Goal: Task Accomplishment & Management: Manage account settings

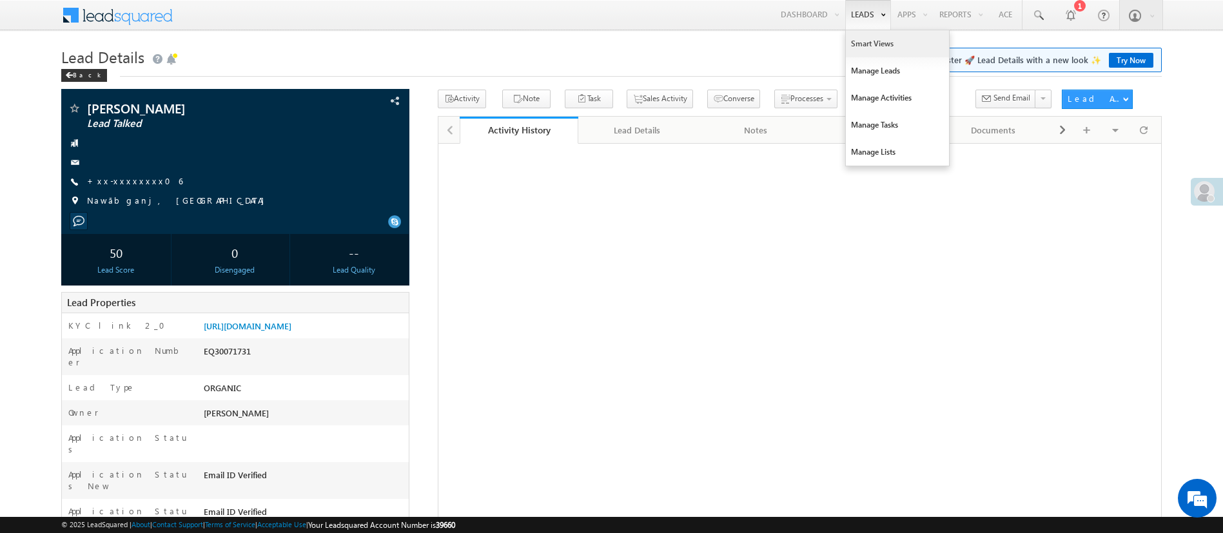
click at [861, 41] on link "Smart Views" at bounding box center [897, 43] width 103 height 27
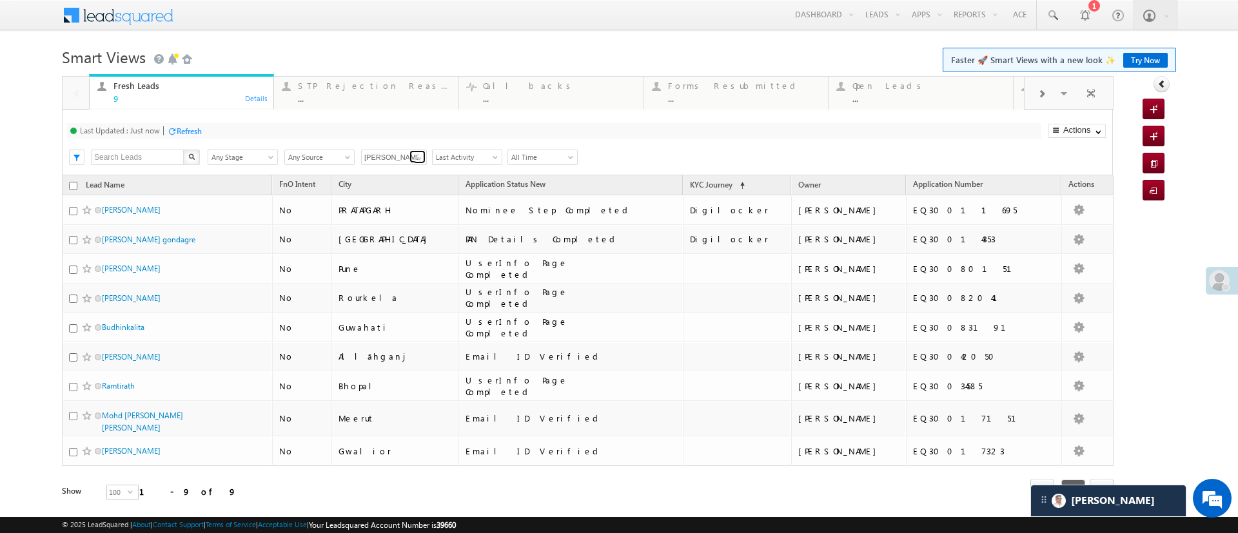
click at [416, 153] on span at bounding box center [419, 158] width 10 height 10
click at [390, 215] on link "[PERSON_NAME]" at bounding box center [394, 222] width 66 height 15
type input "[PERSON_NAME]"
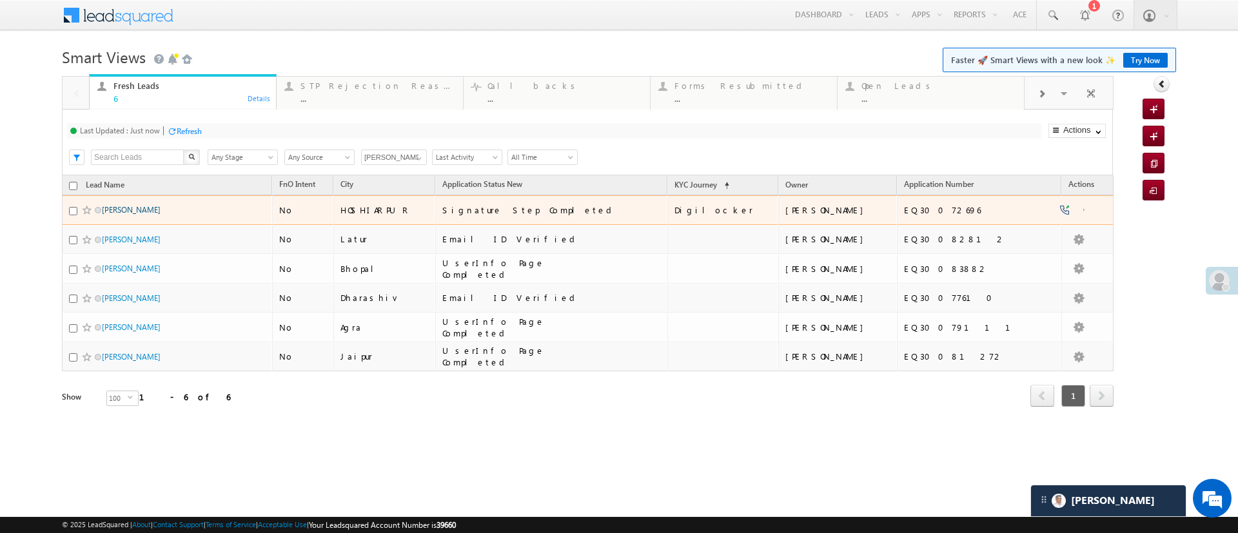
click at [125, 205] on link "Balvir Singh" at bounding box center [131, 210] width 59 height 10
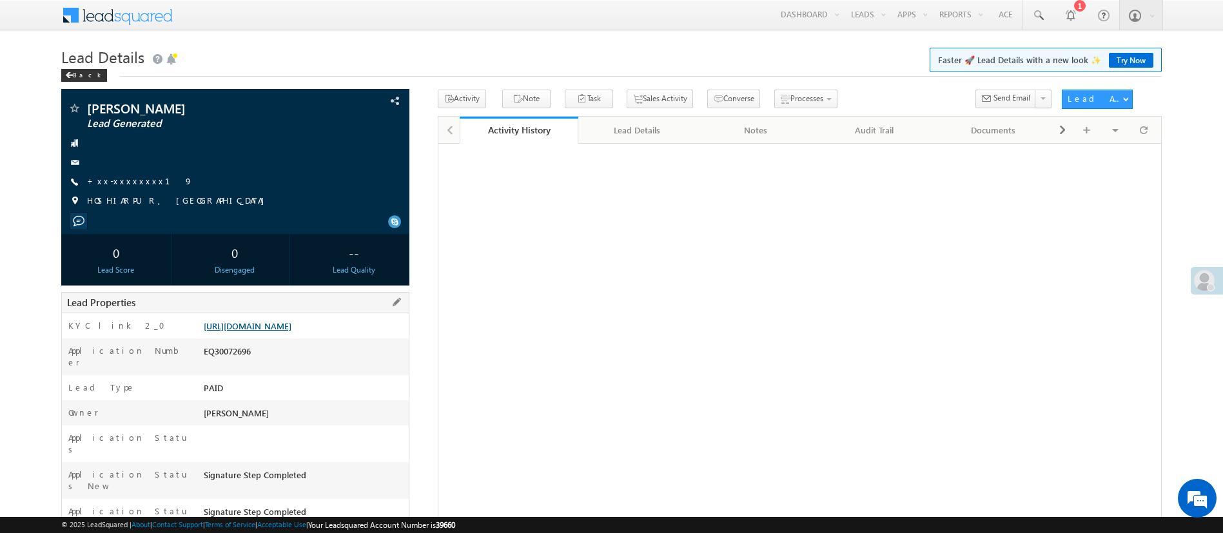
click at [240, 329] on link "https://angelbroking1-pk3em7sa.customui-test.leadsquared.com?leadId=9670027f-6f…" at bounding box center [248, 325] width 88 height 11
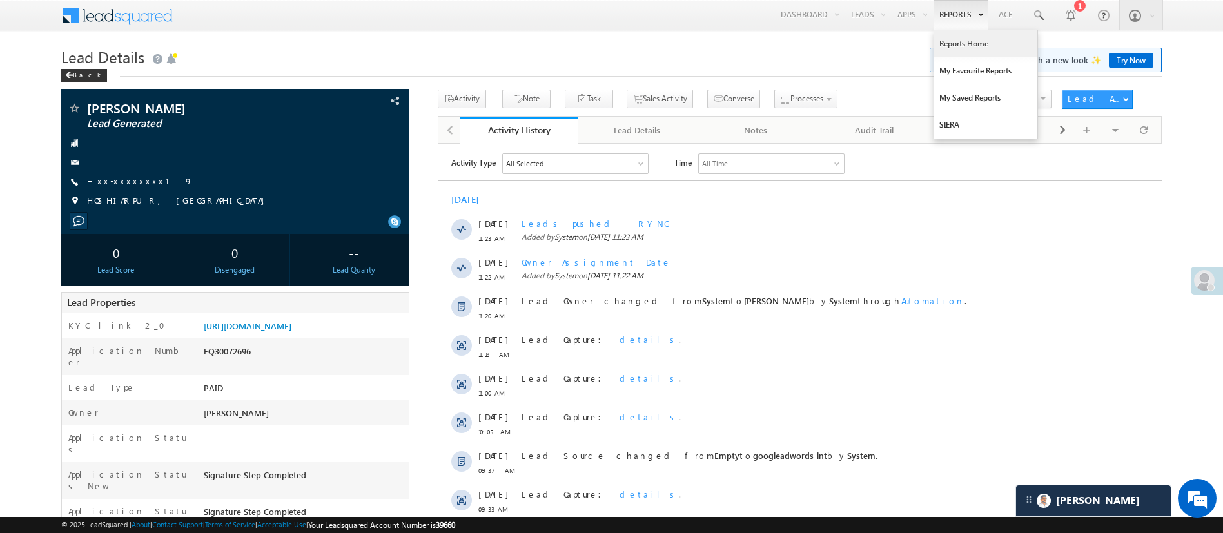
click at [959, 42] on link "Reports Home" at bounding box center [985, 43] width 103 height 27
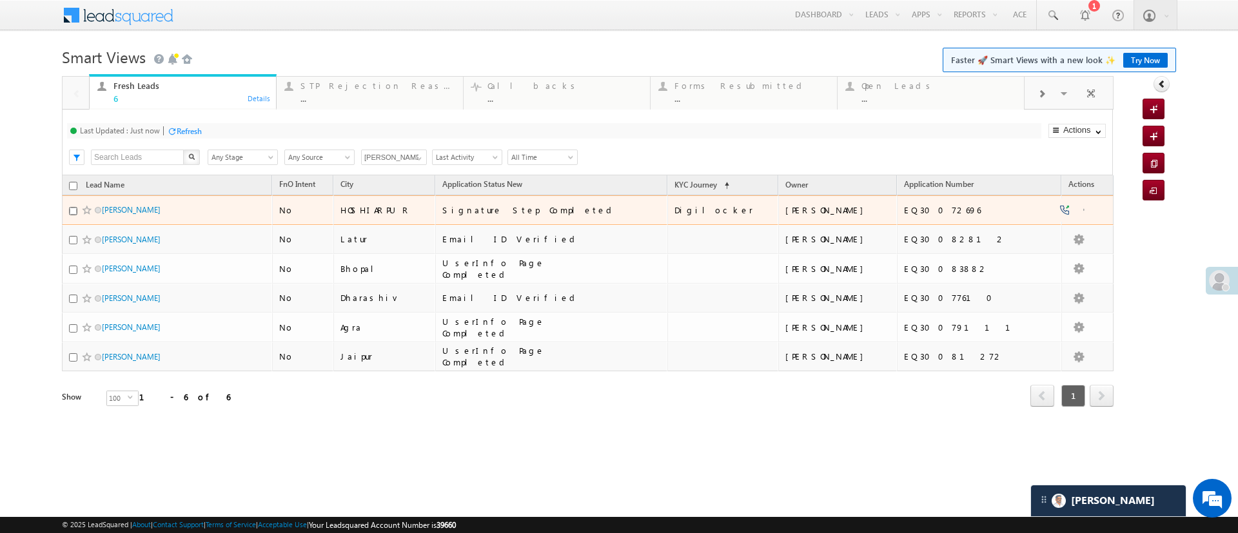
click at [71, 210] on input "checkbox" at bounding box center [73, 211] width 8 height 8
checkbox input "true"
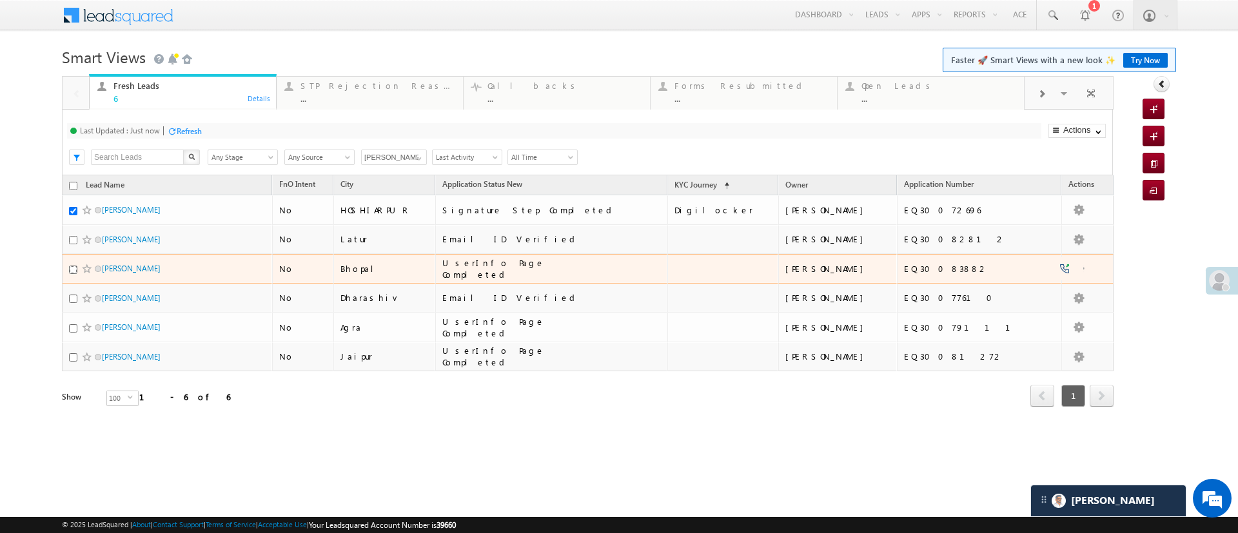
click at [73, 271] on input "checkbox" at bounding box center [73, 270] width 8 height 8
checkbox input "true"
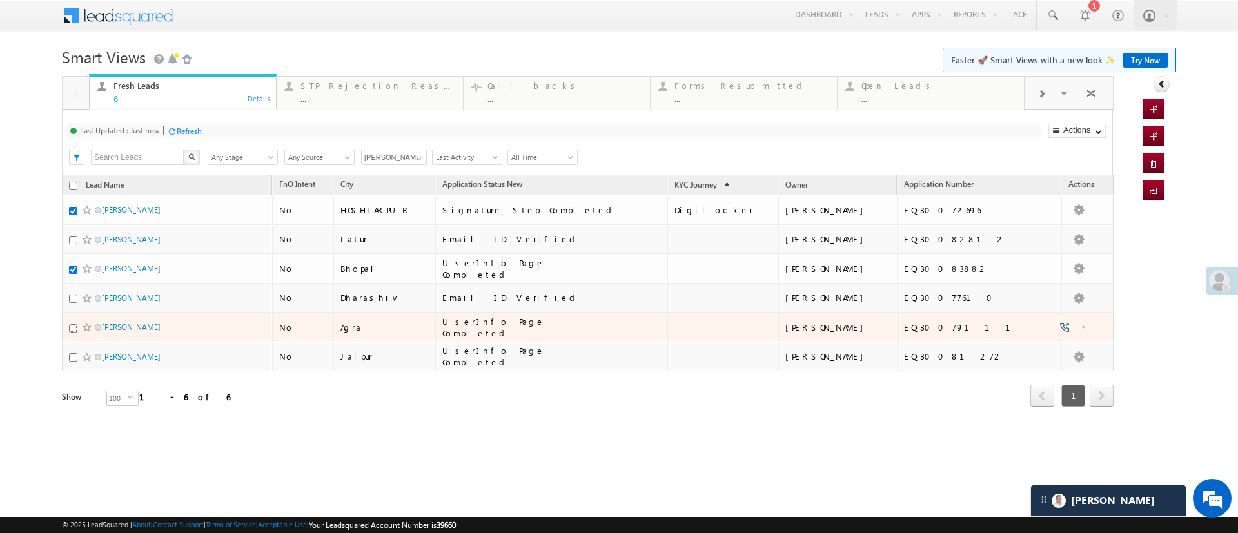
click at [71, 326] on input "checkbox" at bounding box center [73, 328] width 8 height 8
checkbox input "true"
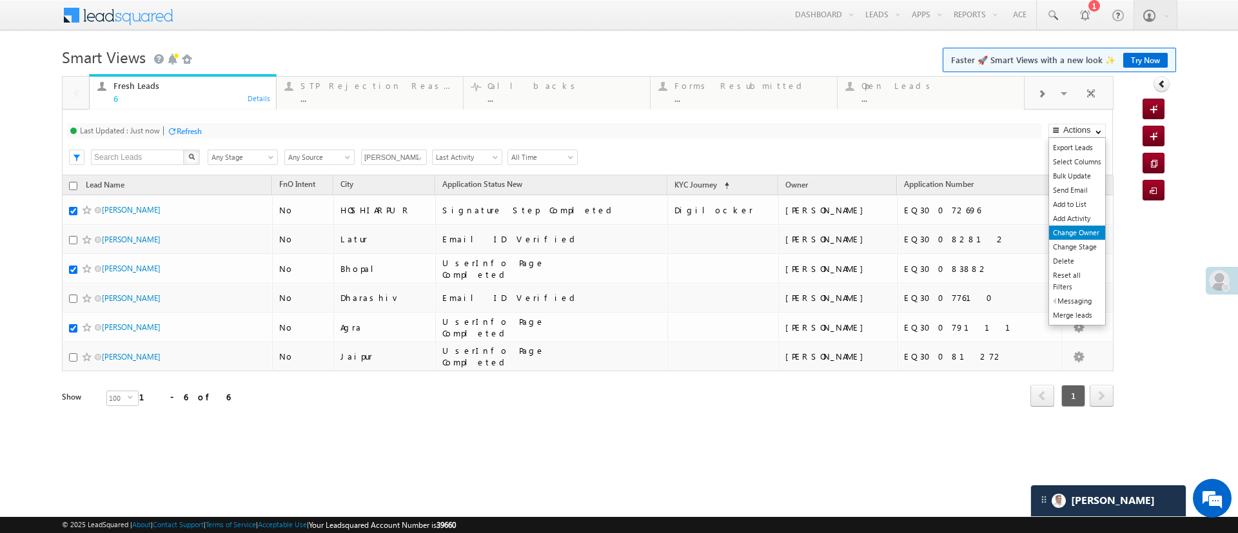
click at [1078, 235] on link "Change Owner" at bounding box center [1077, 233] width 56 height 14
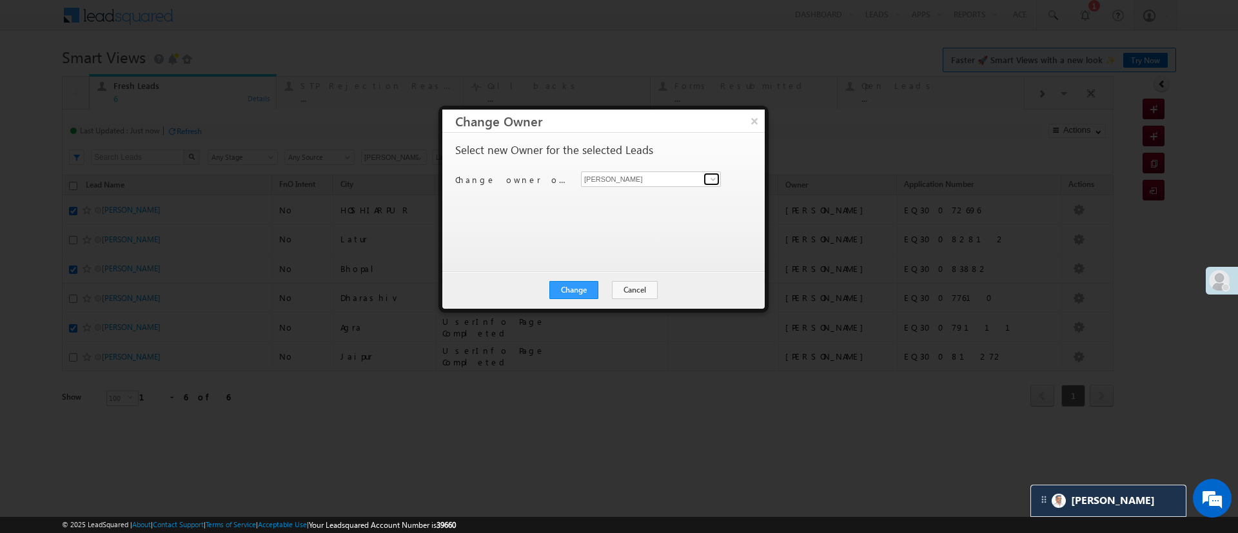
click at [708, 179] on span at bounding box center [713, 179] width 10 height 10
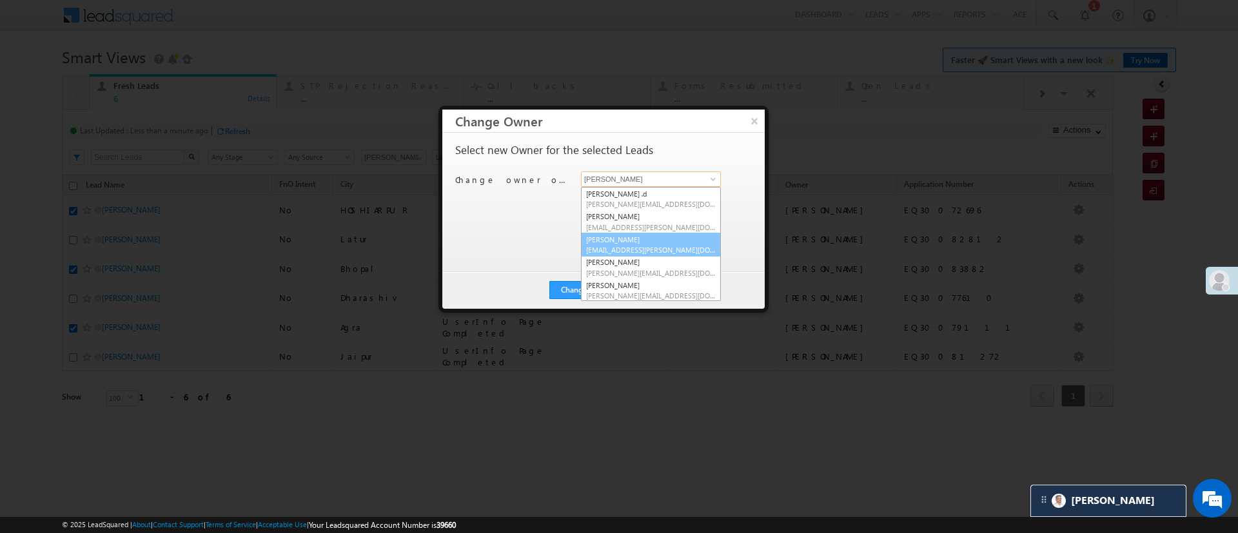
click at [637, 246] on span "Hemant.Nandwana@angelbroking.com" at bounding box center [651, 250] width 130 height 10
type input "Hemant Nandwana"
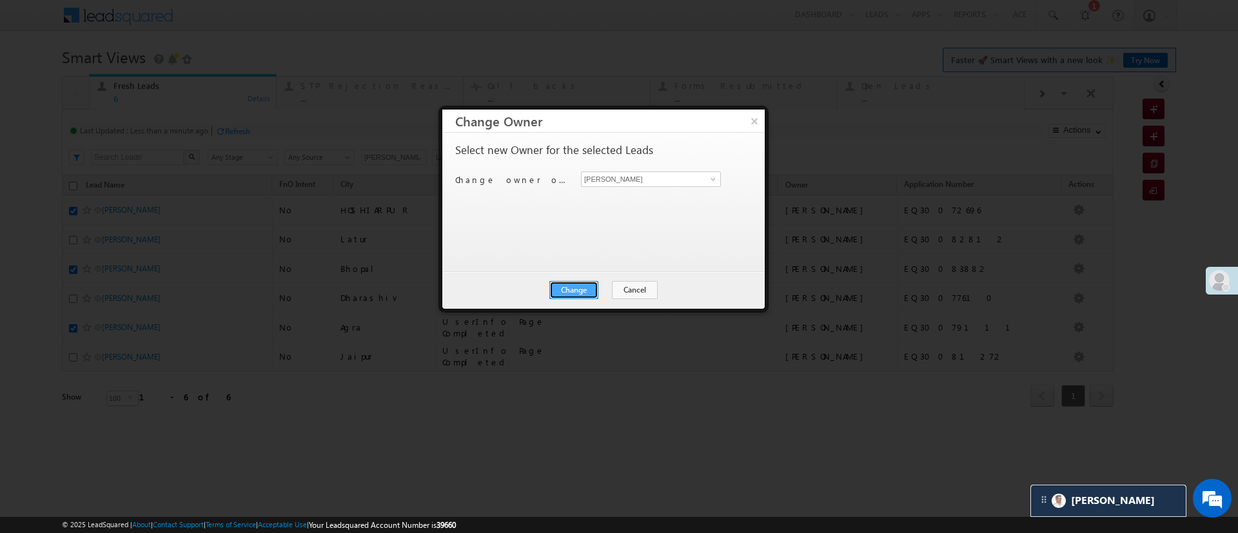
click at [578, 291] on button "Change" at bounding box center [573, 290] width 49 height 18
click at [608, 293] on button "Close" at bounding box center [605, 290] width 41 height 18
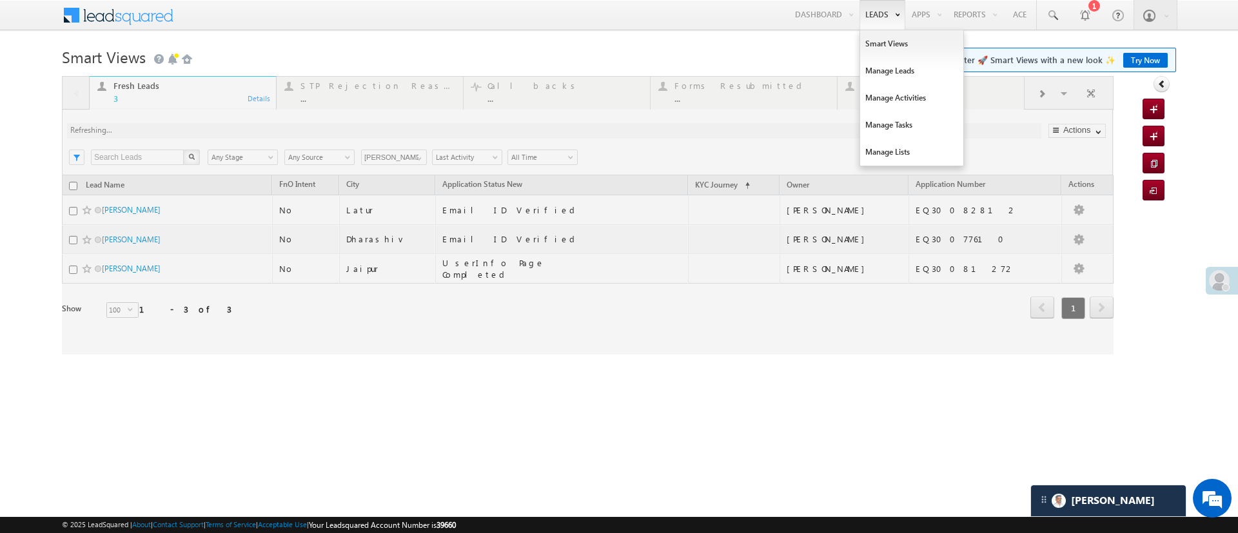
click at [875, 20] on link "Leads" at bounding box center [882, 15] width 46 height 30
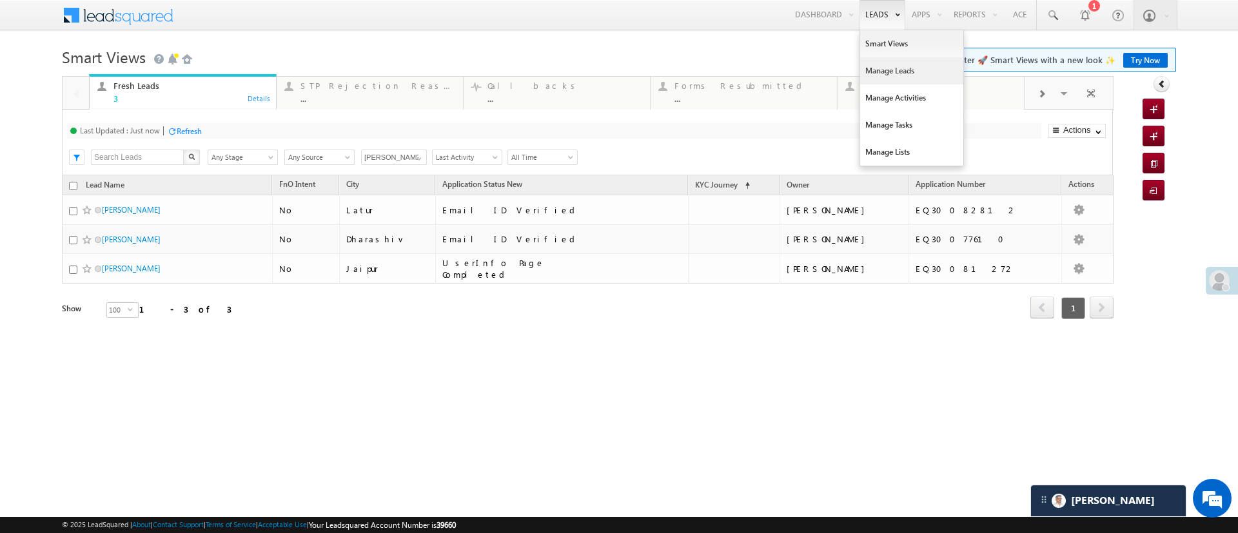
click at [878, 65] on link "Manage Leads" at bounding box center [911, 70] width 103 height 27
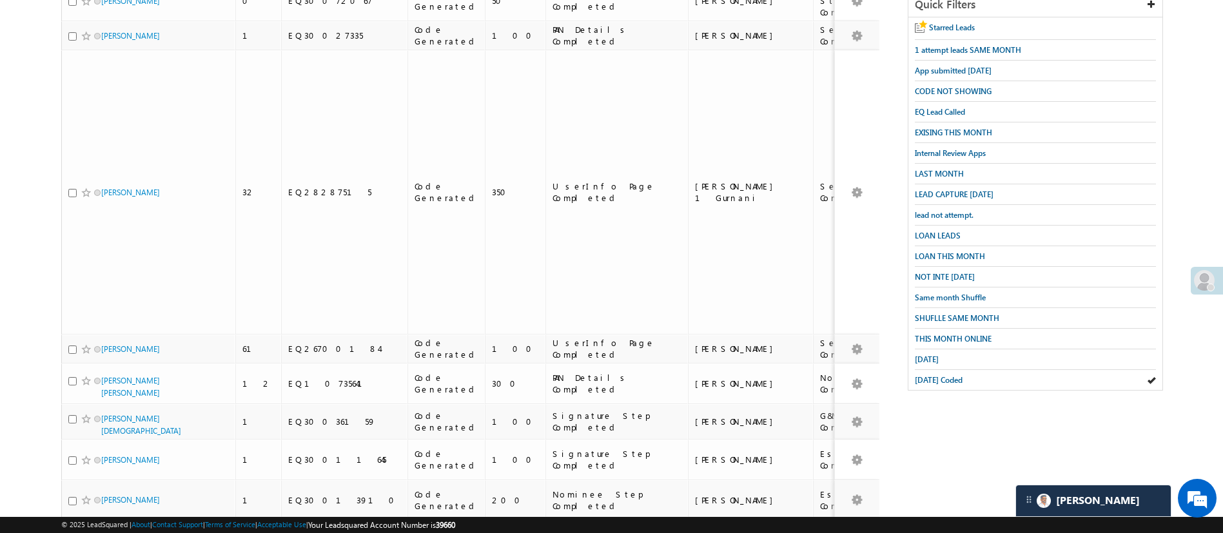
scroll to position [234, 0]
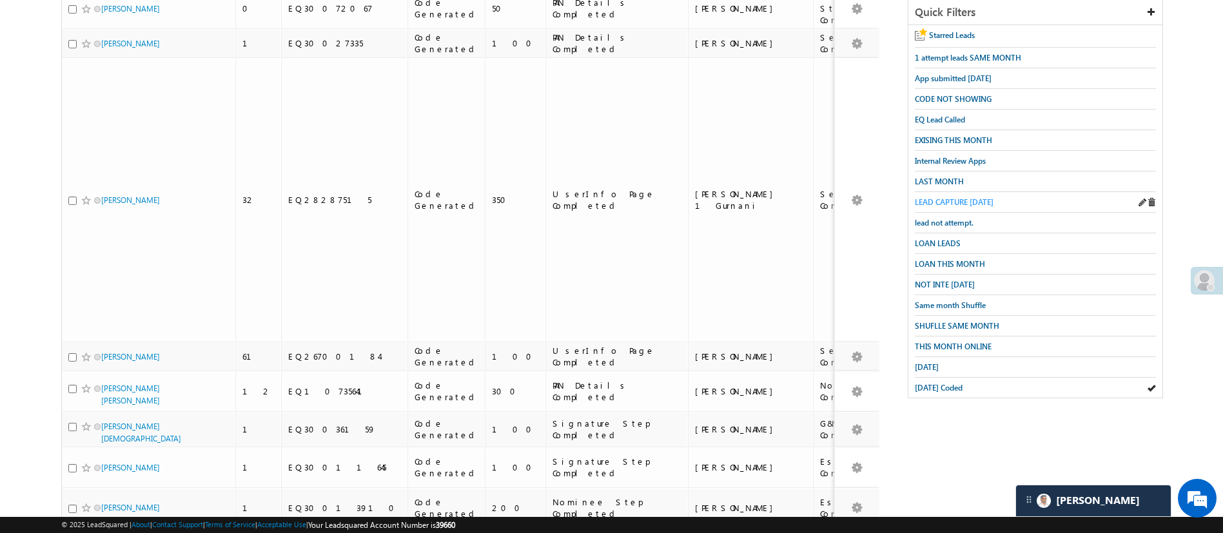
click at [944, 197] on span "LEAD CAPTURE TODAY" at bounding box center [954, 202] width 79 height 10
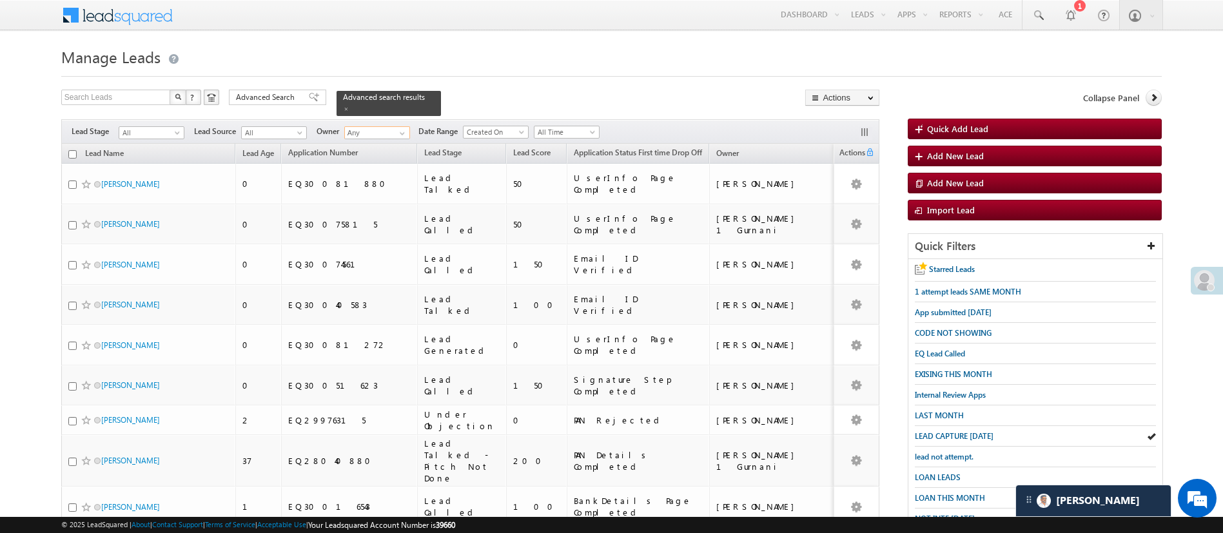
click at [391, 126] on input "Any" at bounding box center [377, 132] width 66 height 13
click at [399, 186] on link "[PERSON_NAME] [PERSON_NAME][EMAIL_ADDRESS][DOMAIN_NAME]" at bounding box center [408, 197] width 129 height 24
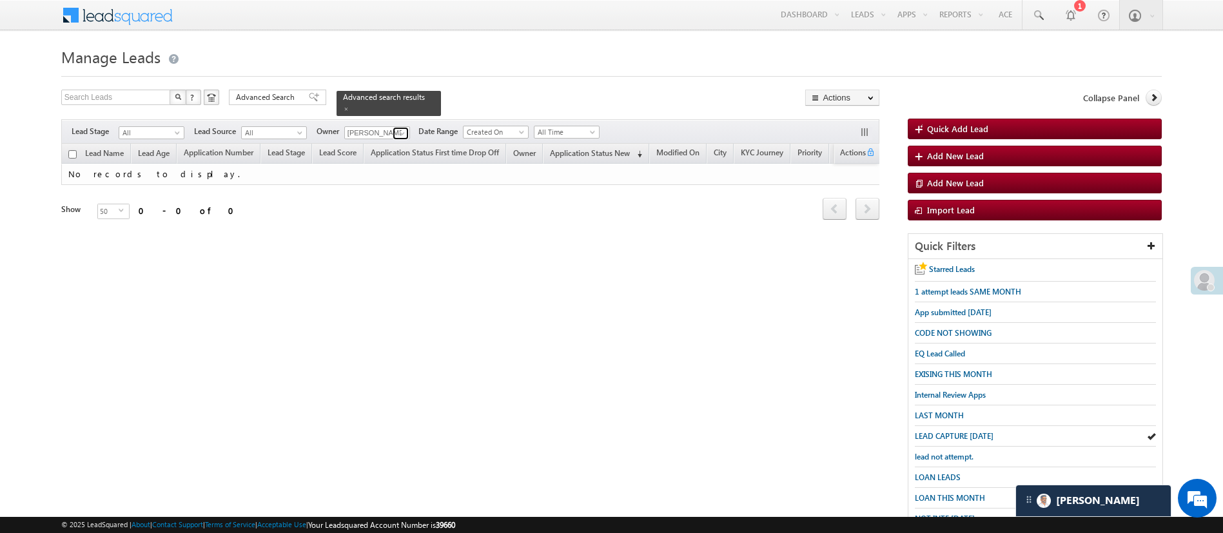
click at [406, 128] on span at bounding box center [402, 133] width 10 height 10
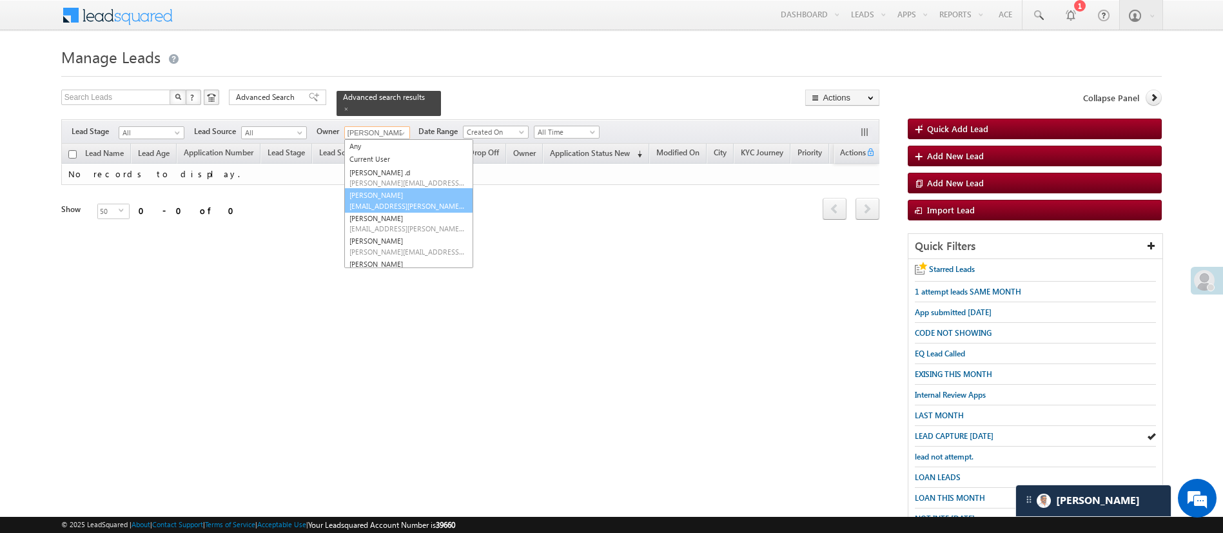
click at [390, 188] on link "Anuj Rajak Anuj.Rajak@angelbroking.com" at bounding box center [408, 200] width 129 height 24
type input "[PERSON_NAME]"
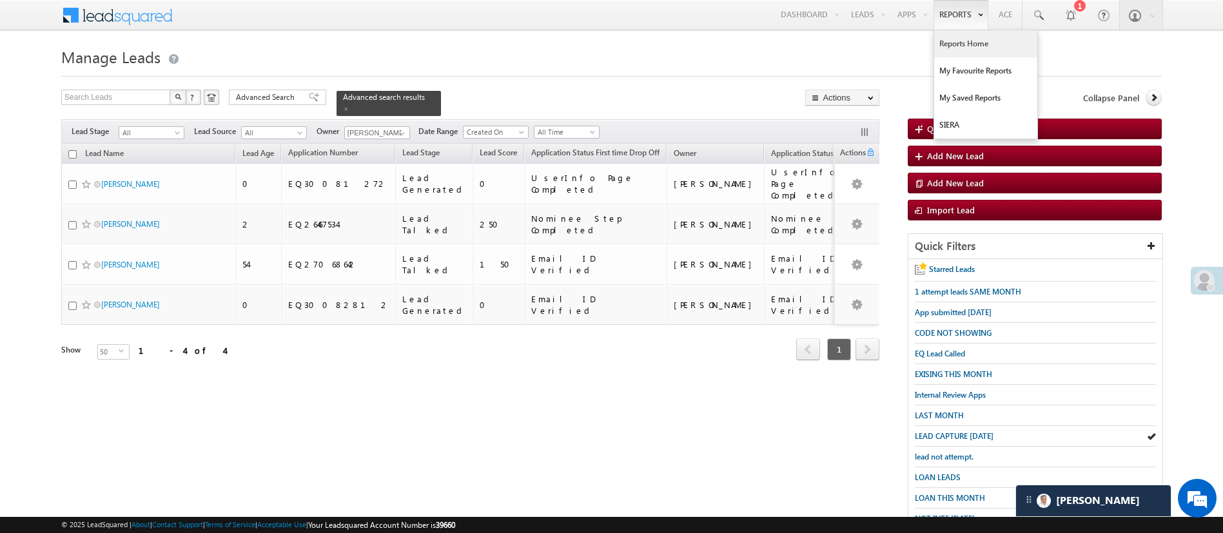
click at [964, 40] on link "Reports Home" at bounding box center [985, 43] width 103 height 27
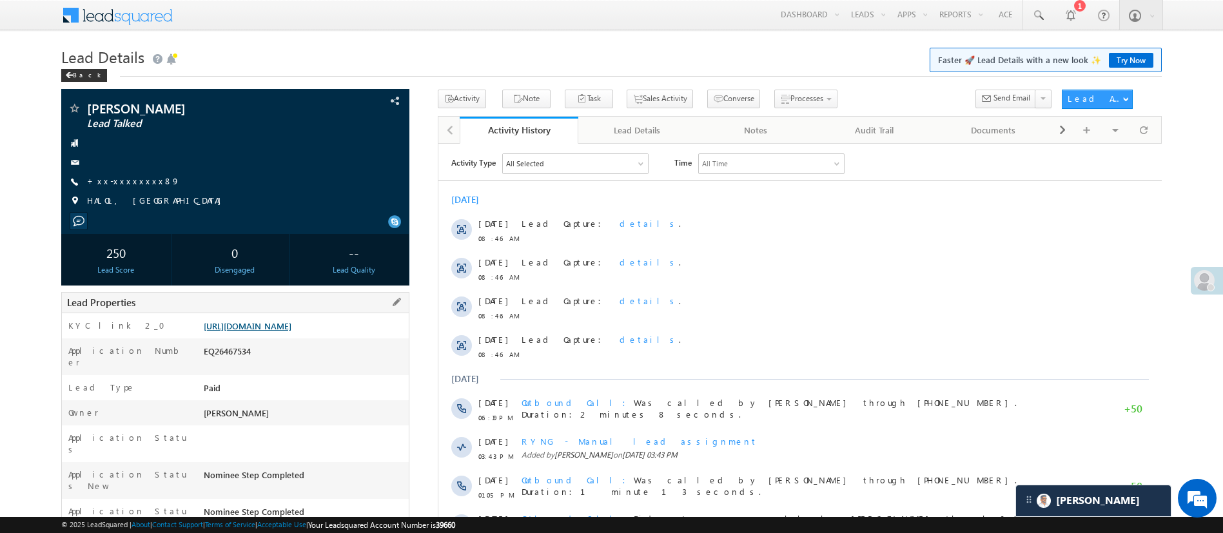
click at [263, 331] on link "[URL][DOMAIN_NAME]" at bounding box center [248, 325] width 88 height 11
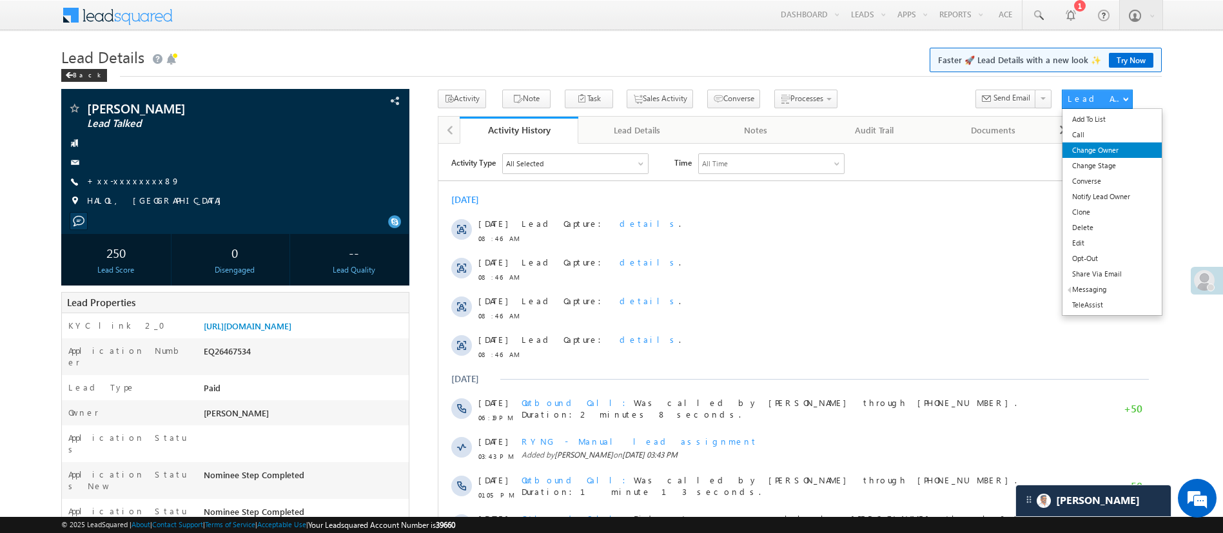
click at [1109, 152] on link "Change Owner" at bounding box center [1111, 149] width 99 height 15
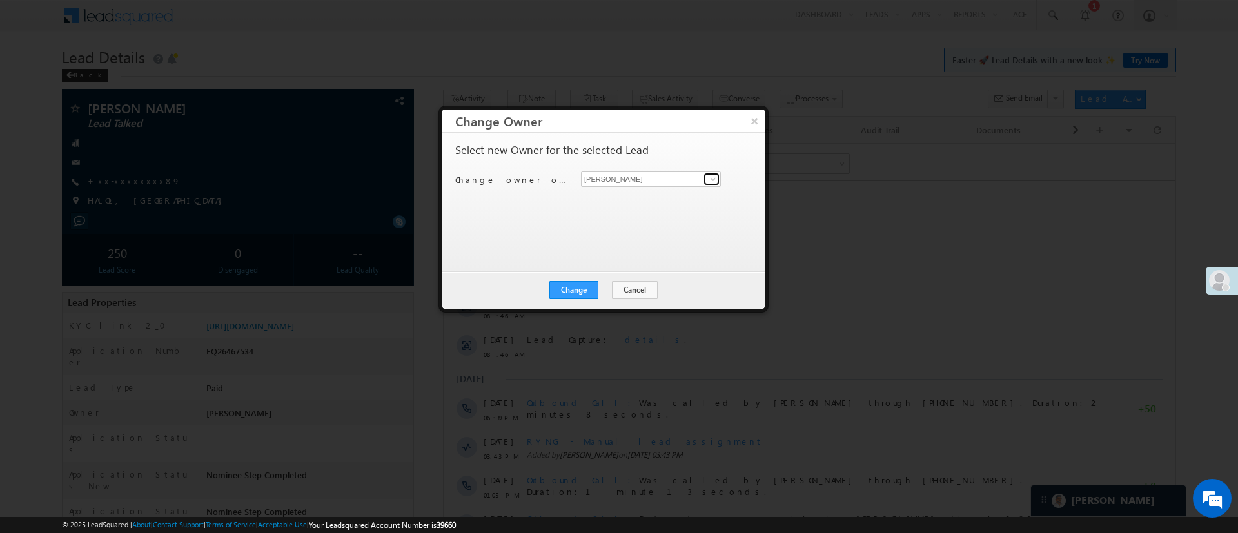
click at [712, 175] on span at bounding box center [713, 179] width 10 height 10
click at [665, 204] on span "Monika.Jain@angelbroking.com" at bounding box center [644, 204] width 116 height 10
type input "Monika Jain"
click at [580, 284] on button "Change" at bounding box center [573, 290] width 49 height 18
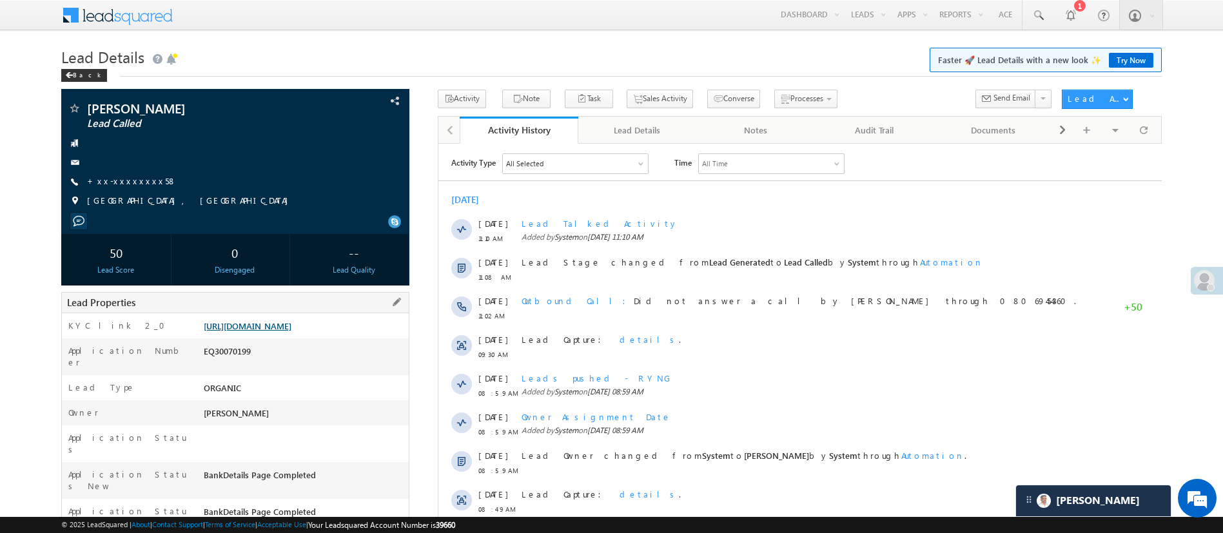
click at [291, 331] on link "[URL][DOMAIN_NAME]" at bounding box center [248, 325] width 88 height 11
click at [291, 325] on link "[URL][DOMAIN_NAME]" at bounding box center [248, 325] width 88 height 11
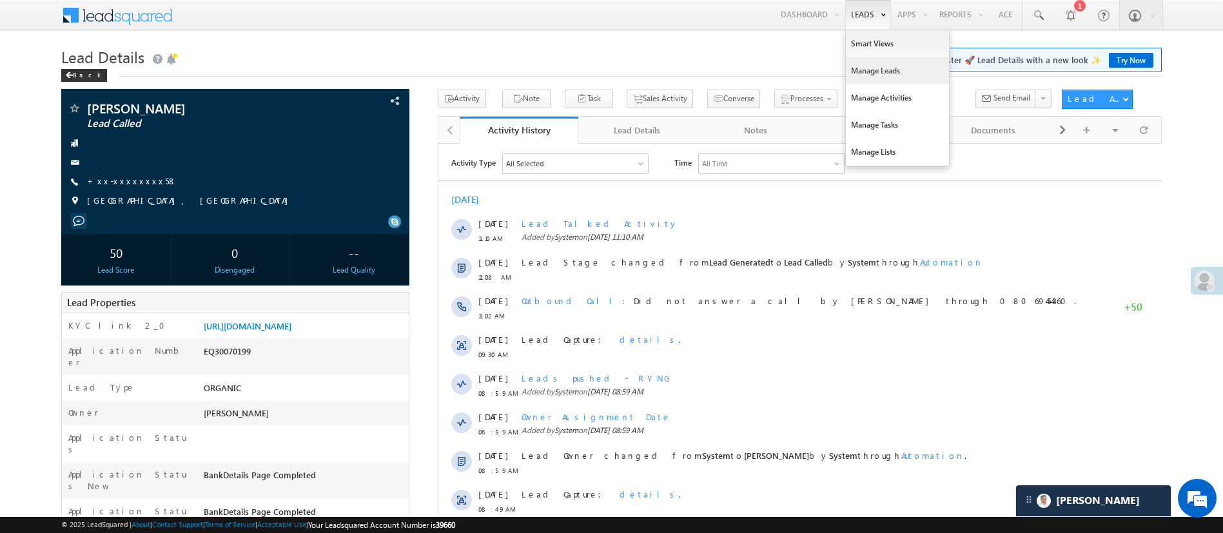
click at [883, 73] on link "Manage Leads" at bounding box center [897, 70] width 103 height 27
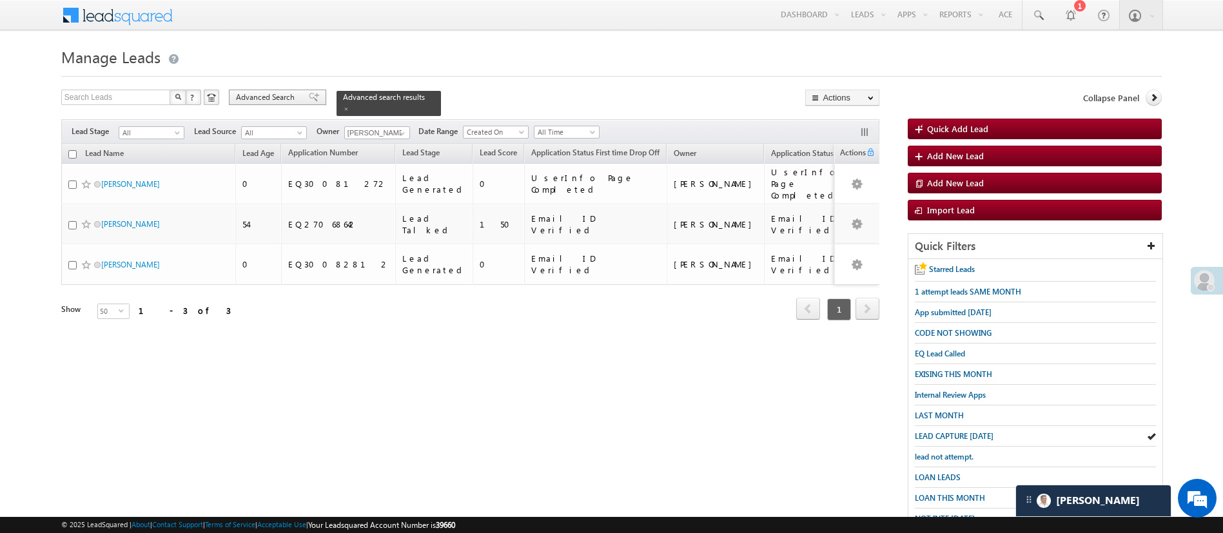
click at [262, 99] on span "Advanced Search" at bounding box center [267, 98] width 63 height 12
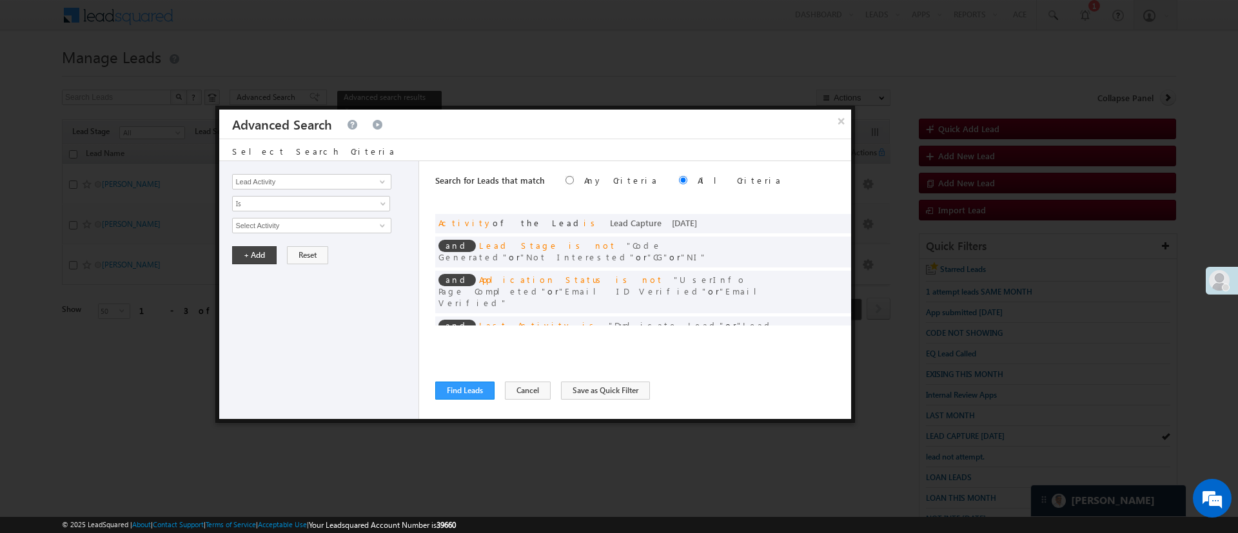
click at [828, 128] on div "× Advanced Search" at bounding box center [535, 124] width 632 height 29
click at [832, 125] on button "×" at bounding box center [840, 121] width 21 height 23
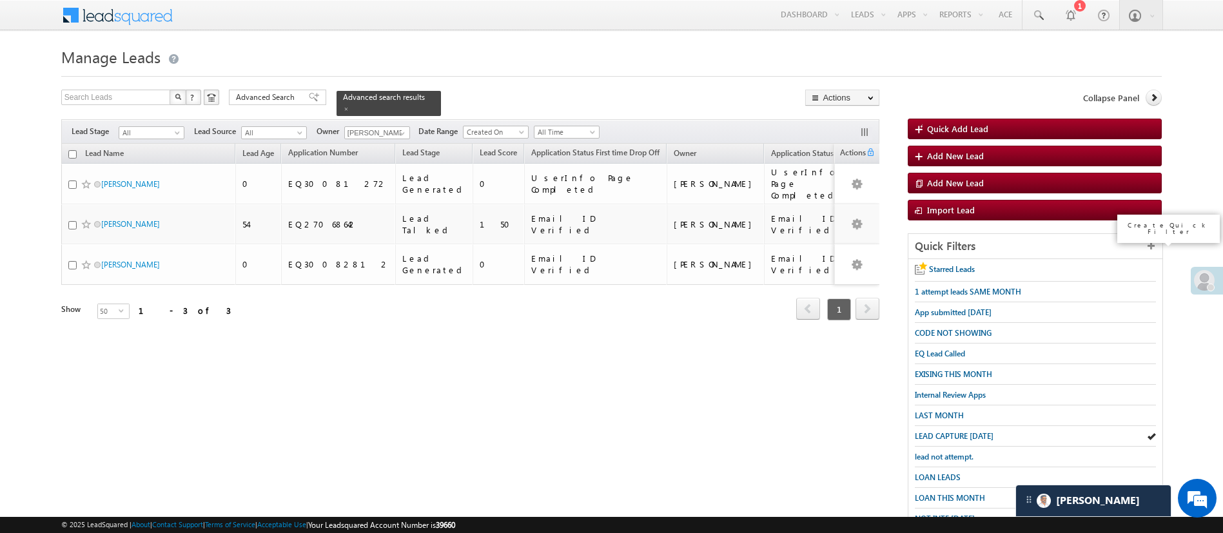
click at [1153, 242] on icon at bounding box center [1151, 245] width 9 height 9
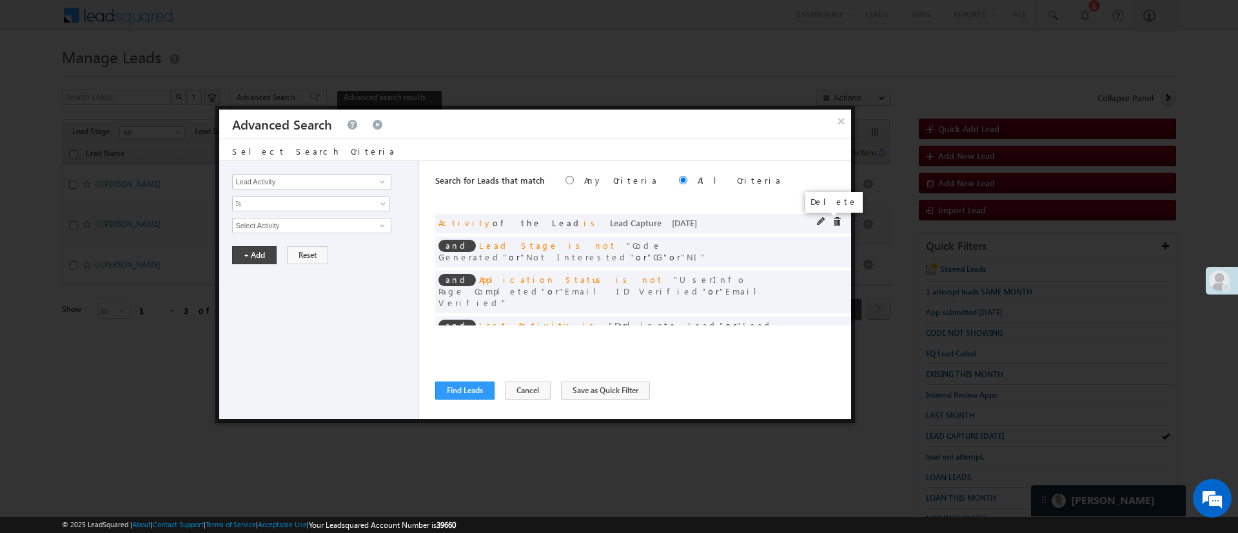
click at [832, 221] on span at bounding box center [836, 221] width 9 height 9
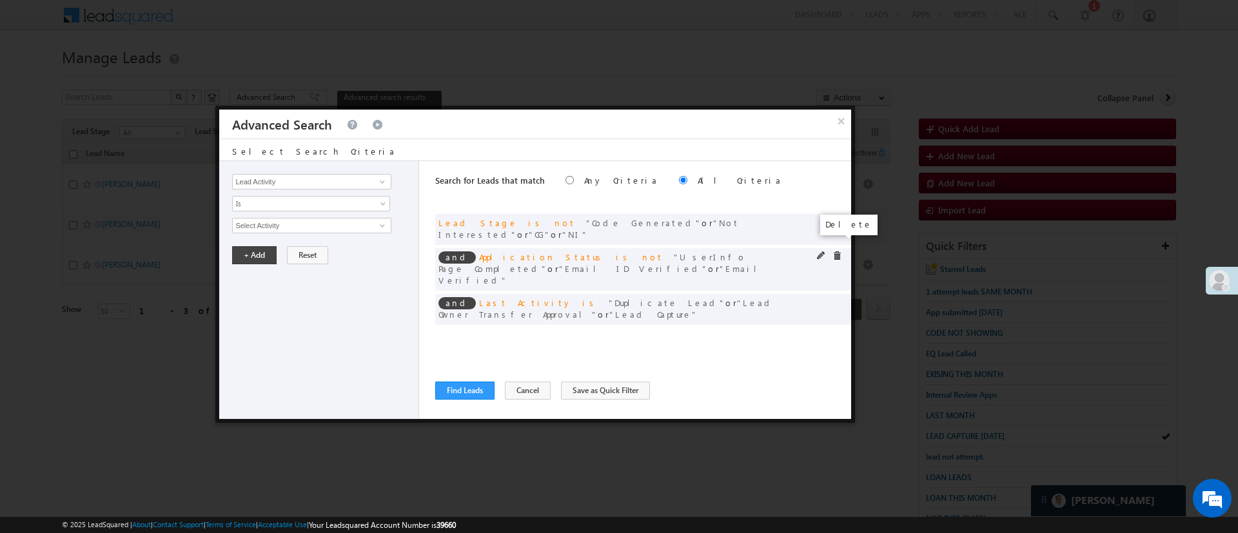
click at [836, 251] on span at bounding box center [836, 255] width 9 height 9
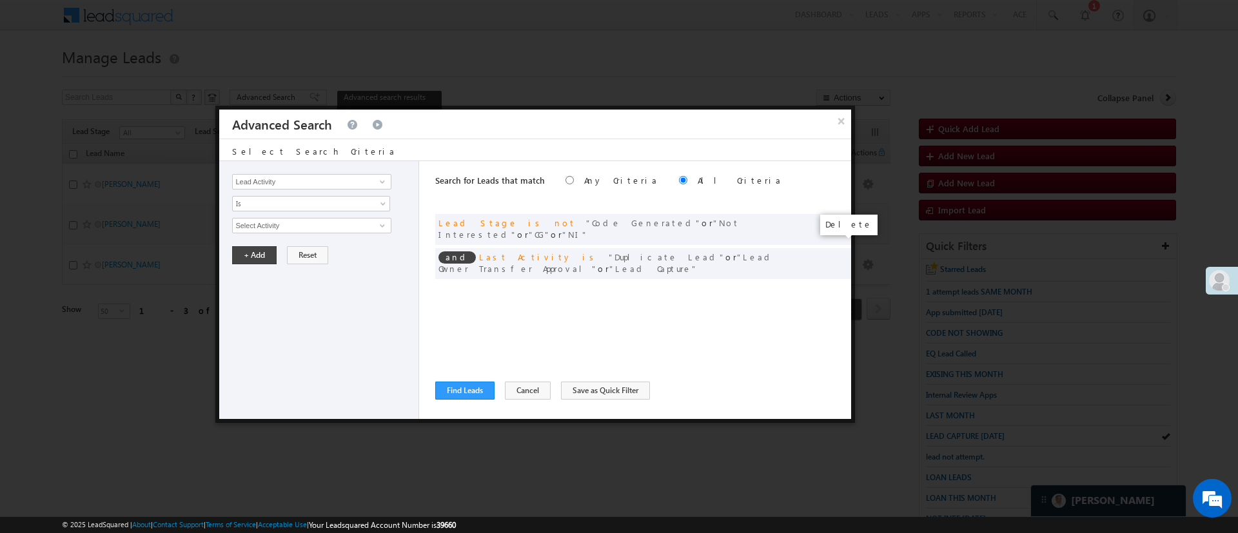
click at [0, 0] on span at bounding box center [0, 0] width 0 height 0
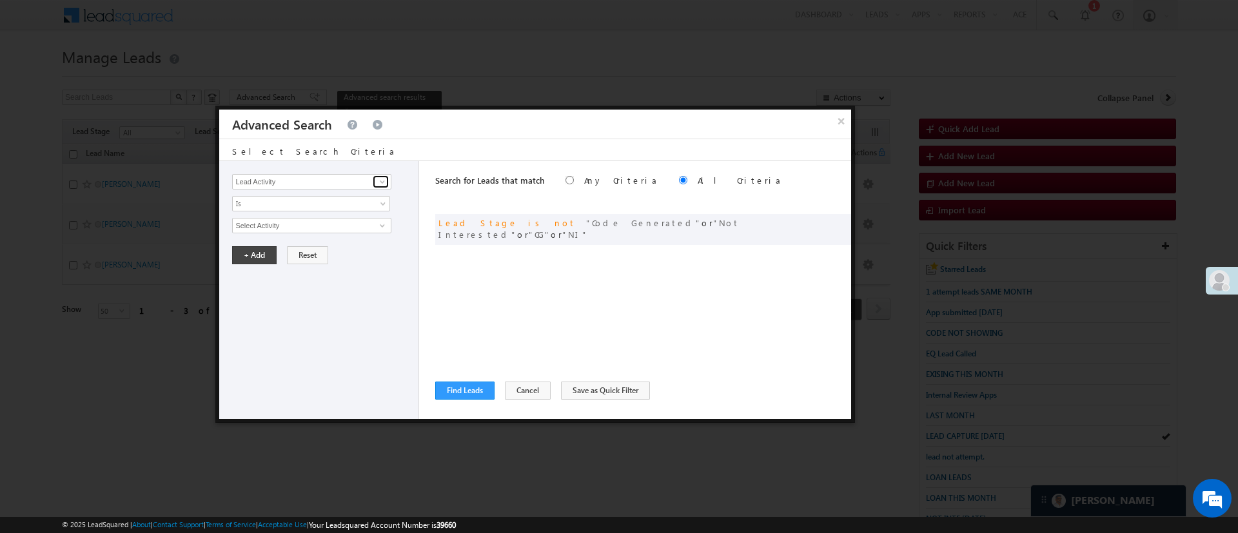
click at [387, 181] on span at bounding box center [382, 182] width 10 height 10
click at [384, 184] on span at bounding box center [382, 182] width 10 height 10
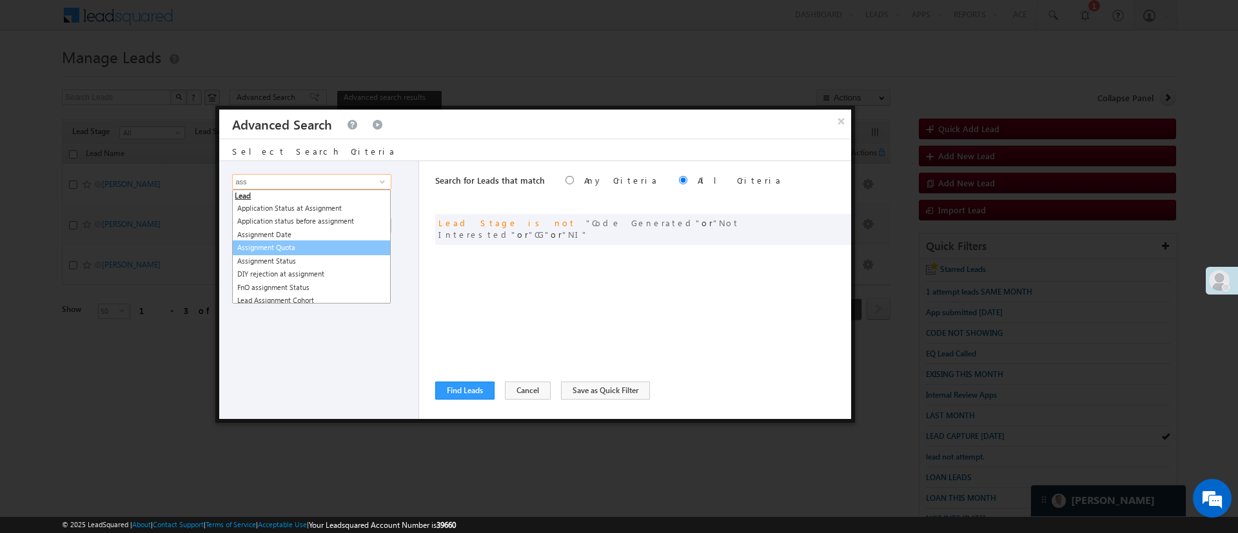
click at [331, 242] on link "Assignment Quota" at bounding box center [311, 247] width 159 height 15
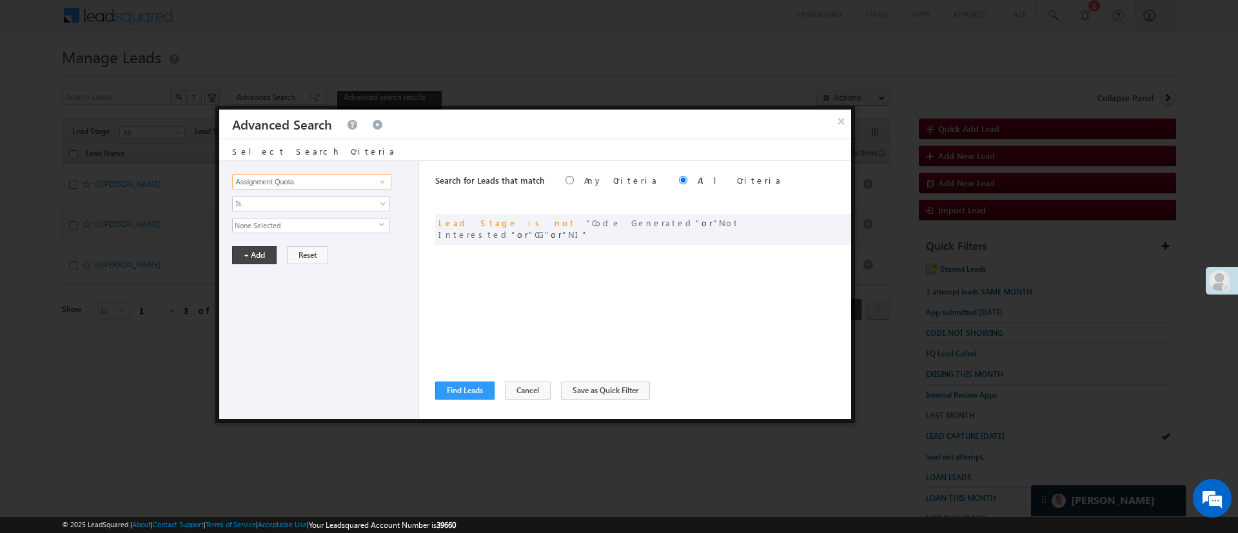
click at [331, 242] on div "Lead Activity Task Sales Group Prospect Id WA Last Message Timestamp 4th Day Di…" at bounding box center [319, 290] width 200 height 258
click at [385, 185] on span at bounding box center [382, 182] width 10 height 10
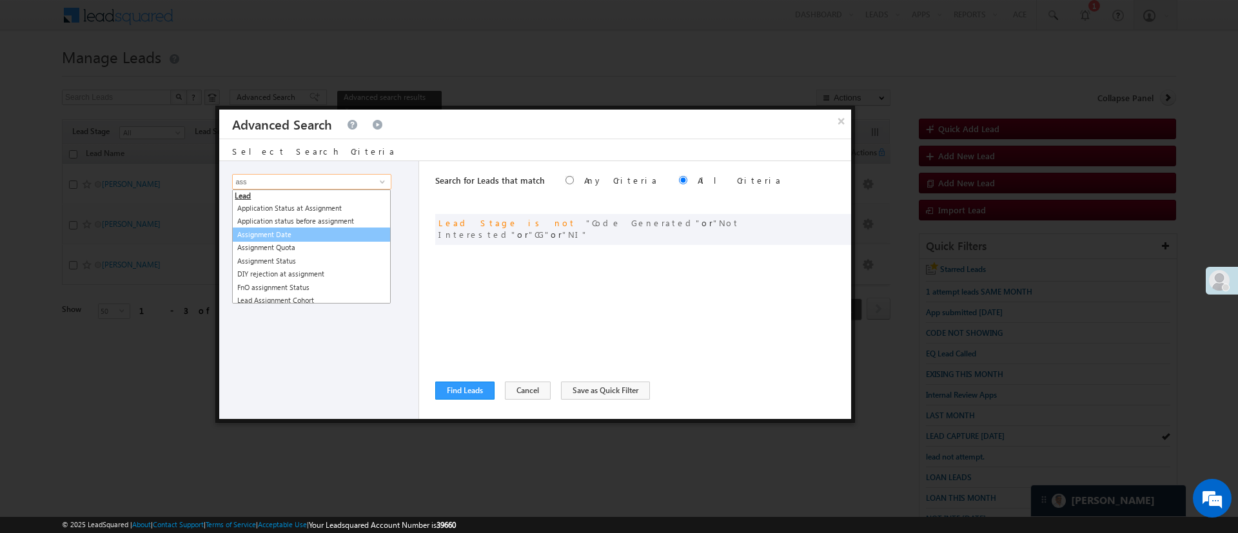
click at [328, 230] on link "Assignment Date" at bounding box center [311, 235] width 159 height 15
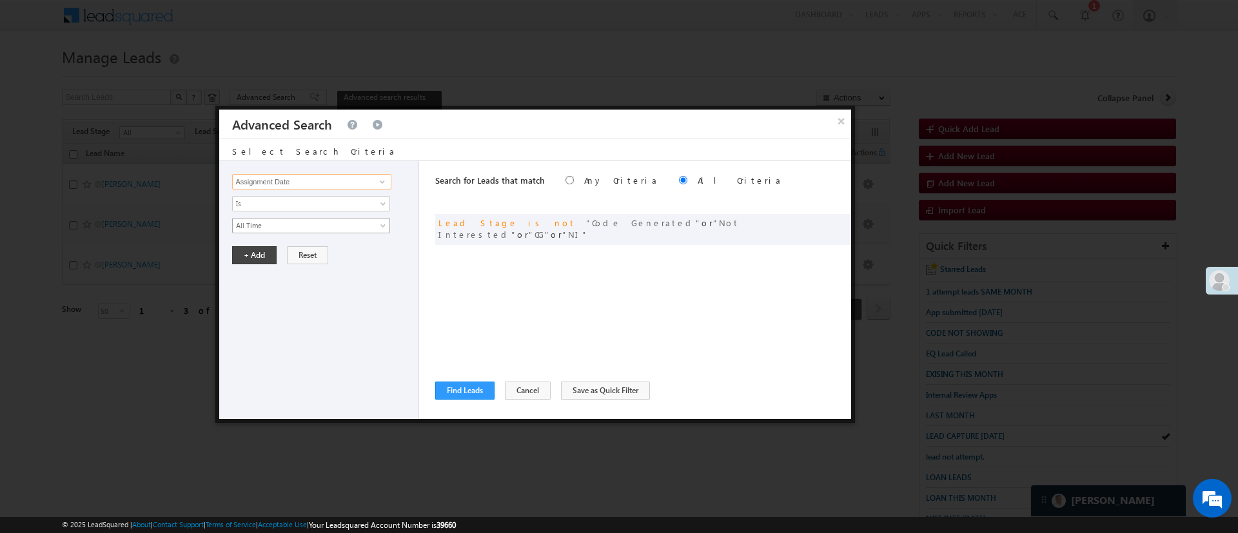
type input "Assignment Date"
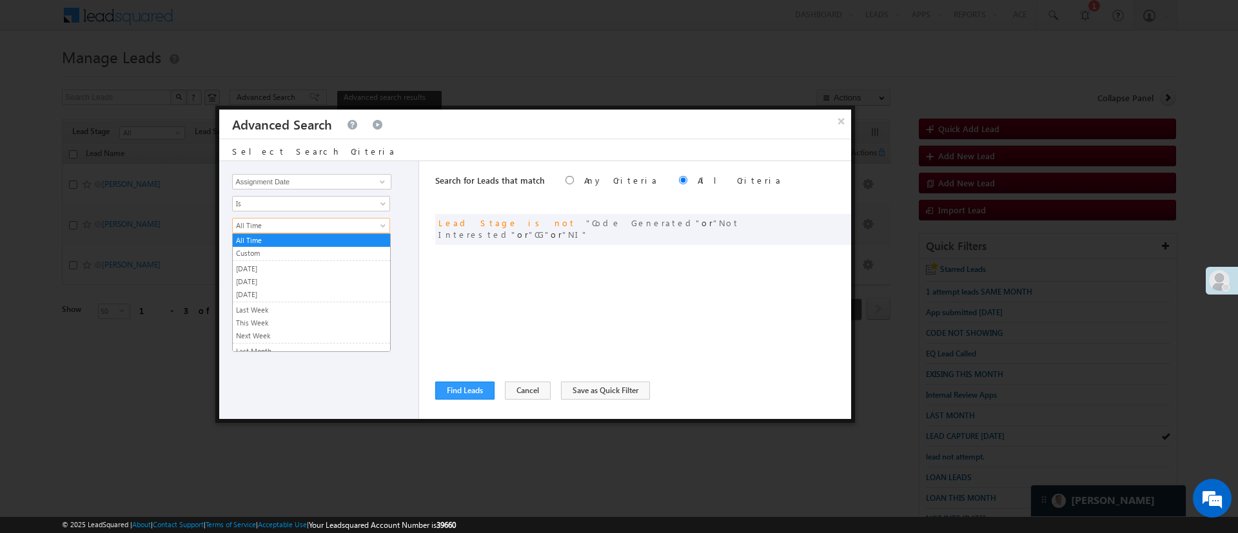
click at [329, 222] on span "All Time" at bounding box center [303, 226] width 140 height 12
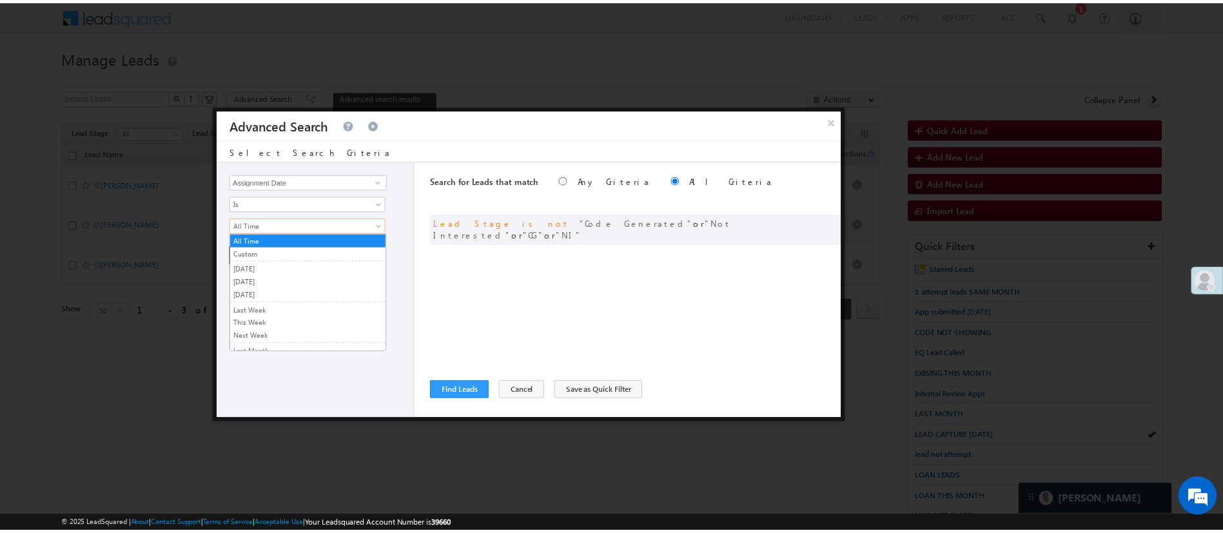
scroll to position [86, 0]
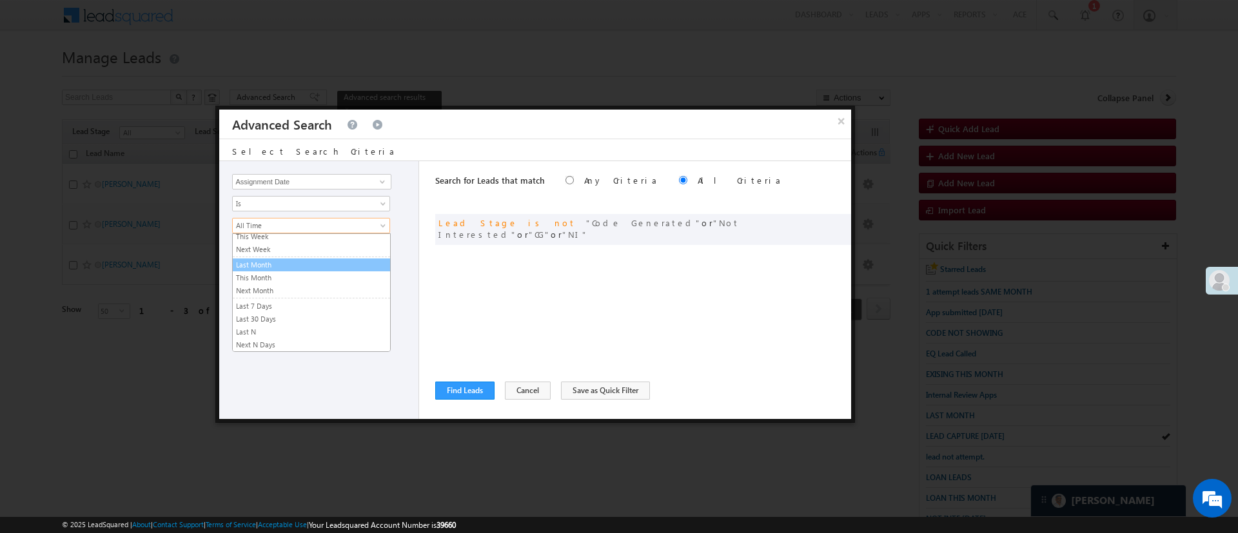
click at [338, 265] on link "Last Month" at bounding box center [311, 265] width 157 height 12
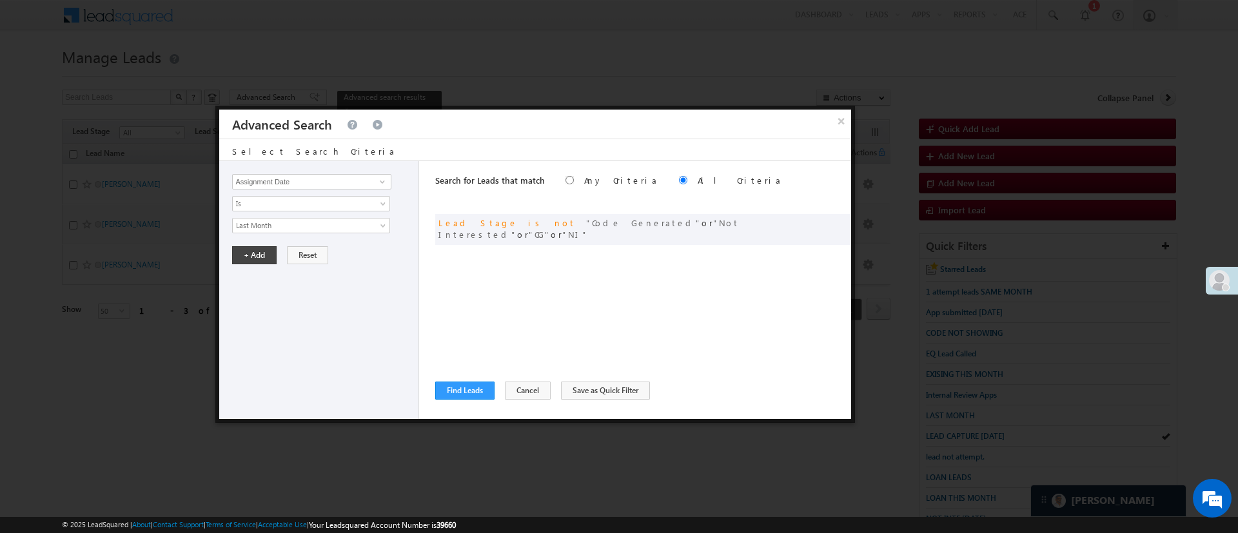
click at [265, 244] on div "Lead Activity Task Sales Group Prospect Id WA Last Message Timestamp 4th Day Di…" at bounding box center [319, 290] width 200 height 258
click at [265, 246] on button "+ Add" at bounding box center [254, 255] width 44 height 18
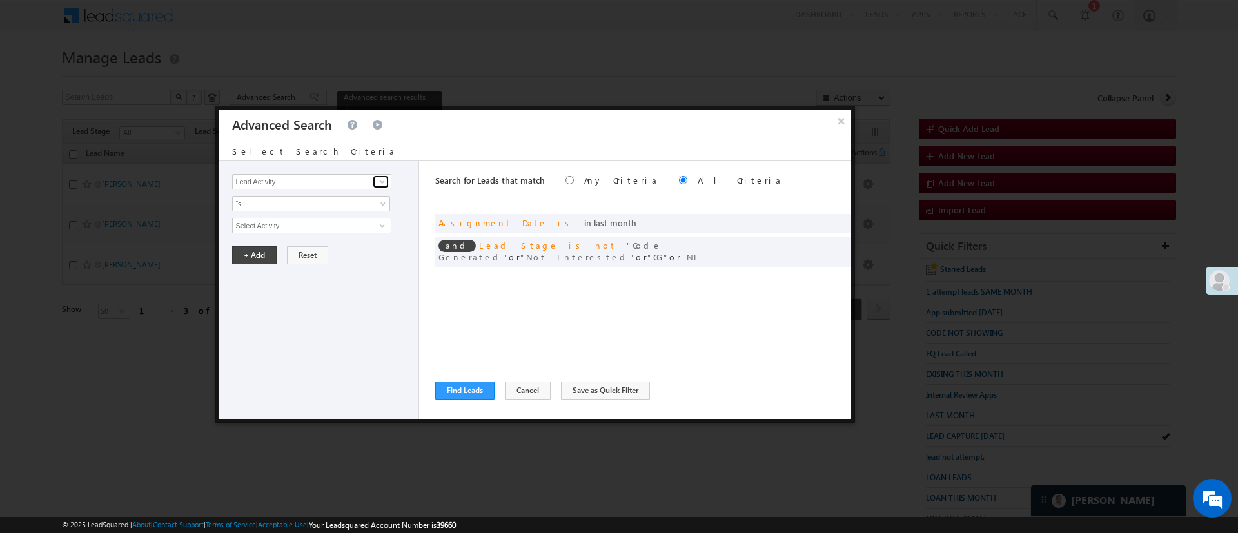
click at [376, 180] on link at bounding box center [381, 181] width 16 height 13
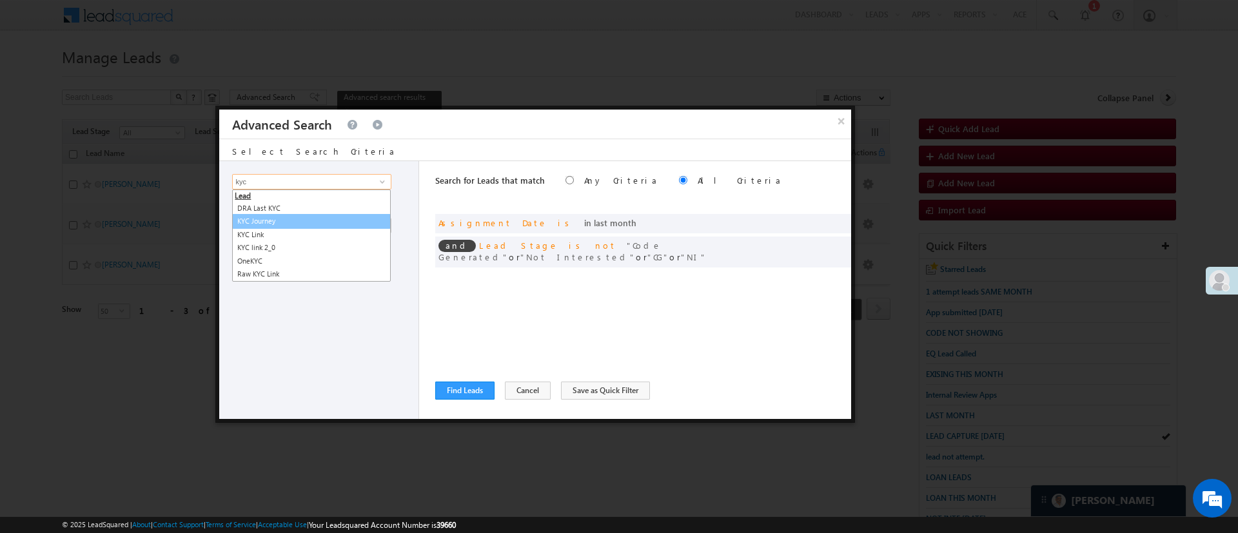
click at [314, 215] on link "KYC Journey" at bounding box center [311, 221] width 159 height 15
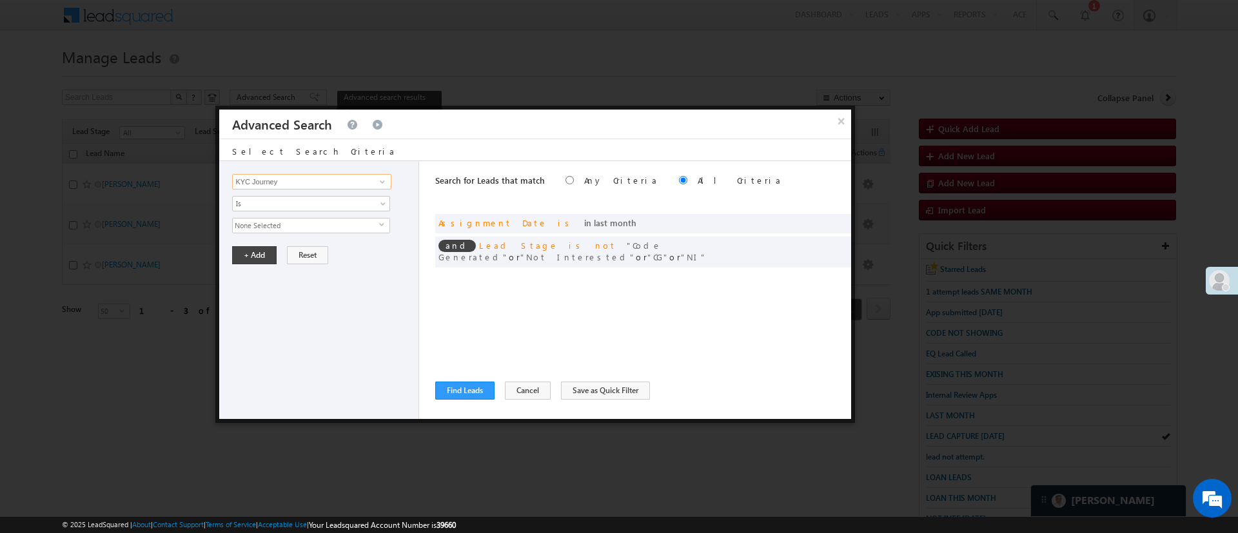
type input "KYC Journey"
click at [314, 215] on div "Lead Activity Task Sales Group Prospect Id WA Last Message Timestamp 4th Day Di…" at bounding box center [319, 290] width 200 height 258
click at [309, 219] on span "None Selected" at bounding box center [306, 226] width 146 height 14
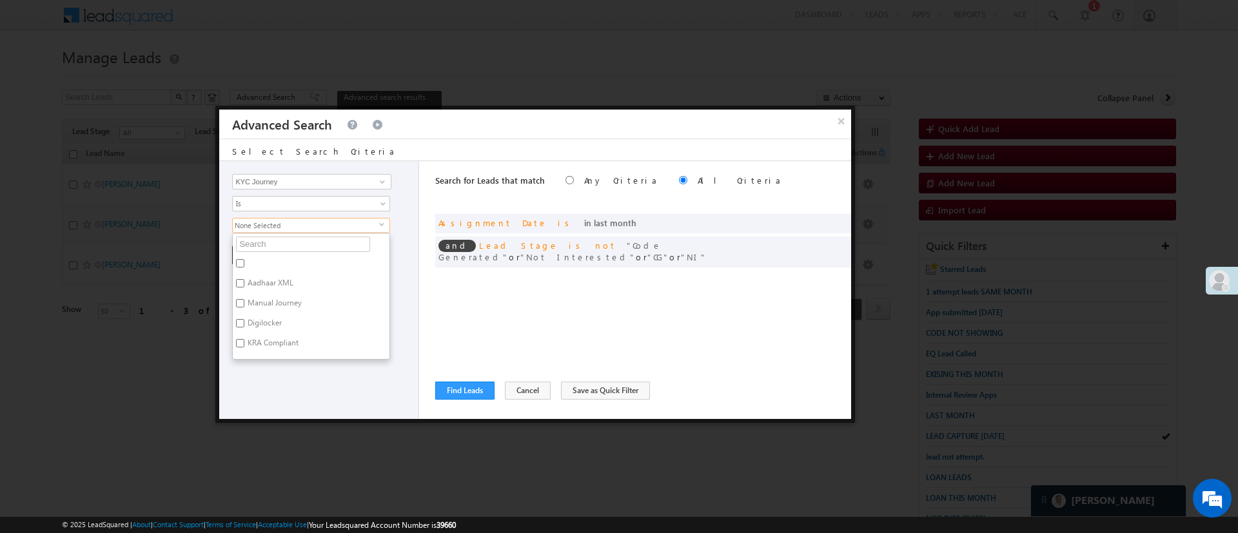
click at [268, 319] on label "Digilocker" at bounding box center [264, 325] width 62 height 20
click at [244, 319] on input "Digilocker" at bounding box center [240, 323] width 8 height 8
checkbox input "true"
click at [268, 371] on div "Lead Activity Task Sales Group Prospect Id WA Last Message Timestamp 4th Day Di…" at bounding box center [319, 290] width 200 height 258
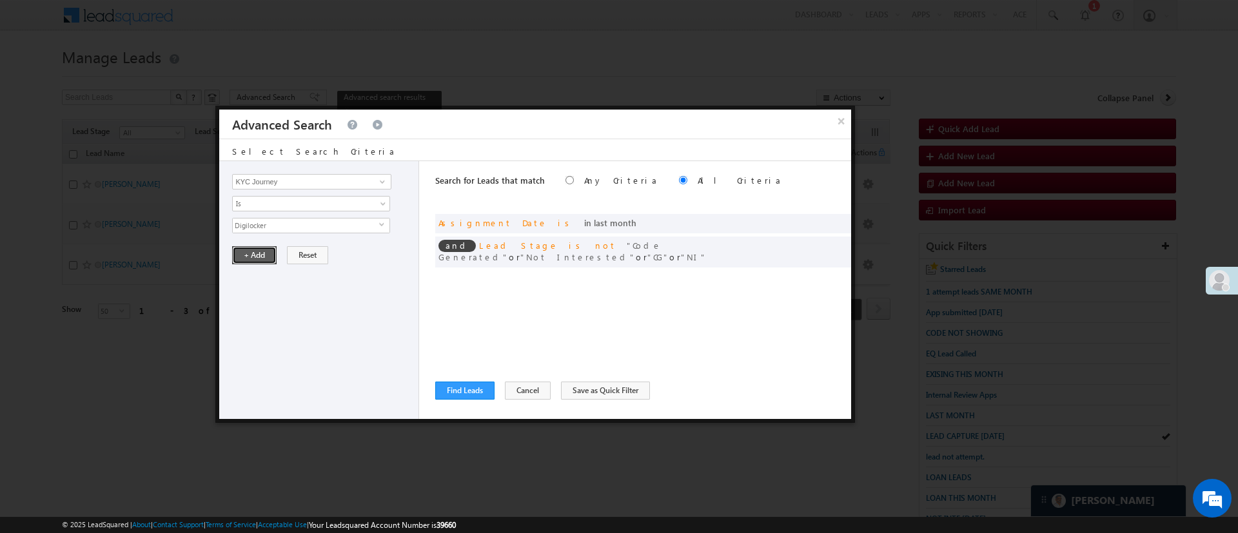
click at [268, 258] on button "+ Add" at bounding box center [254, 255] width 44 height 18
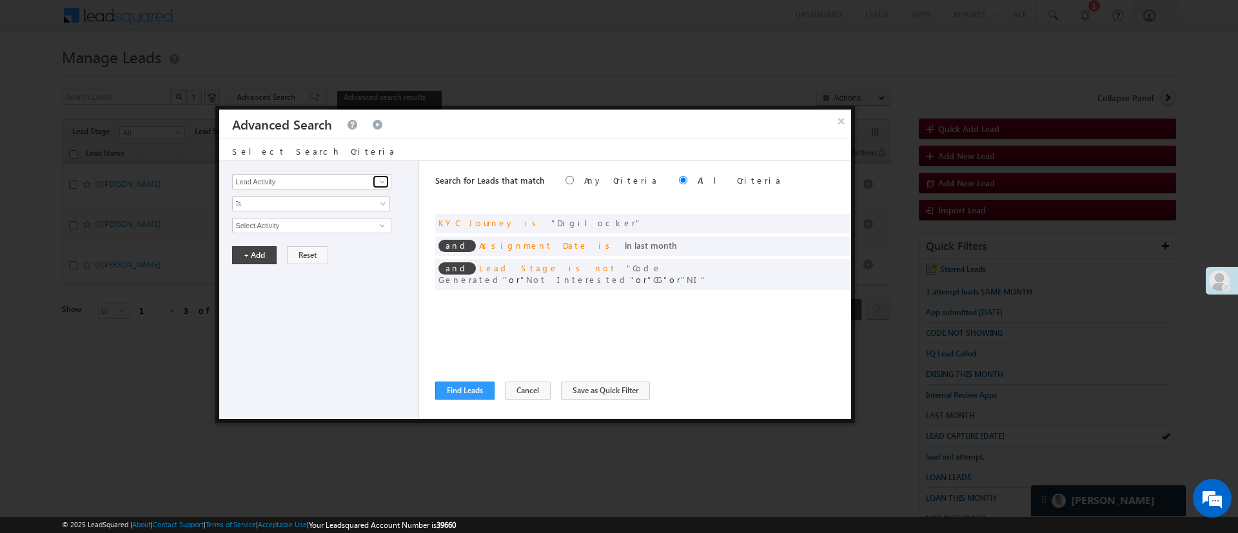
click at [380, 185] on span at bounding box center [382, 182] width 10 height 10
click at [326, 206] on link "Selfie Timestamp" at bounding box center [311, 208] width 159 height 15
type input "Selfie Timestamp"
click at [326, 206] on span "Is" at bounding box center [303, 204] width 140 height 12
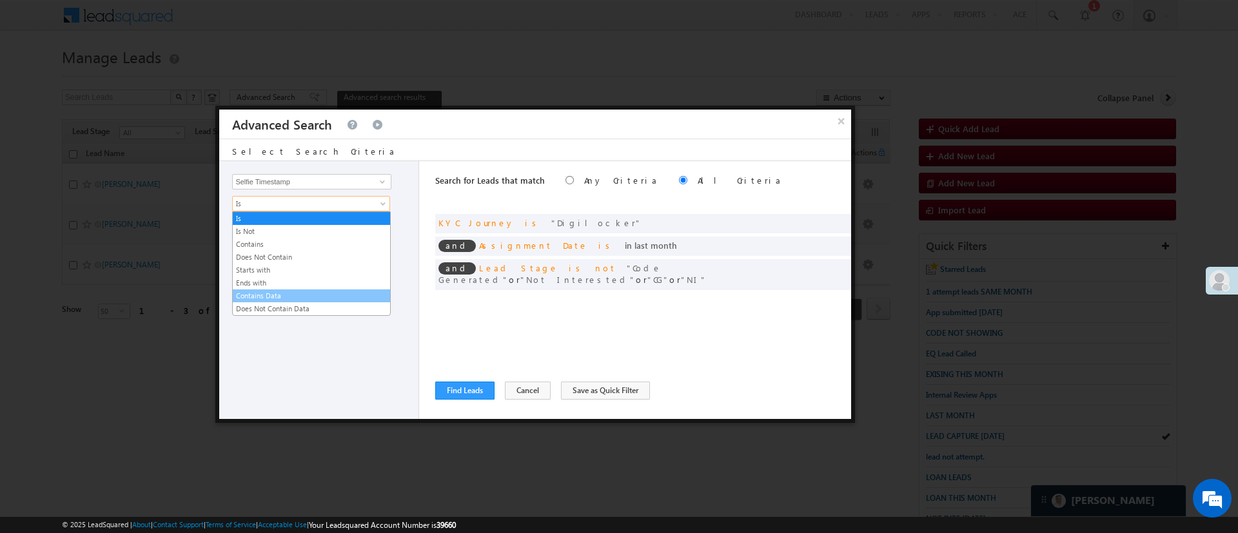
click at [270, 298] on link "Contains Data" at bounding box center [311, 296] width 157 height 12
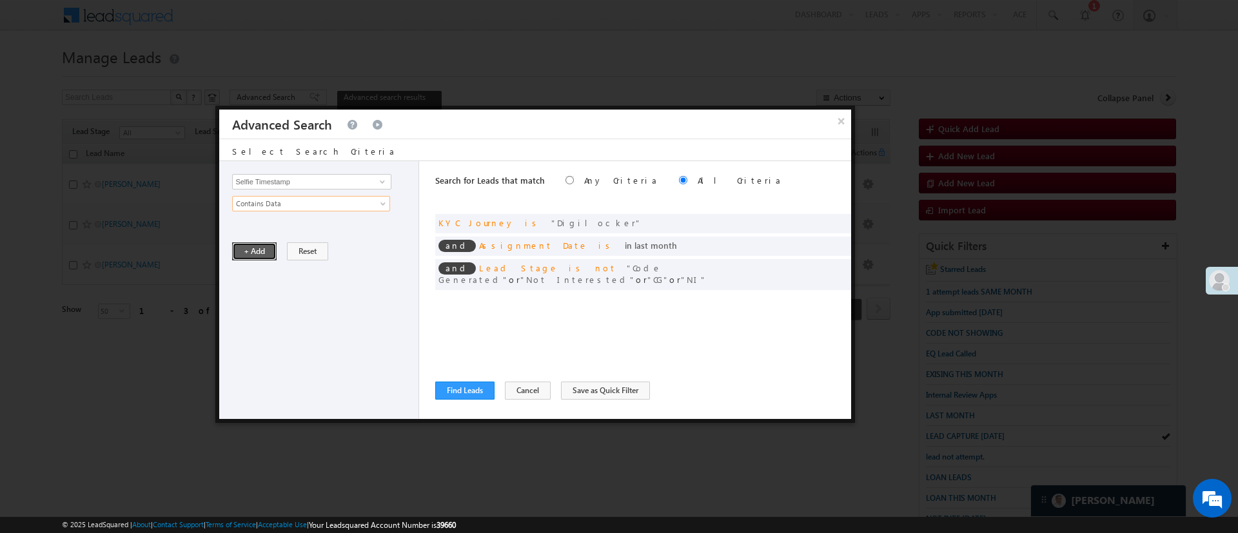
click at [259, 255] on button "+ Add" at bounding box center [254, 251] width 44 height 18
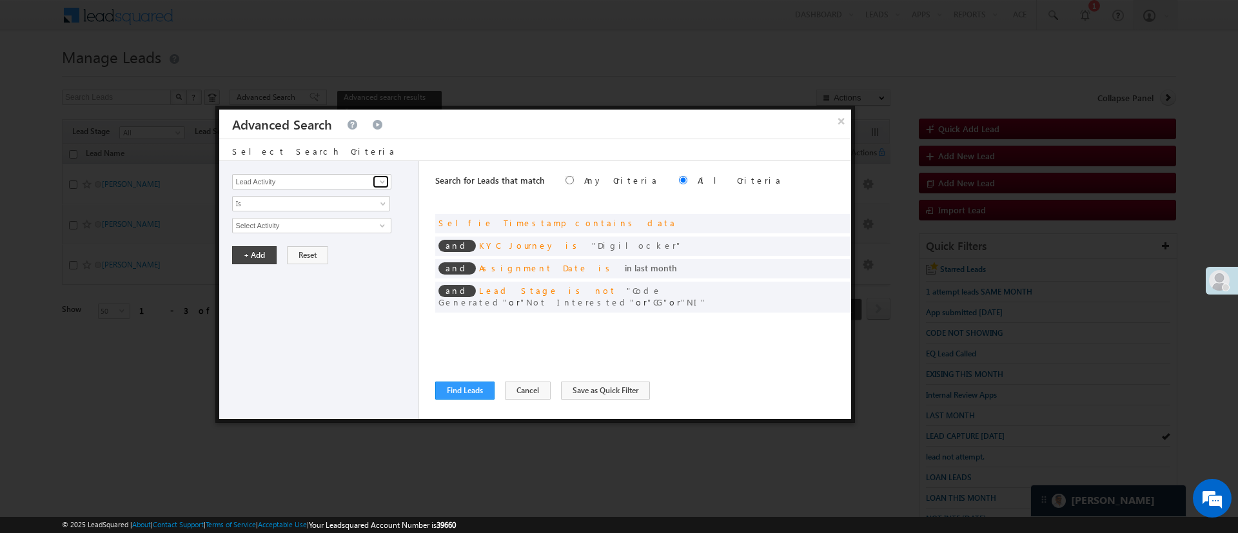
click at [385, 180] on span at bounding box center [382, 182] width 10 height 10
click at [274, 233] on link "Modified On" at bounding box center [311, 235] width 159 height 15
type input "Modified On"
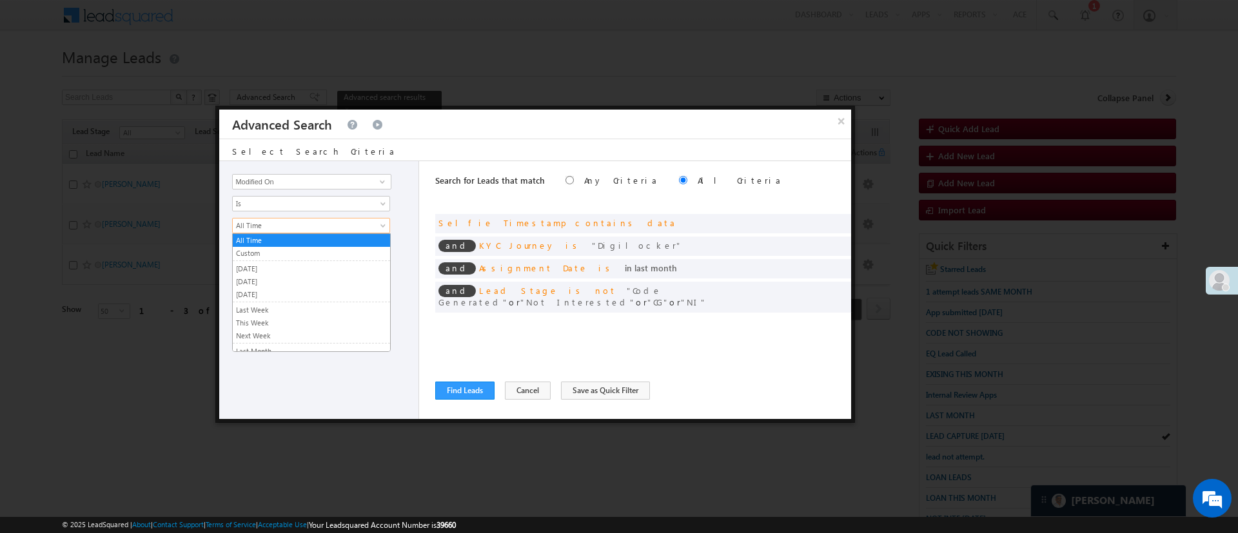
click at [275, 228] on span "All Time" at bounding box center [303, 226] width 140 height 12
click at [297, 201] on span "Is" at bounding box center [303, 204] width 140 height 12
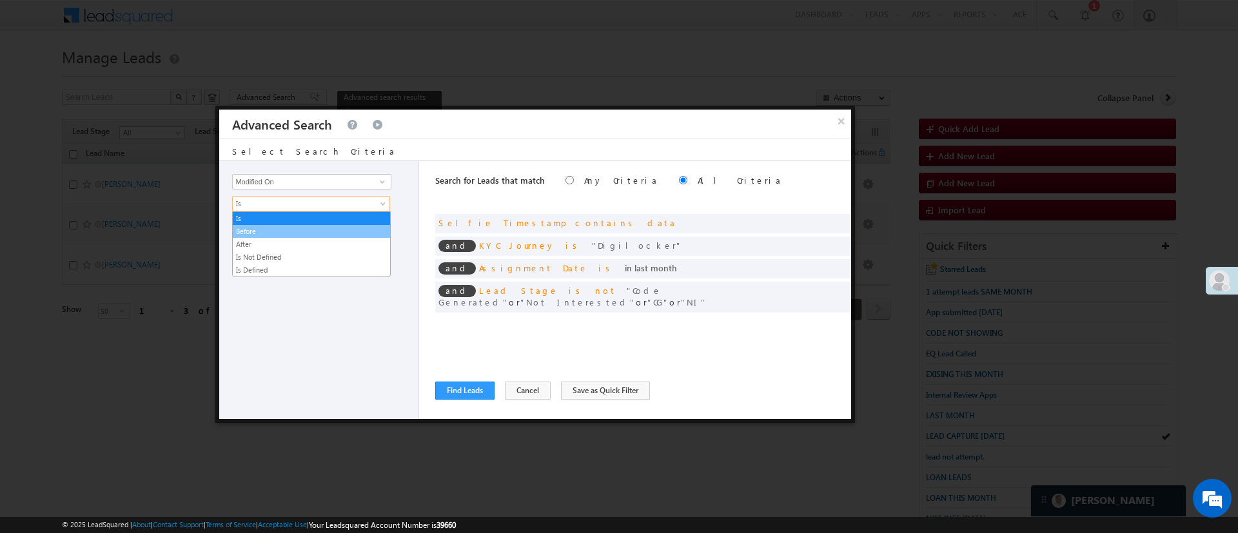
click at [273, 227] on link "Before" at bounding box center [311, 232] width 157 height 12
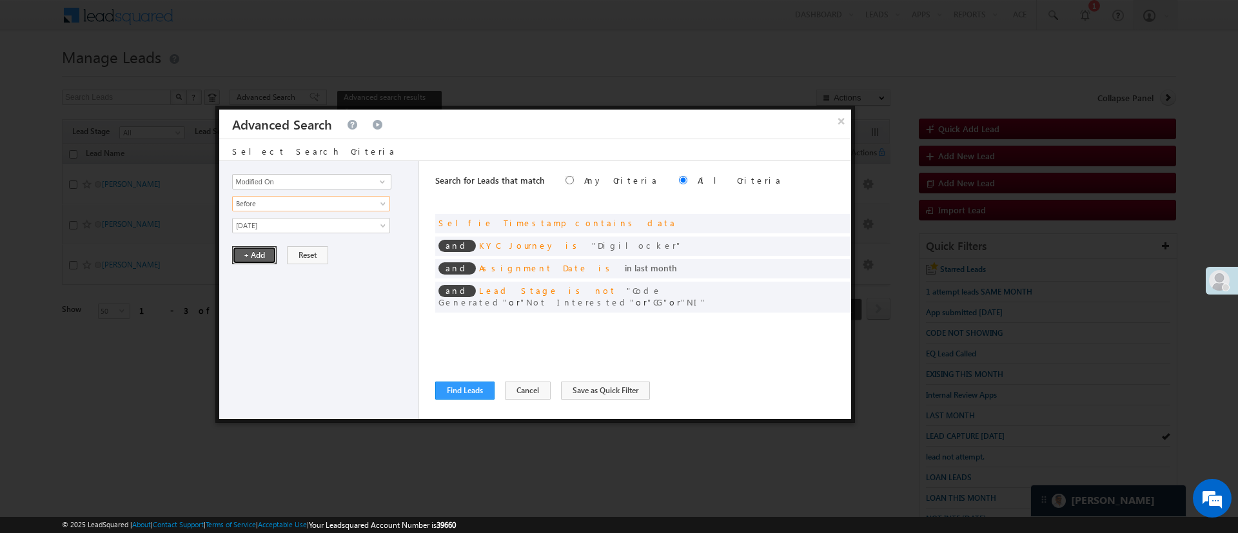
click at [253, 255] on button "+ Add" at bounding box center [254, 255] width 44 height 18
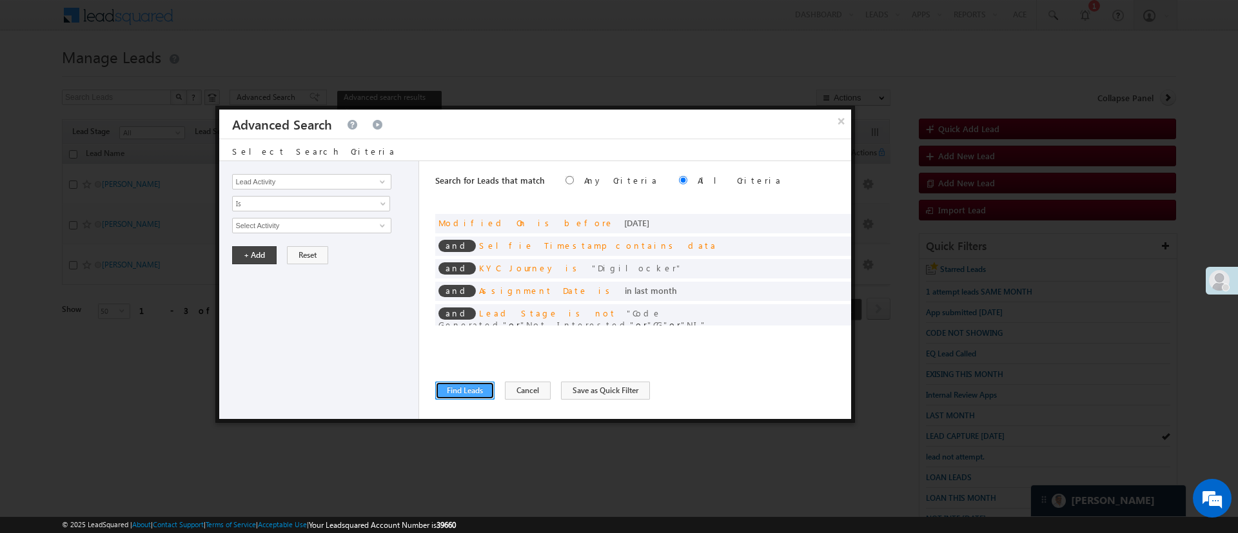
click at [442, 397] on button "Find Leads" at bounding box center [464, 391] width 59 height 18
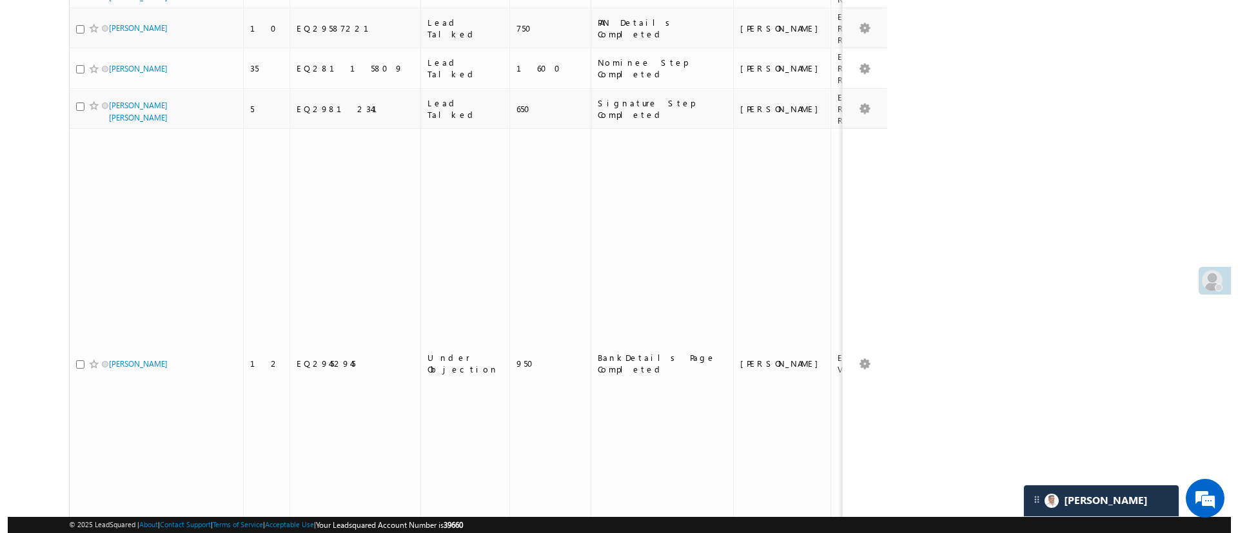
scroll to position [0, 0]
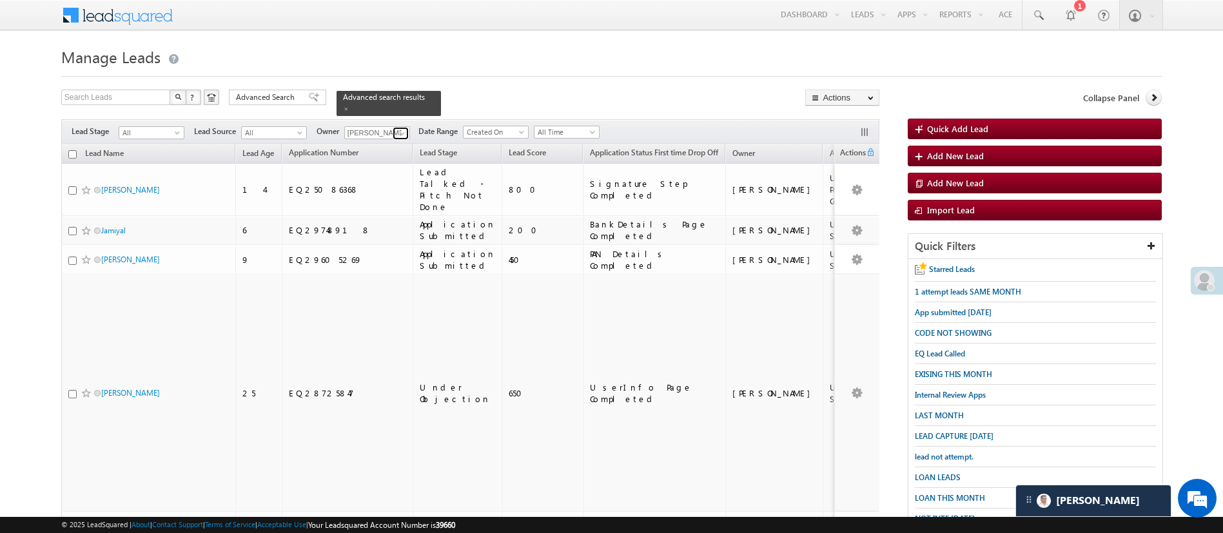
click at [408, 127] on link at bounding box center [401, 133] width 16 height 13
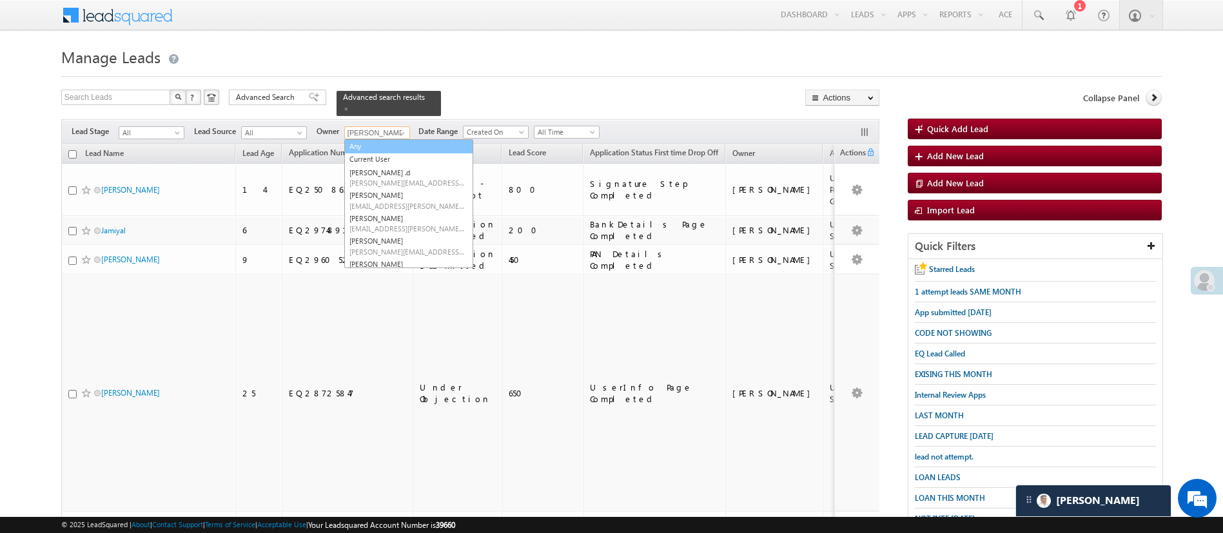
click at [400, 139] on link "Any" at bounding box center [408, 146] width 129 height 15
type input "Any"
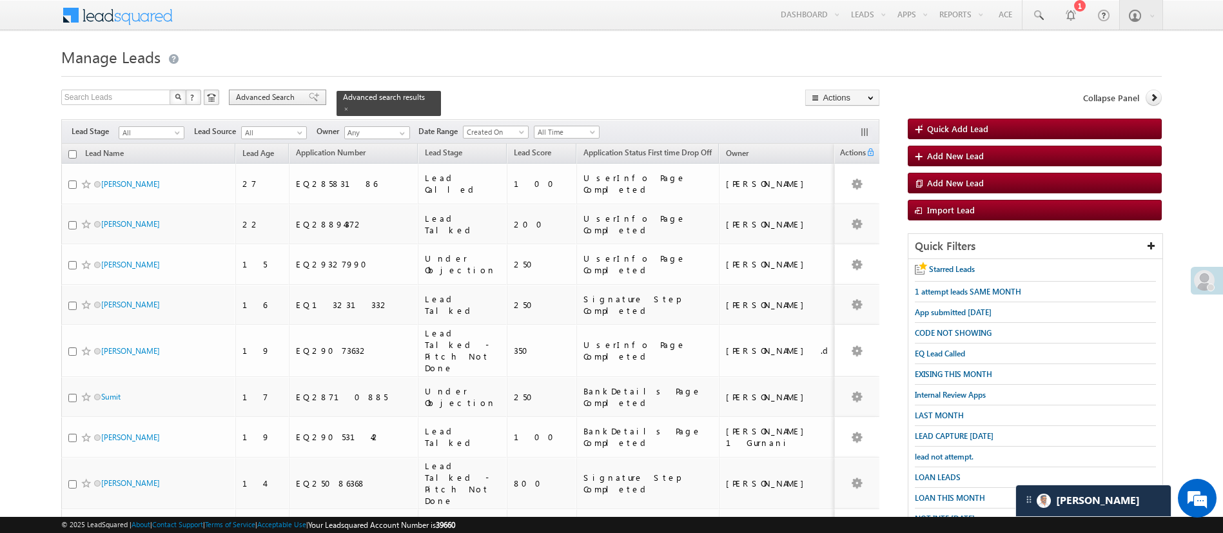
click at [288, 99] on span "Advanced Search" at bounding box center [267, 98] width 63 height 12
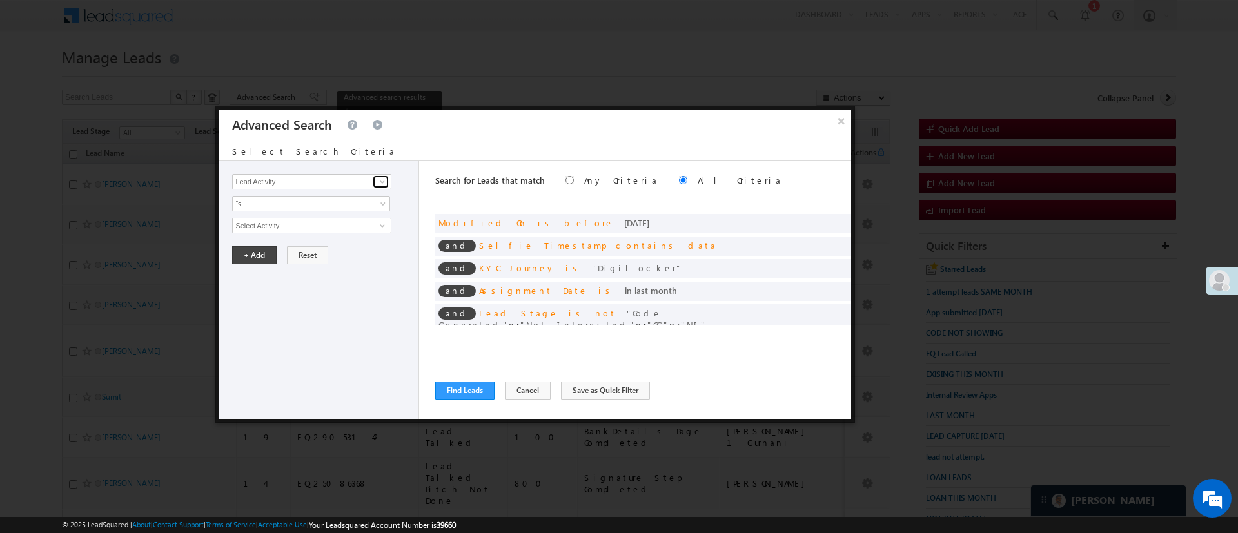
click at [375, 184] on link at bounding box center [381, 181] width 16 height 13
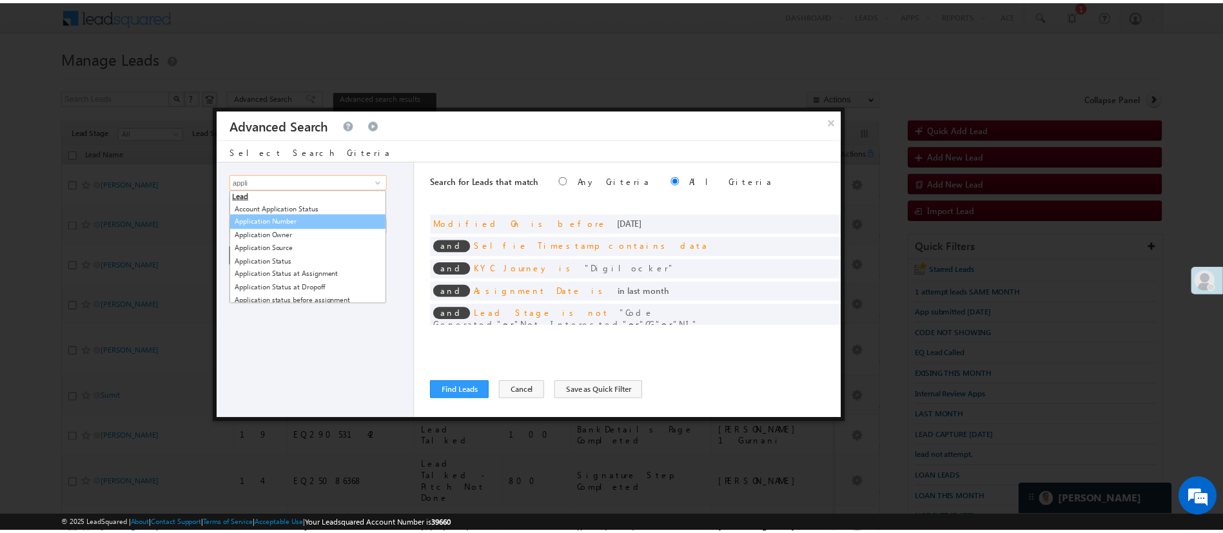
scroll to position [99, 0]
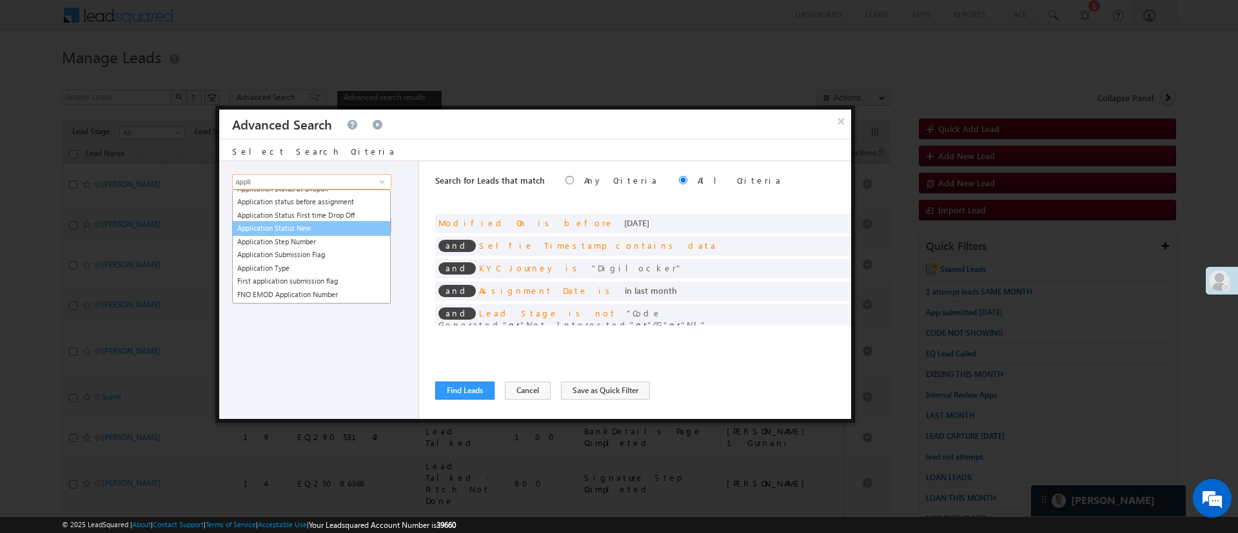
click at [356, 231] on link "Application Status New" at bounding box center [311, 228] width 159 height 15
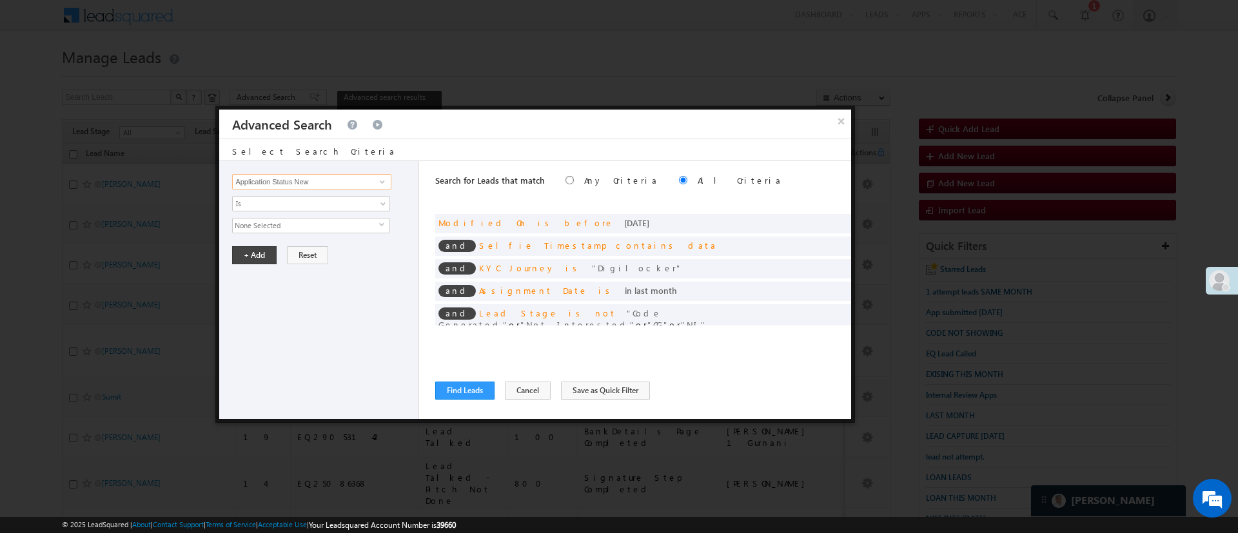
type input "Application Status New"
click at [356, 228] on span "None Selected" at bounding box center [306, 226] width 146 height 14
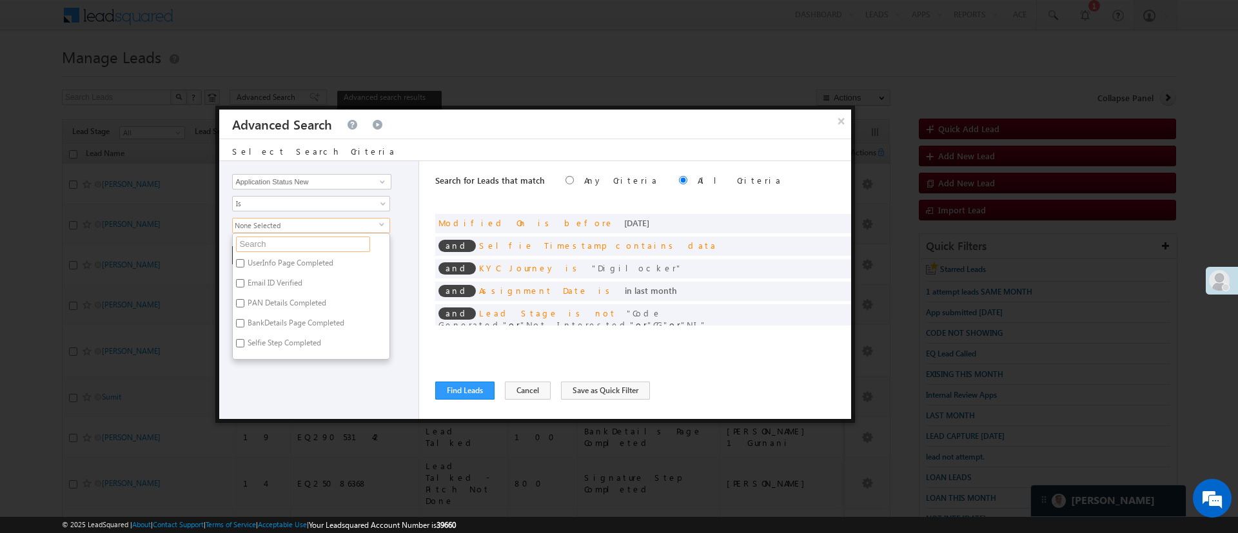
click at [326, 242] on input "text" at bounding box center [303, 244] width 134 height 15
type input "es"
click at [287, 281] on label "Esign Request Raised" at bounding box center [282, 285] width 99 height 20
click at [244, 281] on input "Esign Request Raised" at bounding box center [240, 283] width 8 height 8
checkbox input "true"
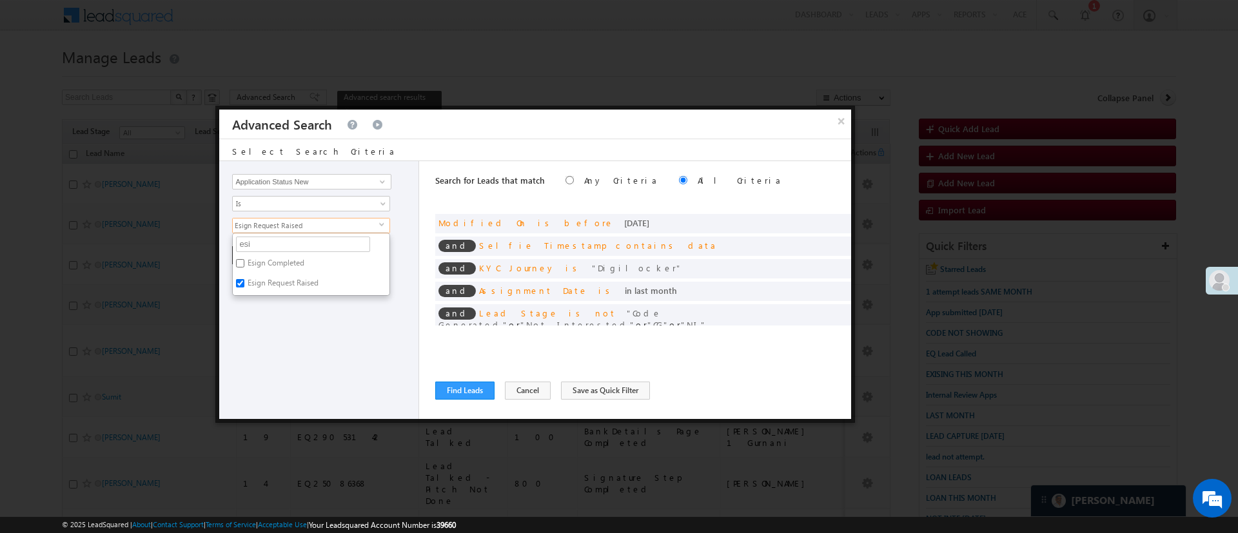
click at [288, 327] on div "Lead Activity Task Sales Group Prospect Id WA Last Message Timestamp 4th Day Di…" at bounding box center [319, 290] width 200 height 258
click at [248, 252] on button "+ Add" at bounding box center [254, 255] width 44 height 18
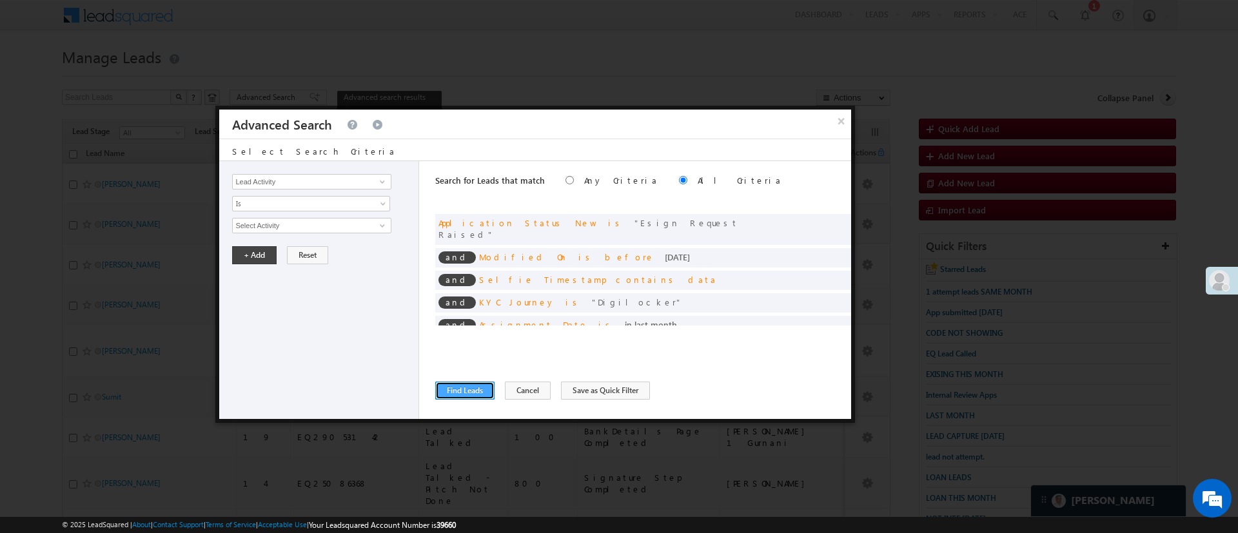
click at [473, 393] on button "Find Leads" at bounding box center [464, 391] width 59 height 18
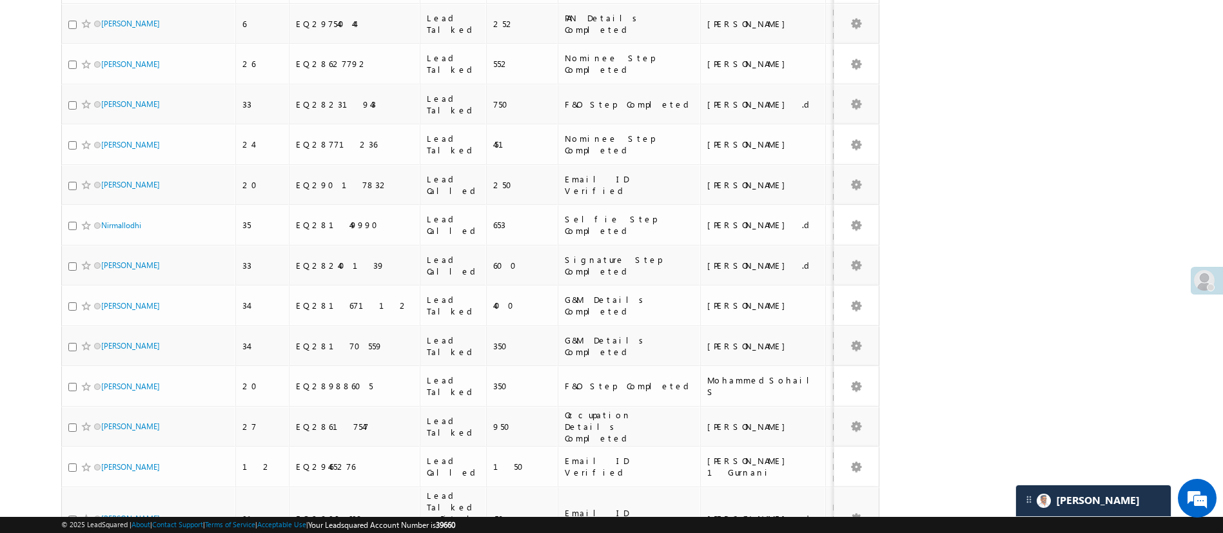
scroll to position [1394, 0]
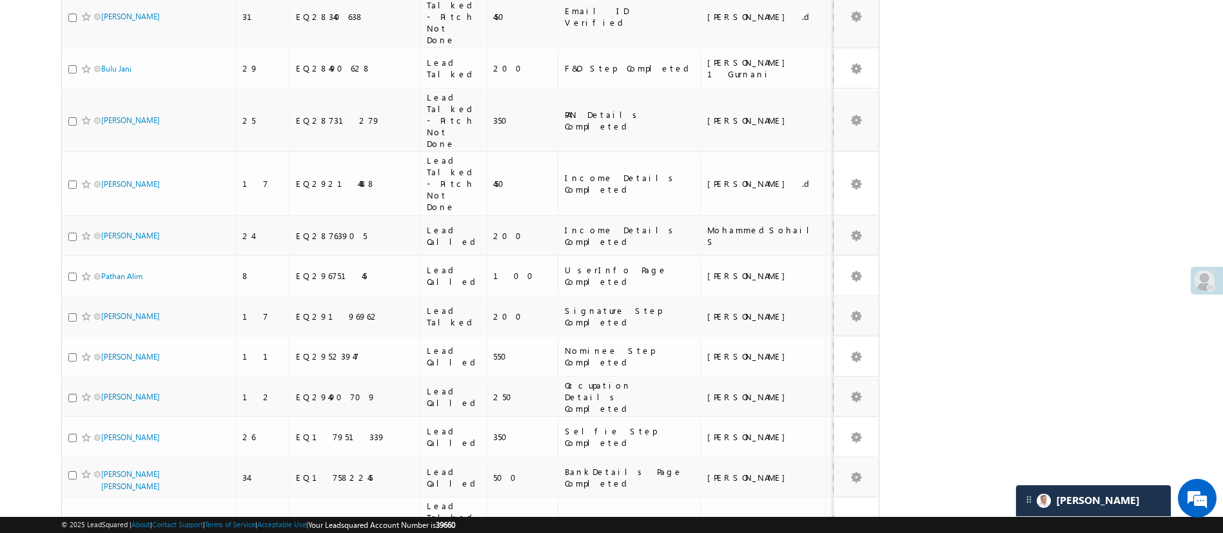
click at [108, 468] on li "25" at bounding box center [105, 469] width 31 height 13
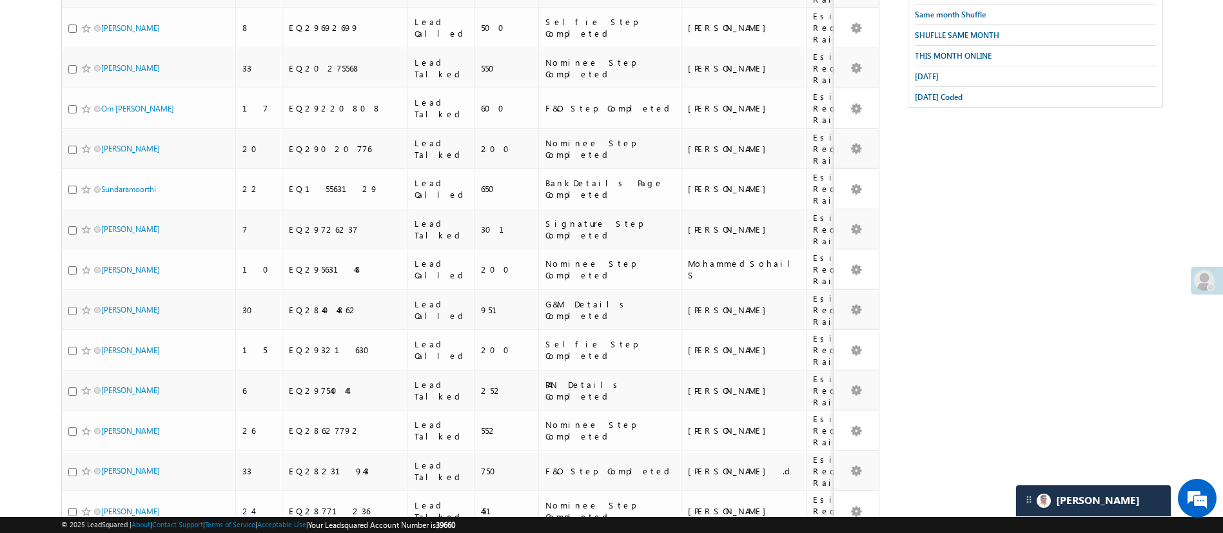
scroll to position [0, 0]
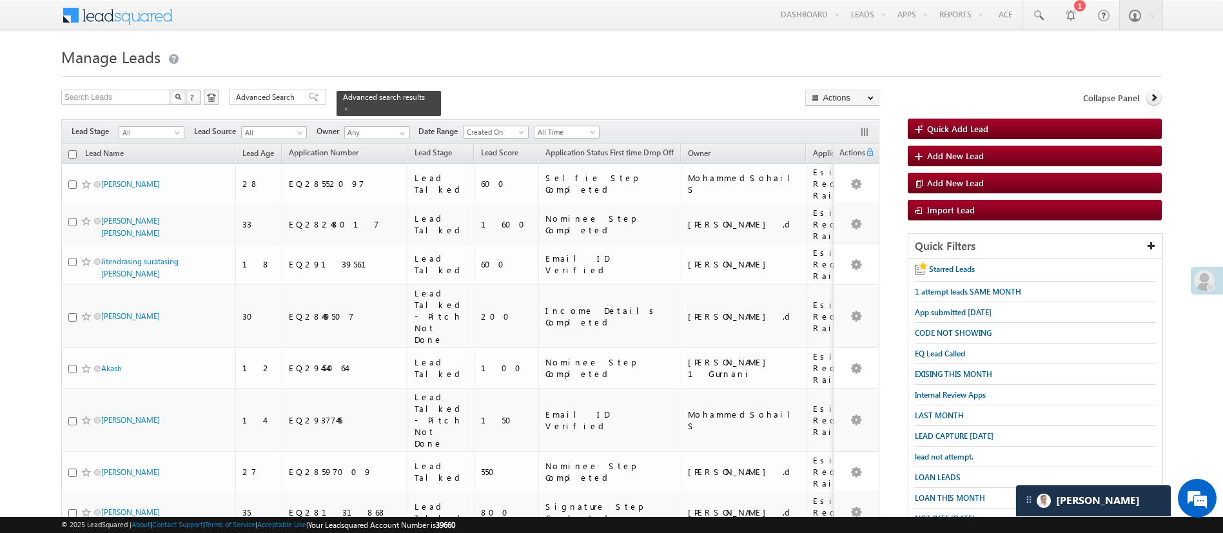
click at [72, 154] on th "Lead Name" at bounding box center [148, 154] width 174 height 20
click at [72, 150] on input "checkbox" at bounding box center [72, 154] width 8 height 8
checkbox input "true"
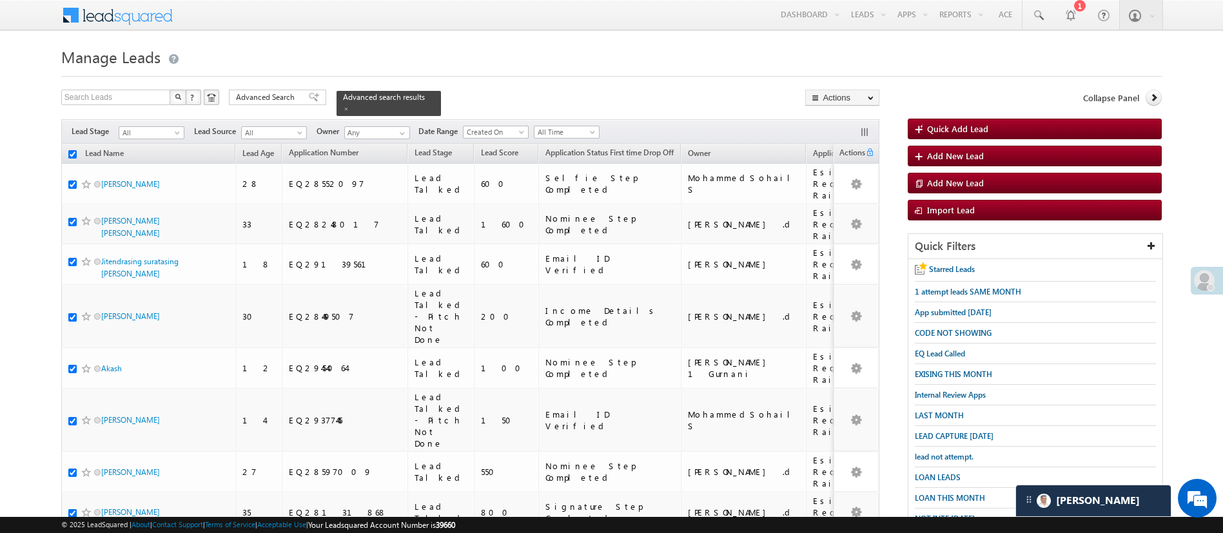
checkbox input "true"
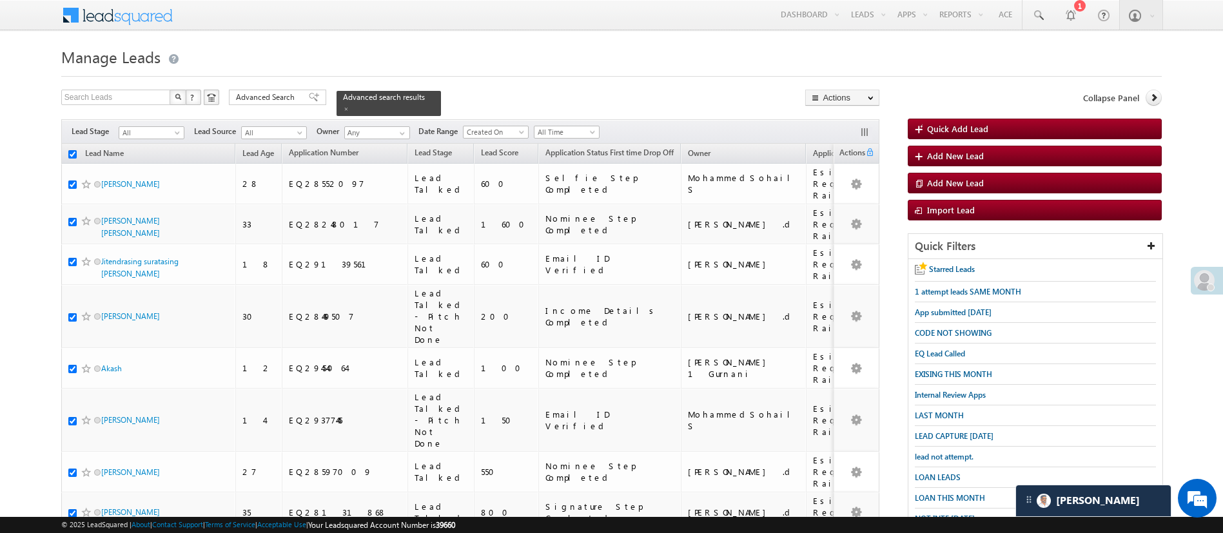
checkbox input "true"
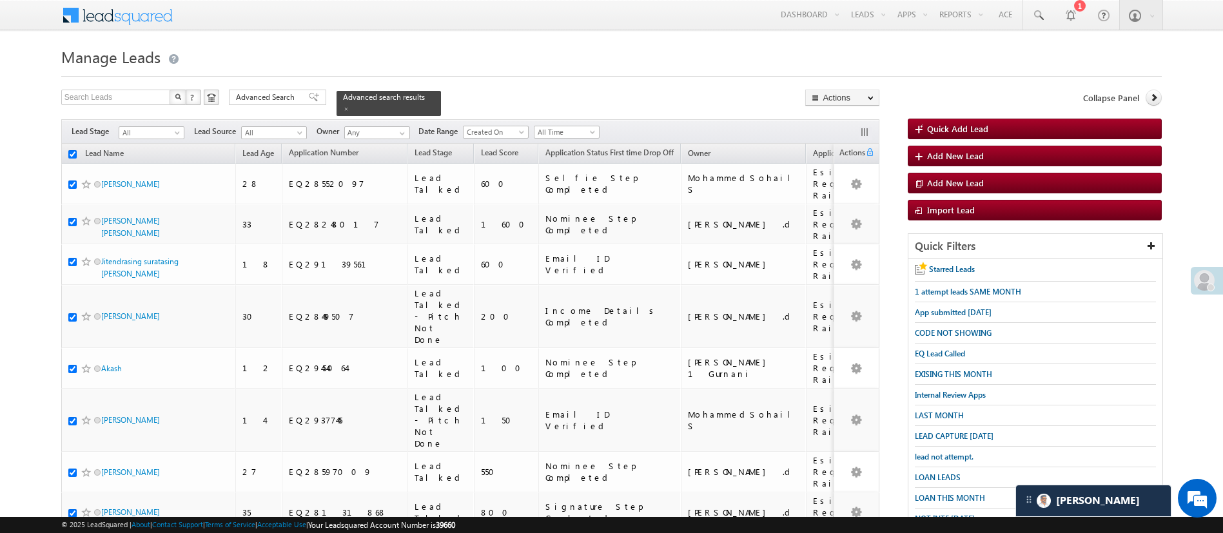
checkbox input "true"
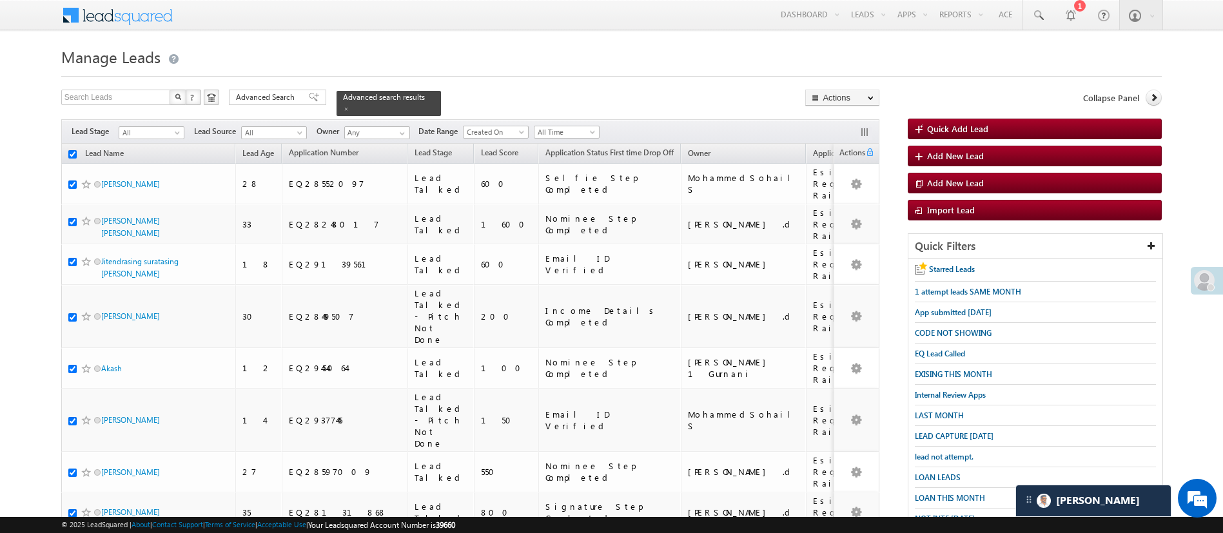
checkbox input "true"
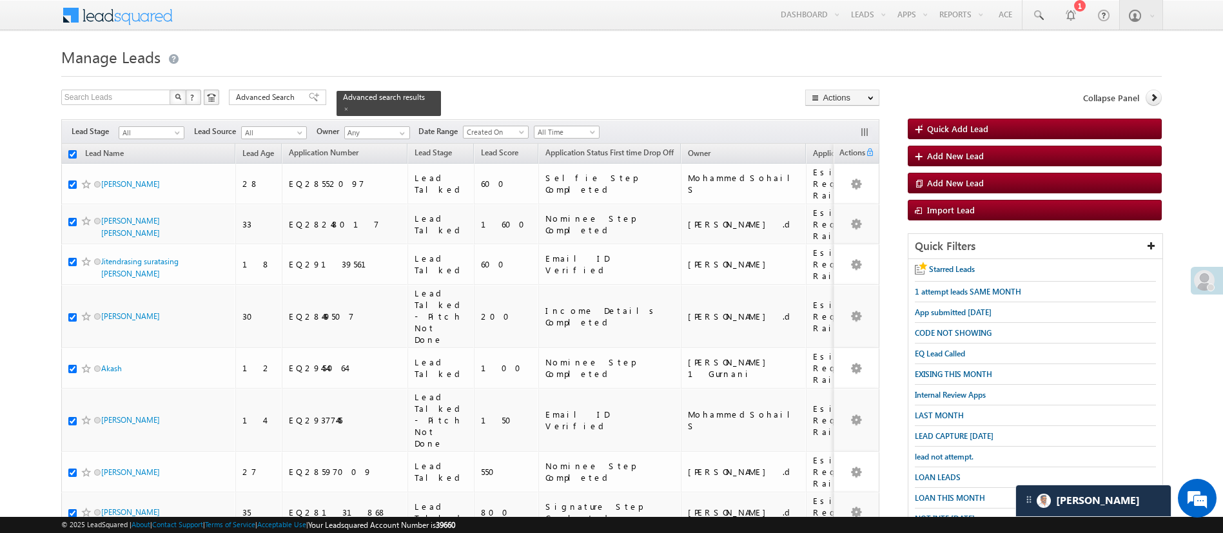
checkbox input "true"
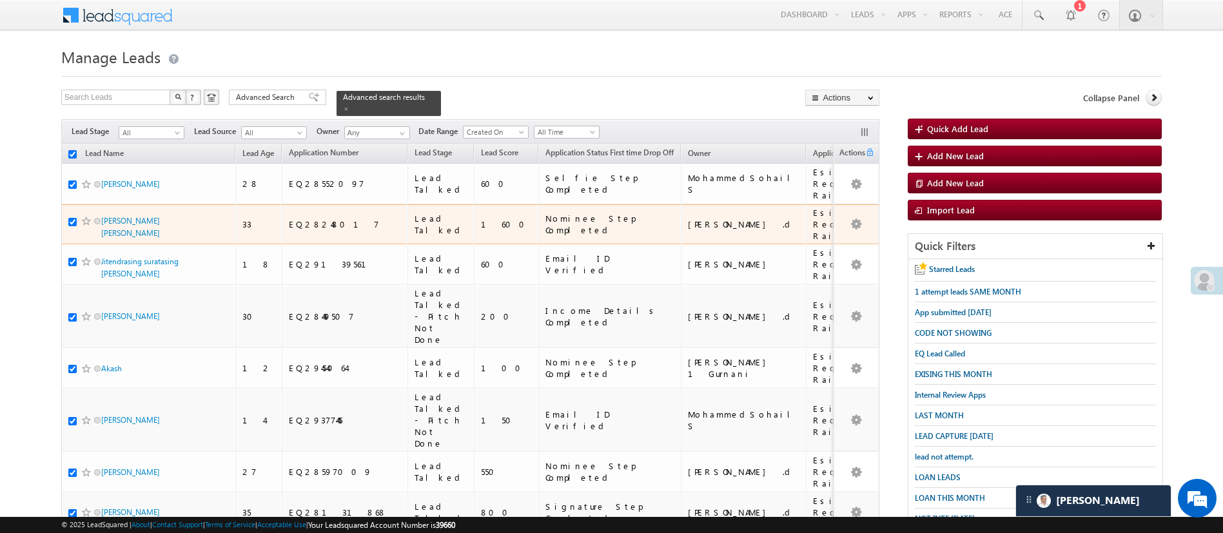
click at [70, 218] on input "checkbox" at bounding box center [72, 222] width 8 height 8
checkbox input "false"
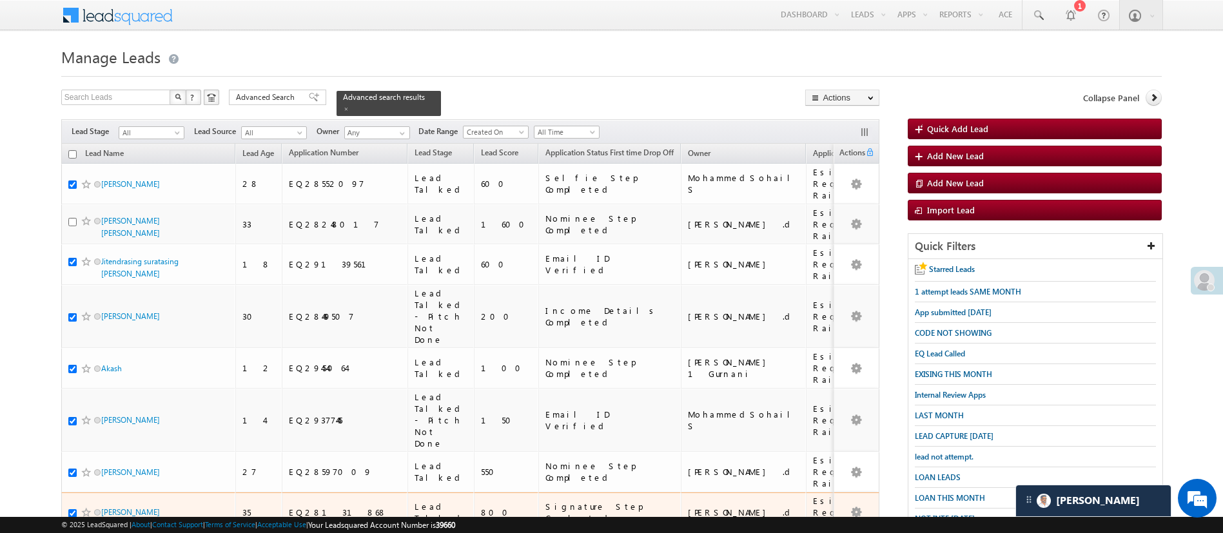
click at [72, 509] on input "checkbox" at bounding box center [72, 513] width 8 height 8
checkbox input "false"
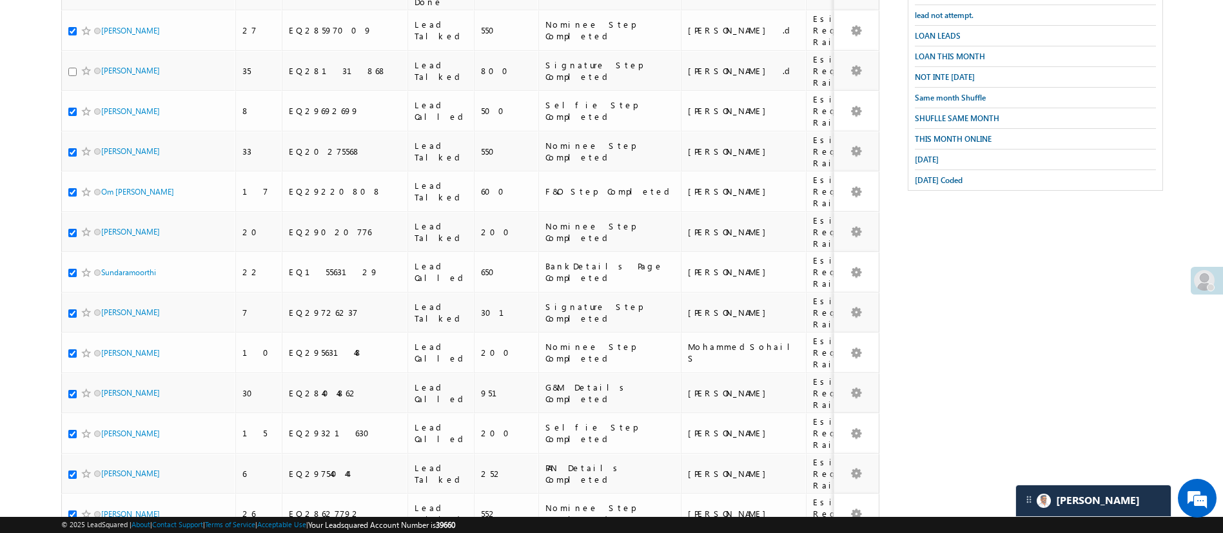
scroll to position [446, 0]
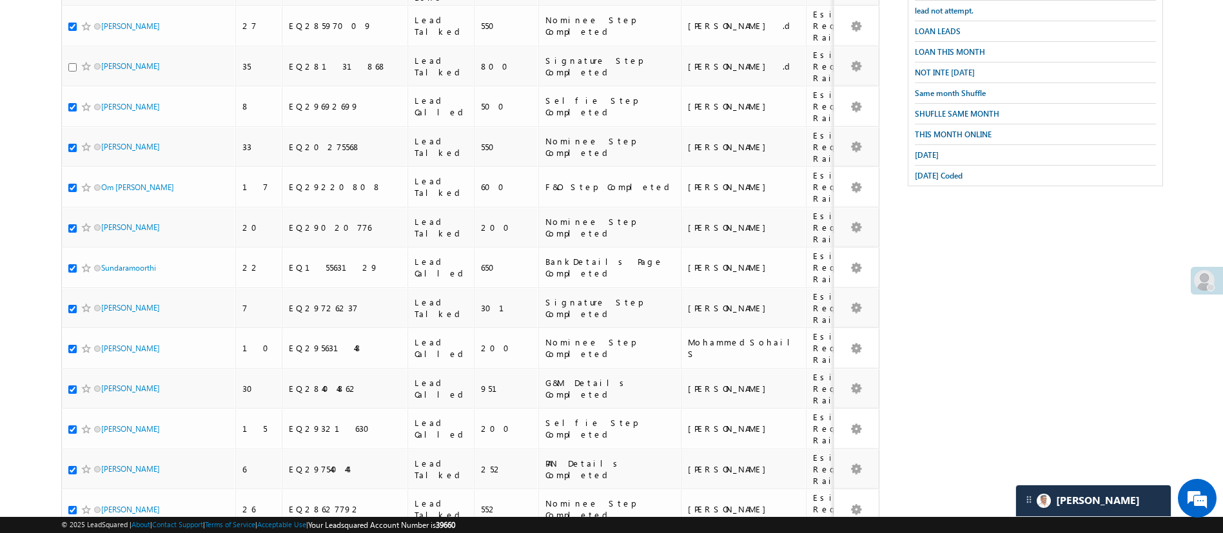
checkbox input "false"
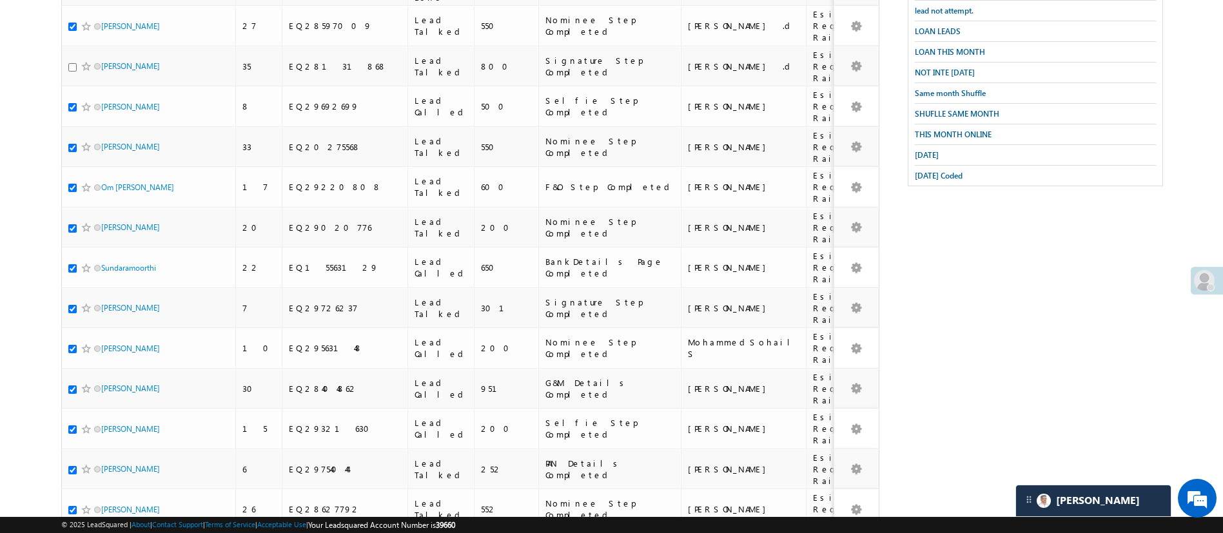
checkbox input "false"
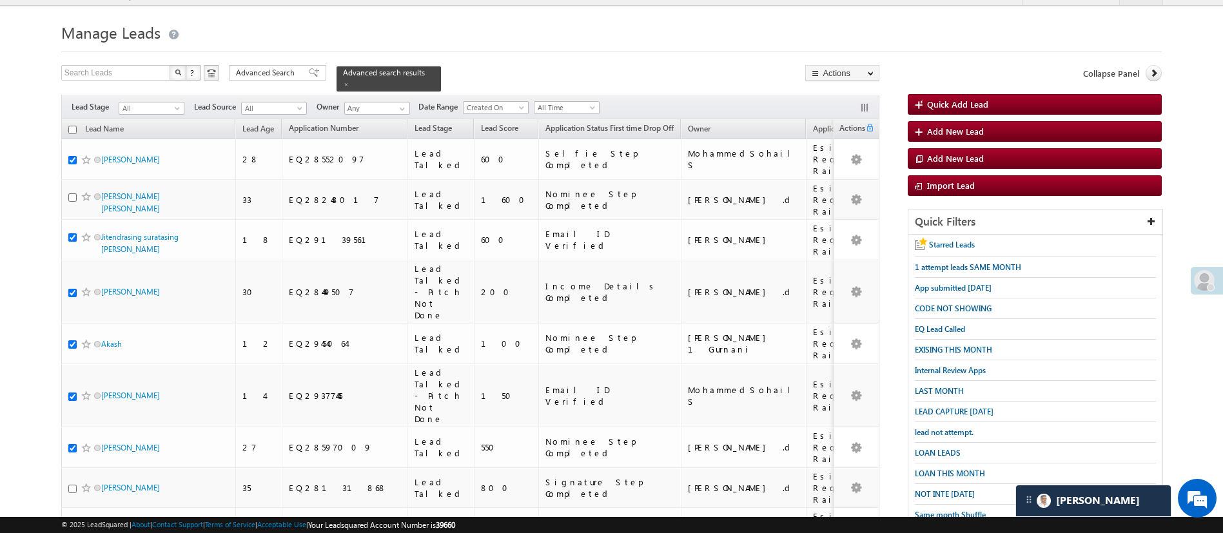
scroll to position [0, 0]
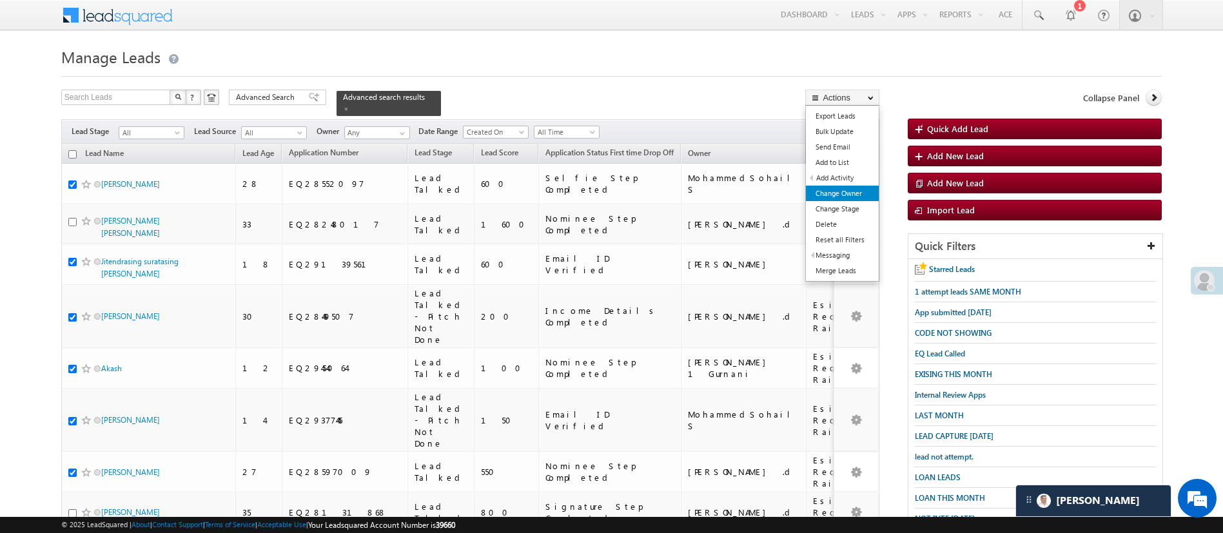
click at [865, 191] on link "Change Owner" at bounding box center [842, 193] width 73 height 15
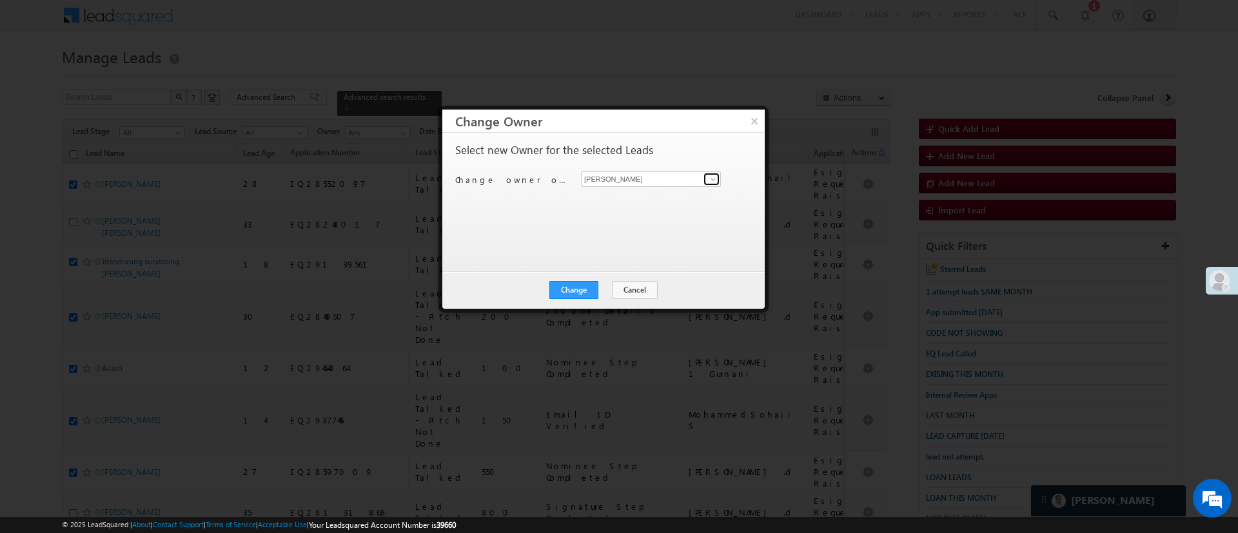
click at [710, 178] on span at bounding box center [713, 179] width 10 height 10
click at [667, 197] on link "Monika Jain Monika.Jain@angelbroking.com" at bounding box center [651, 199] width 140 height 24
type input "[PERSON_NAME]"
click at [592, 285] on button "Change" at bounding box center [573, 290] width 49 height 18
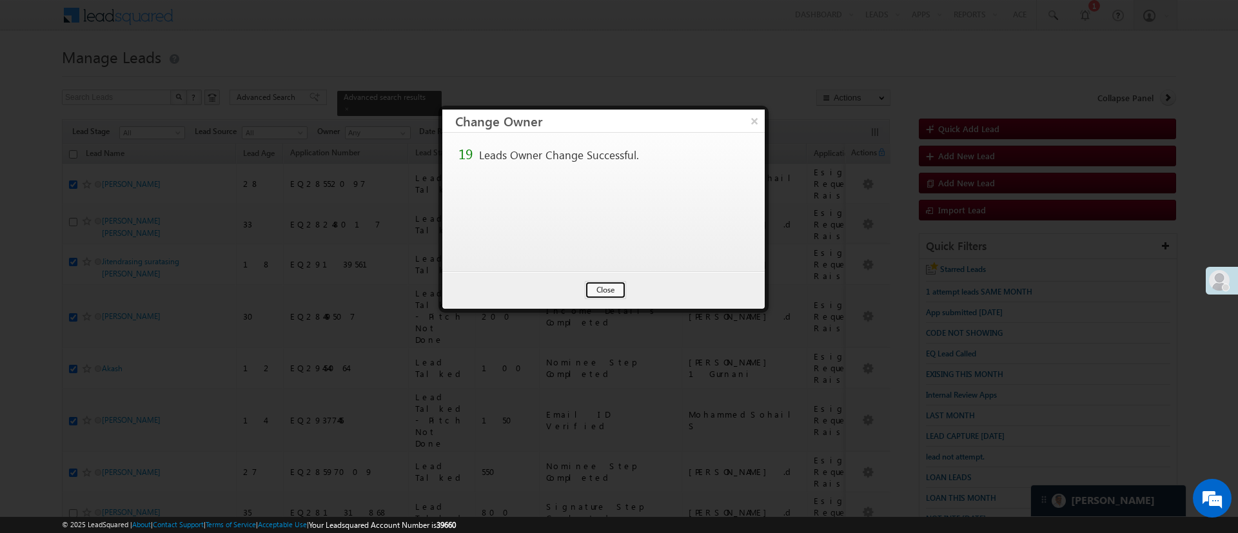
click at [592, 285] on button "Close" at bounding box center [605, 290] width 41 height 18
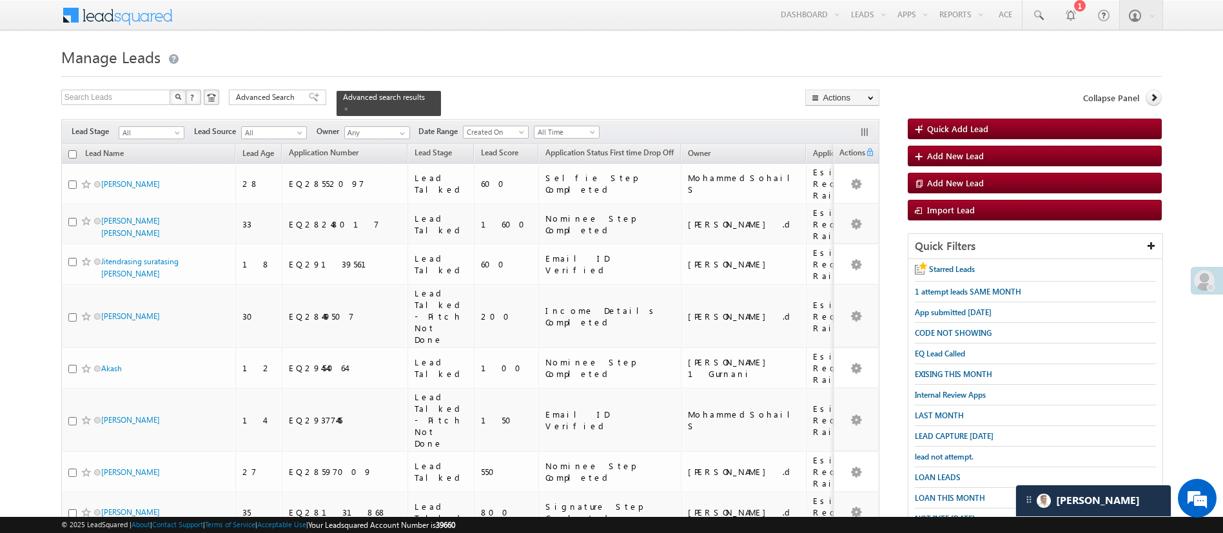
scroll to position [525, 0]
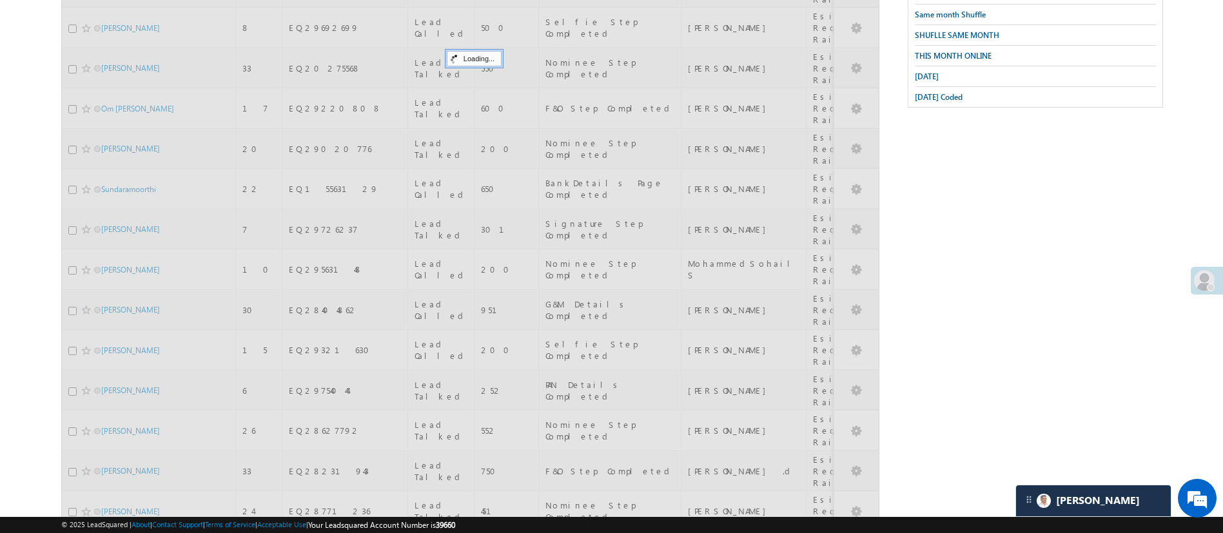
scroll to position [59, 0]
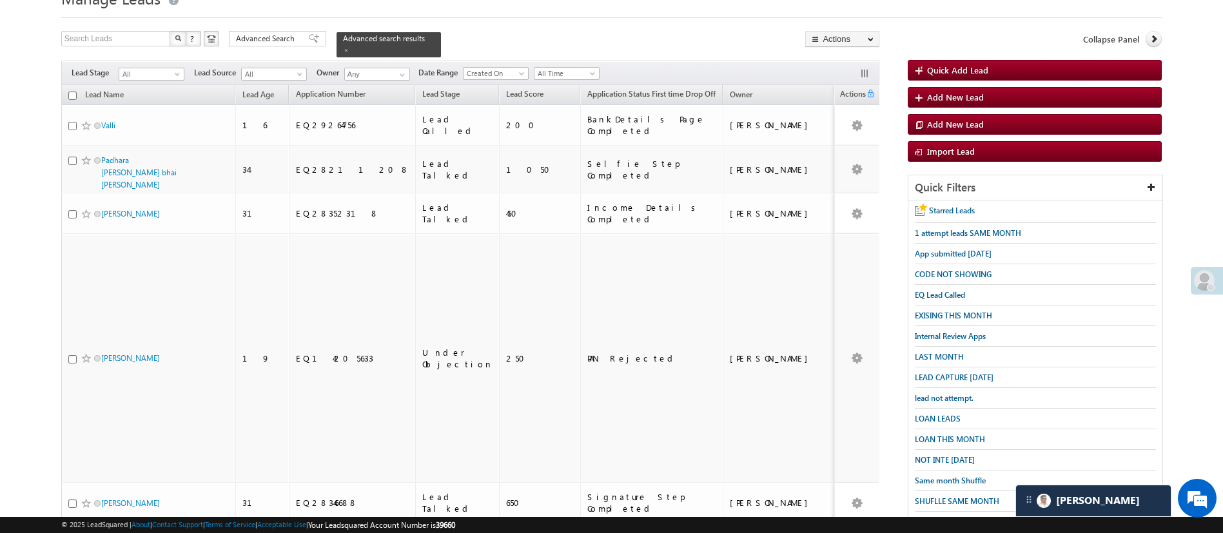
click at [74, 92] on input "checkbox" at bounding box center [72, 96] width 8 height 8
checkbox input "true"
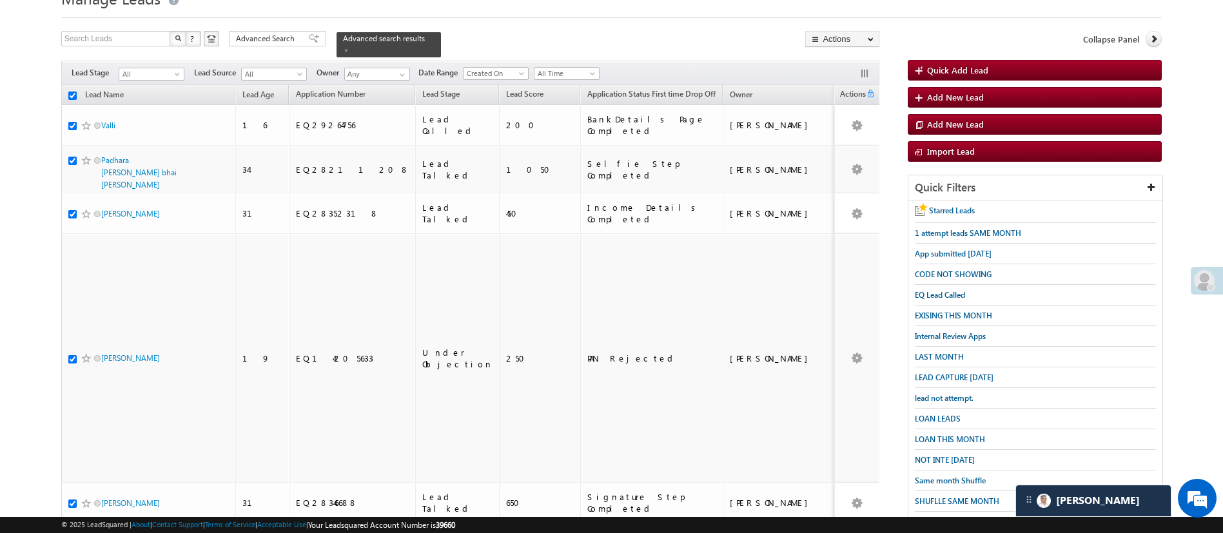
checkbox input "true"
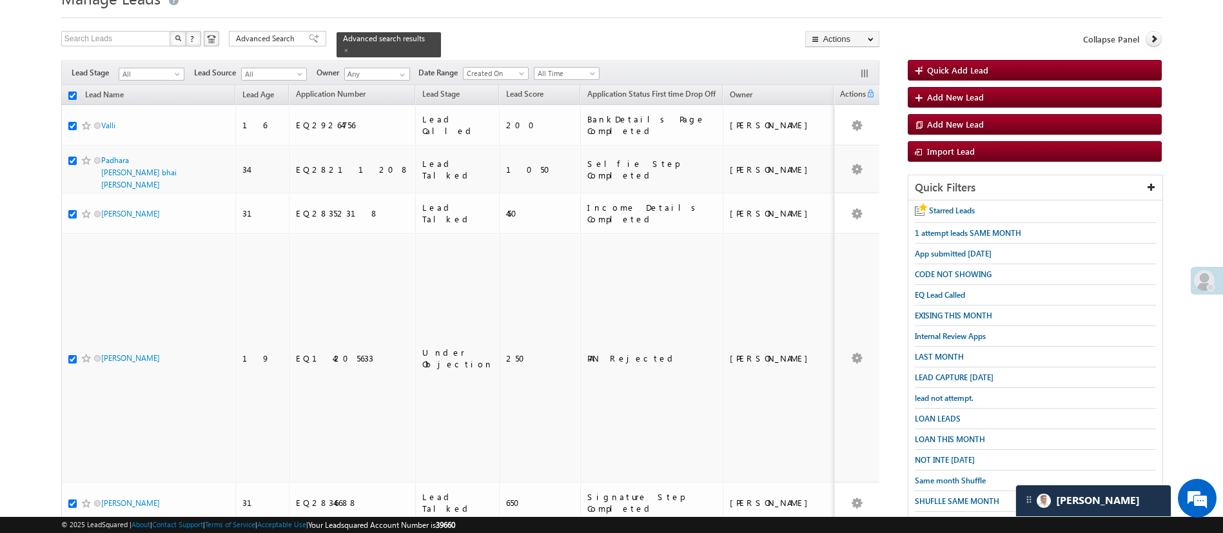
checkbox input "true"
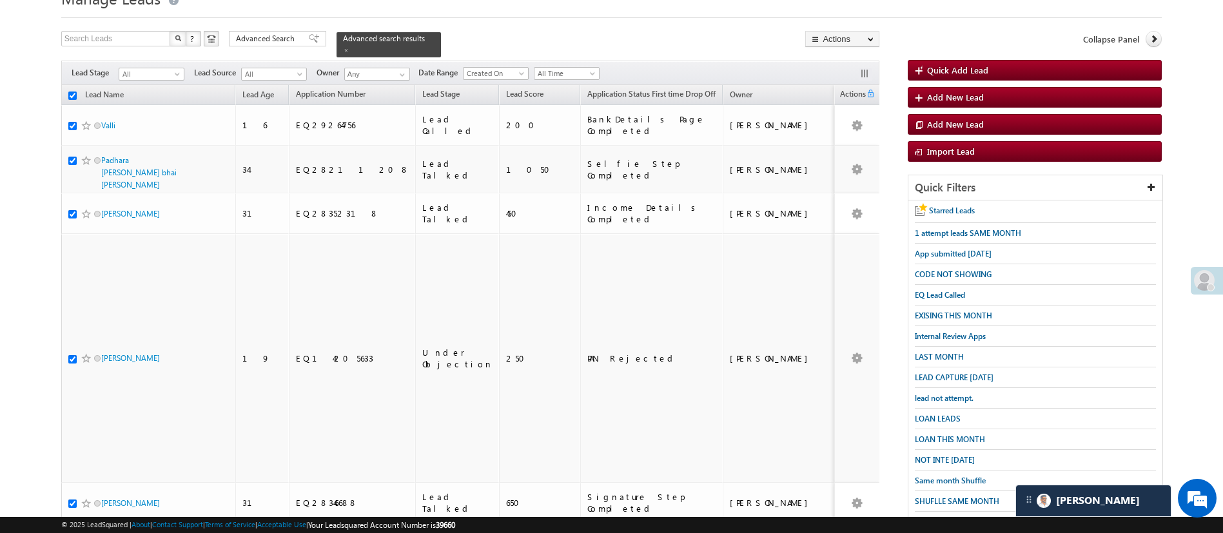
checkbox input "true"
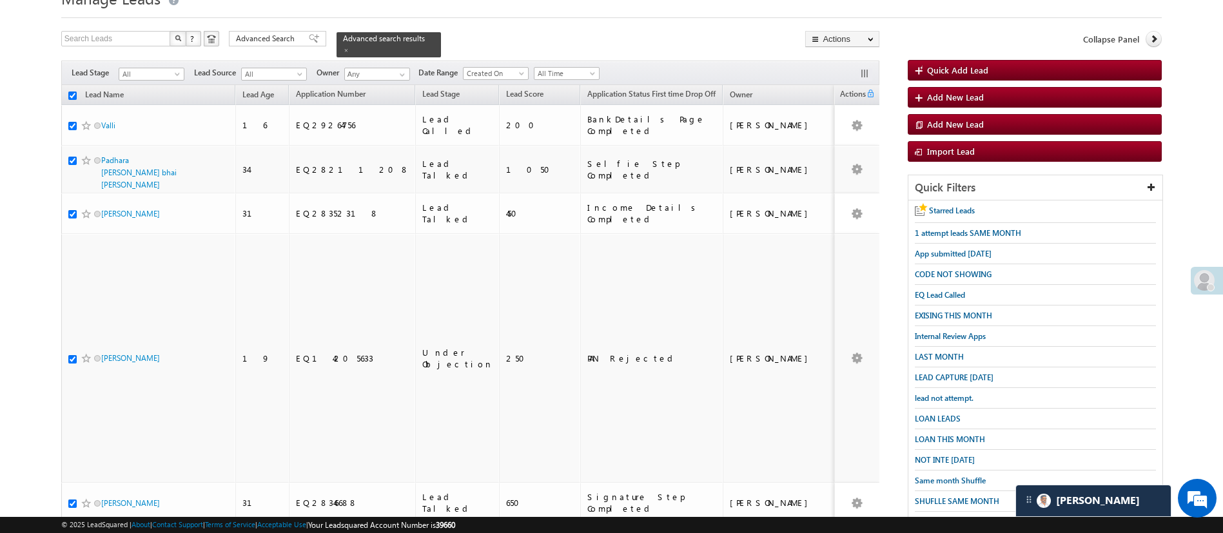
checkbox input "true"
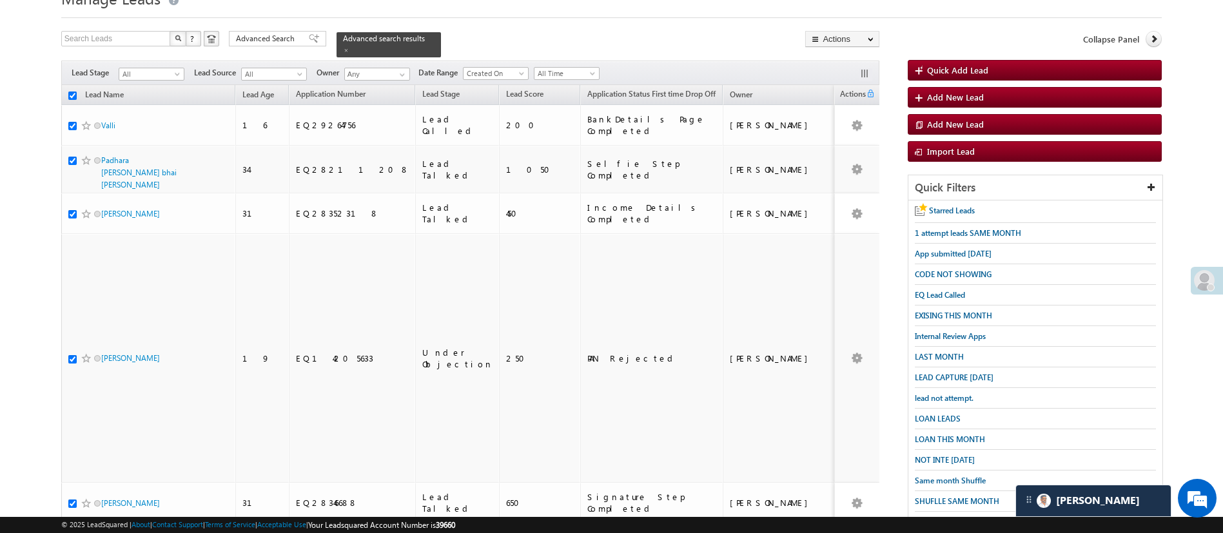
checkbox input "true"
click at [843, 133] on link "Change Owner" at bounding box center [842, 134] width 73 height 15
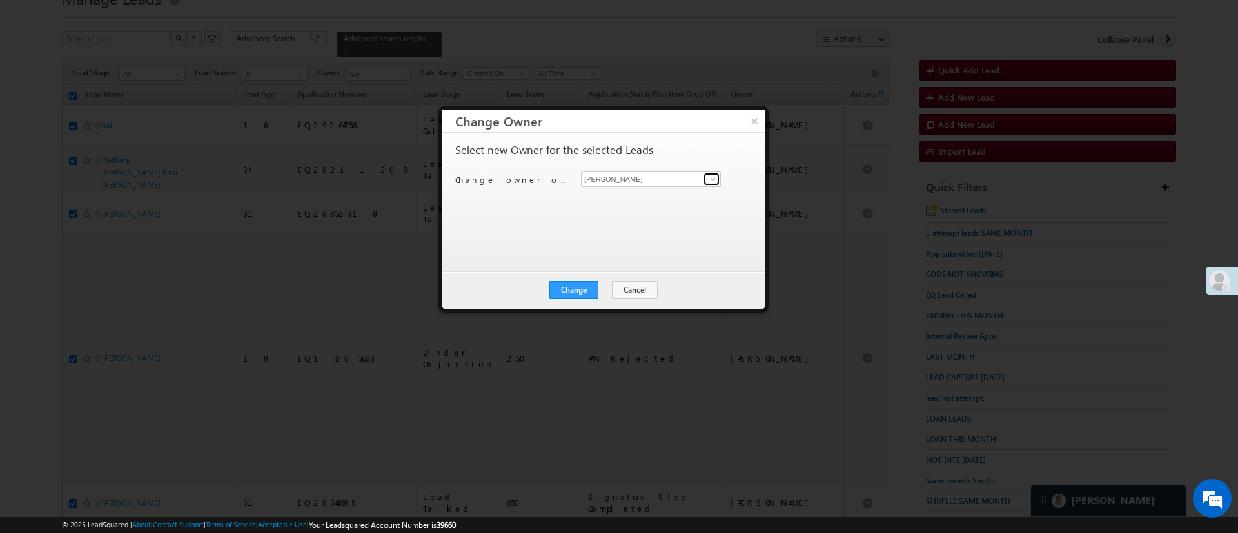
click at [710, 184] on link at bounding box center [711, 179] width 16 height 13
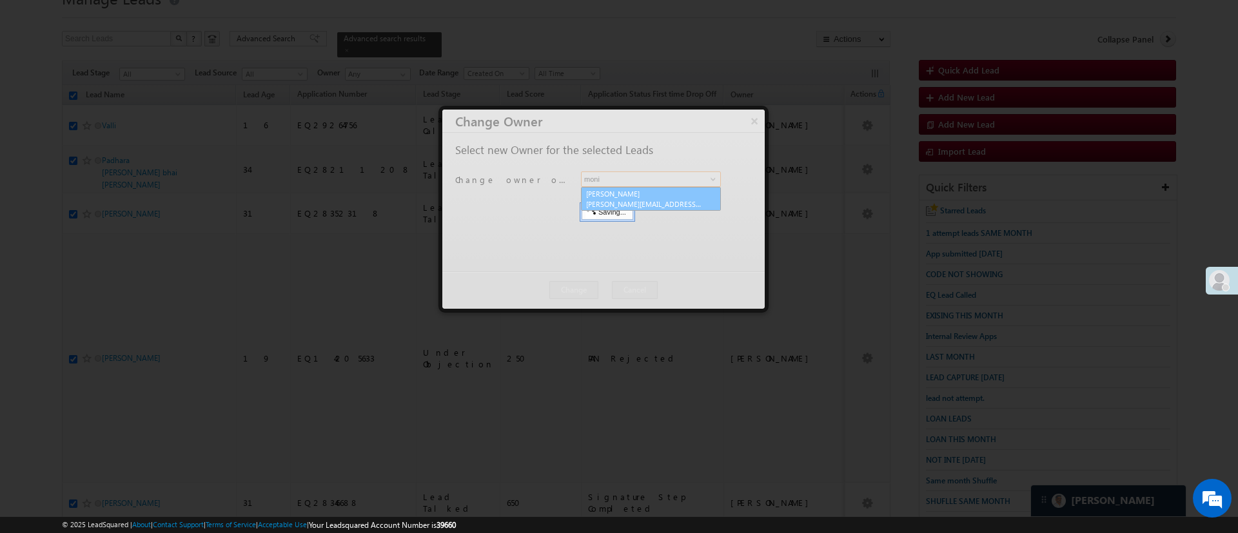
click at [679, 197] on link "Monika Jain Monika.Jain@angelbroking.com" at bounding box center [651, 199] width 140 height 24
type input "[PERSON_NAME]"
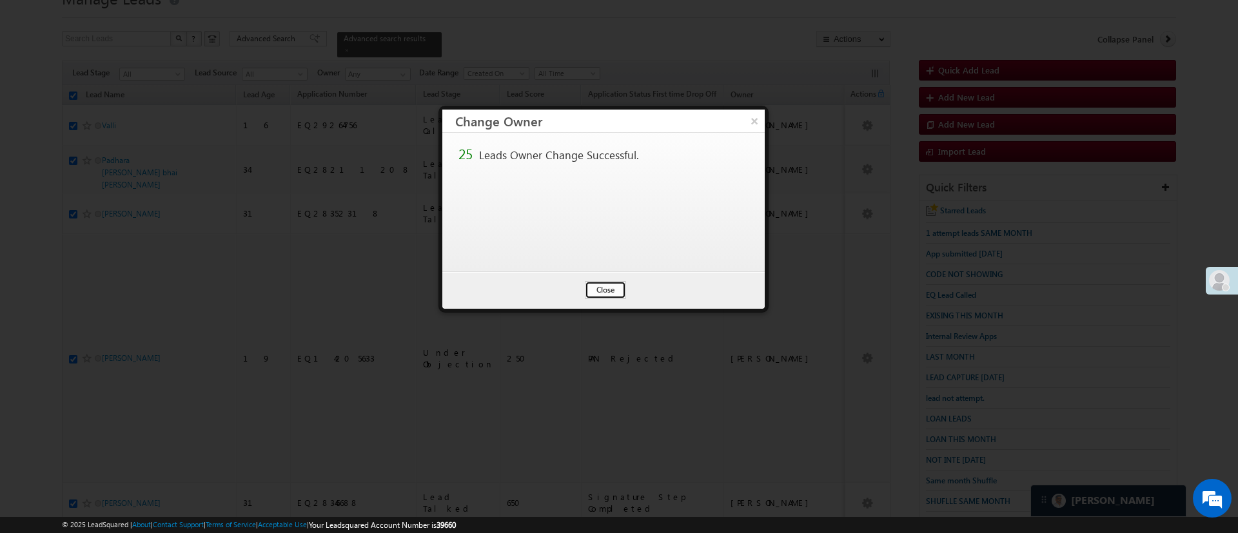
click at [614, 285] on button "Close" at bounding box center [605, 290] width 41 height 18
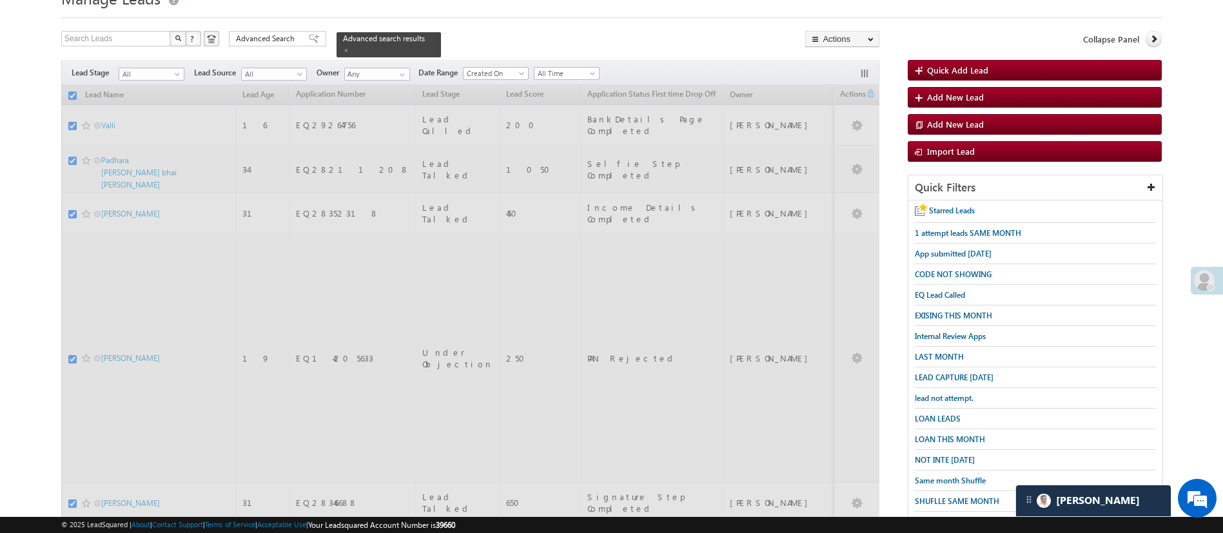
checkbox input "false"
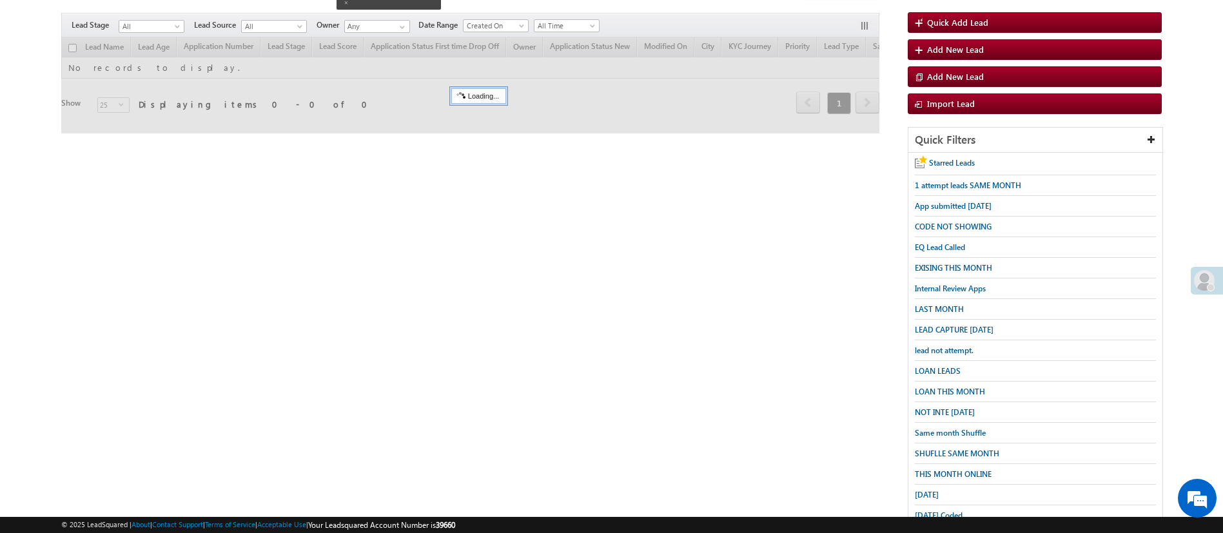
scroll to position [130, 0]
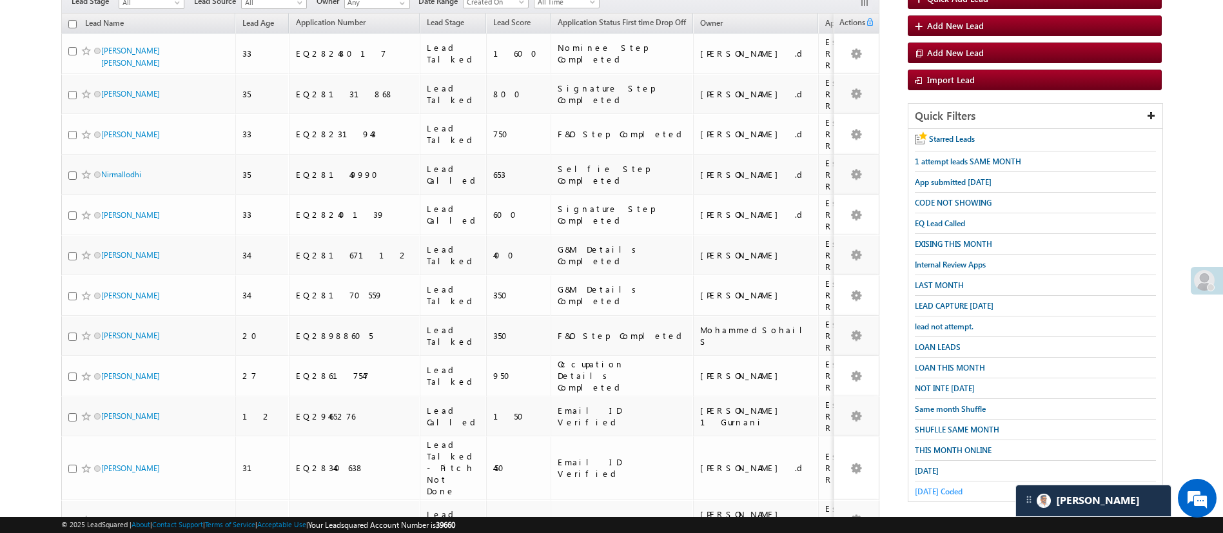
click at [939, 487] on span "[DATE] Coded" at bounding box center [939, 492] width 48 height 10
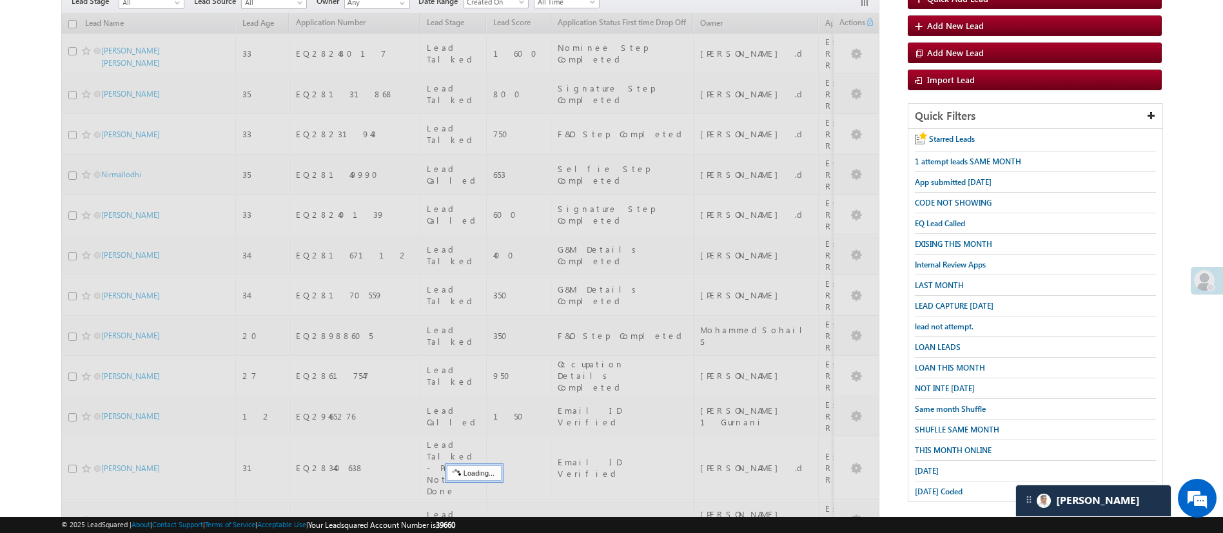
scroll to position [0, 0]
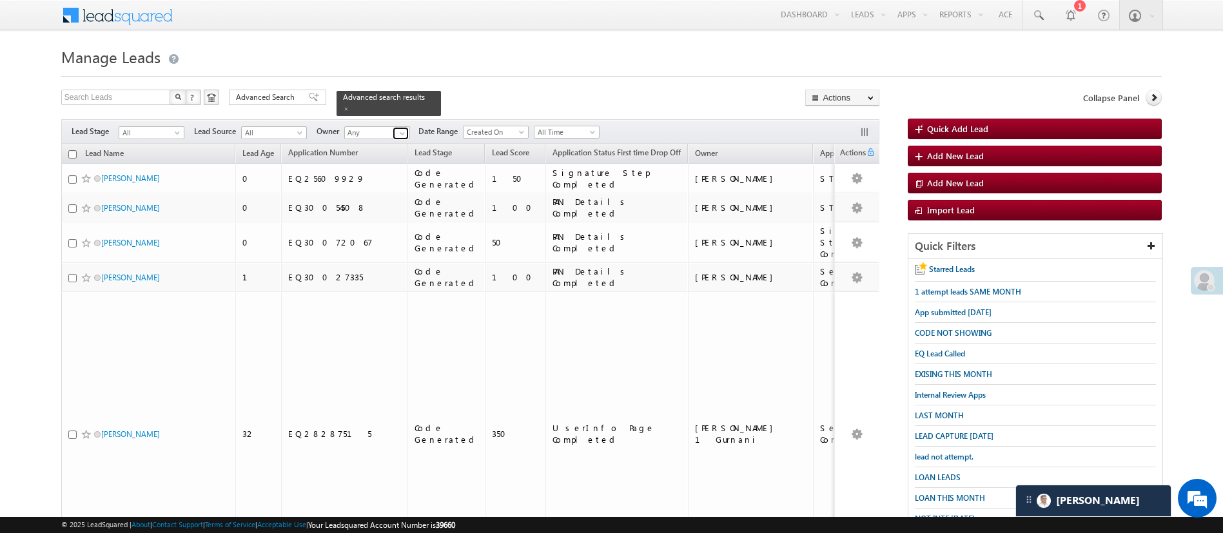
click at [402, 128] on span at bounding box center [402, 133] width 10 height 10
click at [409, 185] on link "Manish Panchal Manish.1Panchal@angelbroking.com" at bounding box center [408, 197] width 129 height 24
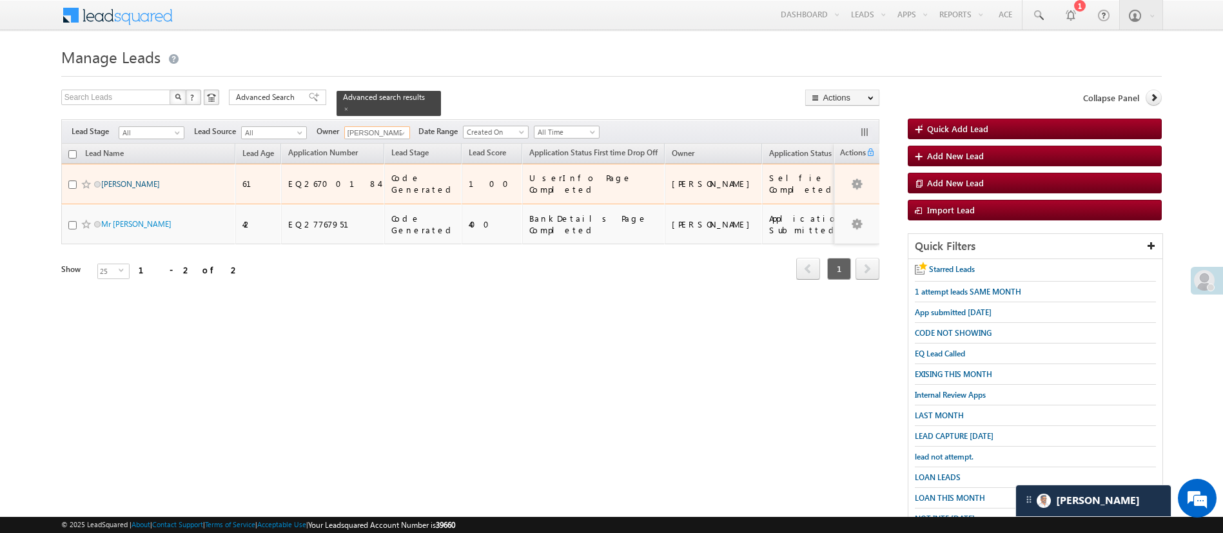
type input "[PERSON_NAME]"
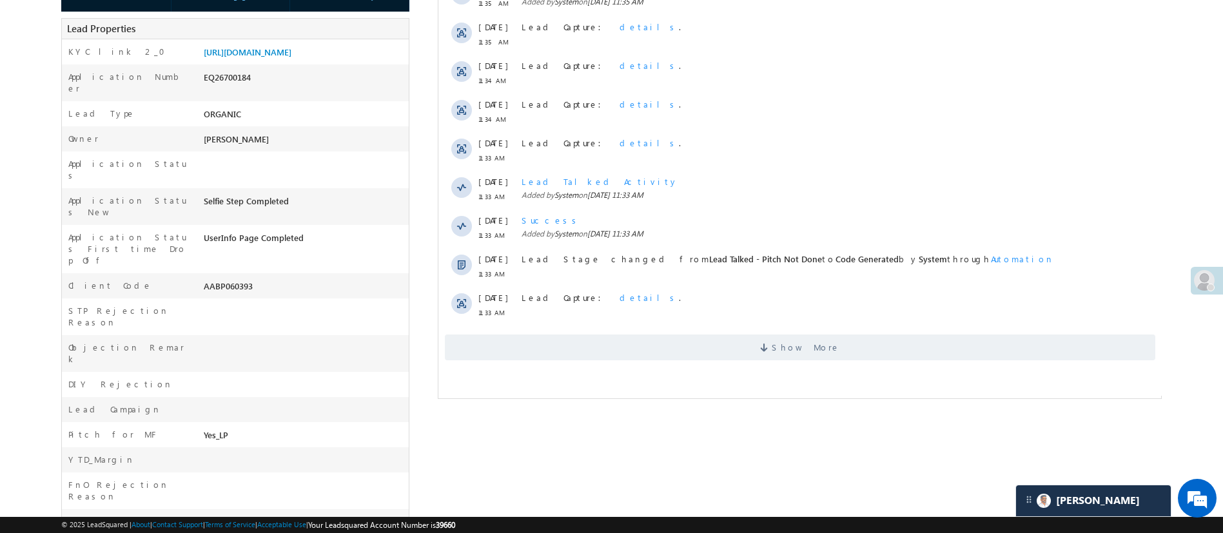
scroll to position [278, 0]
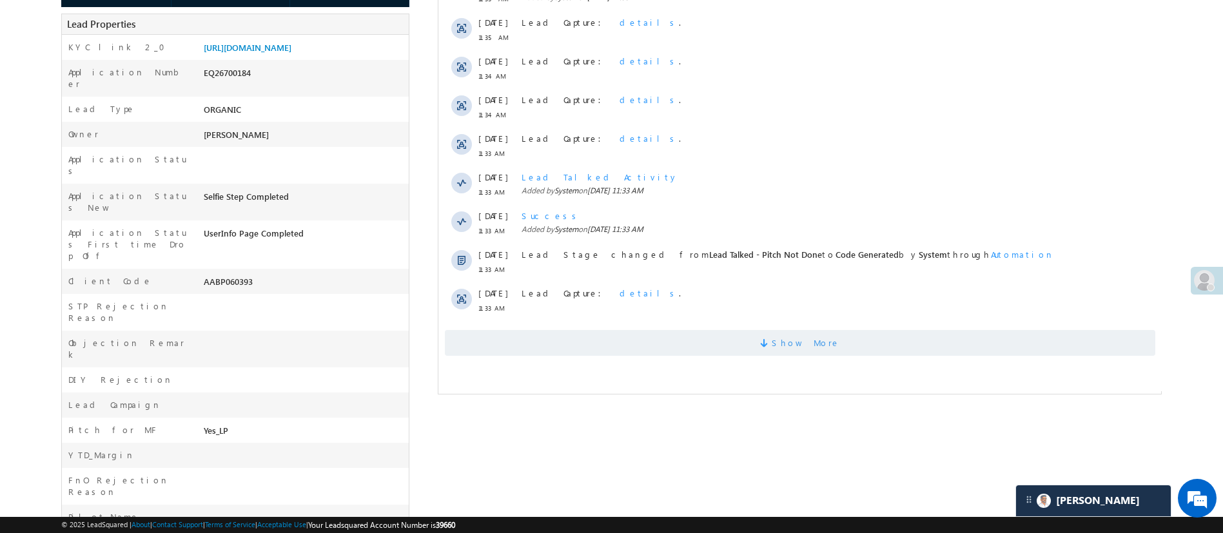
click at [894, 337] on span "Show More" at bounding box center [799, 343] width 710 height 26
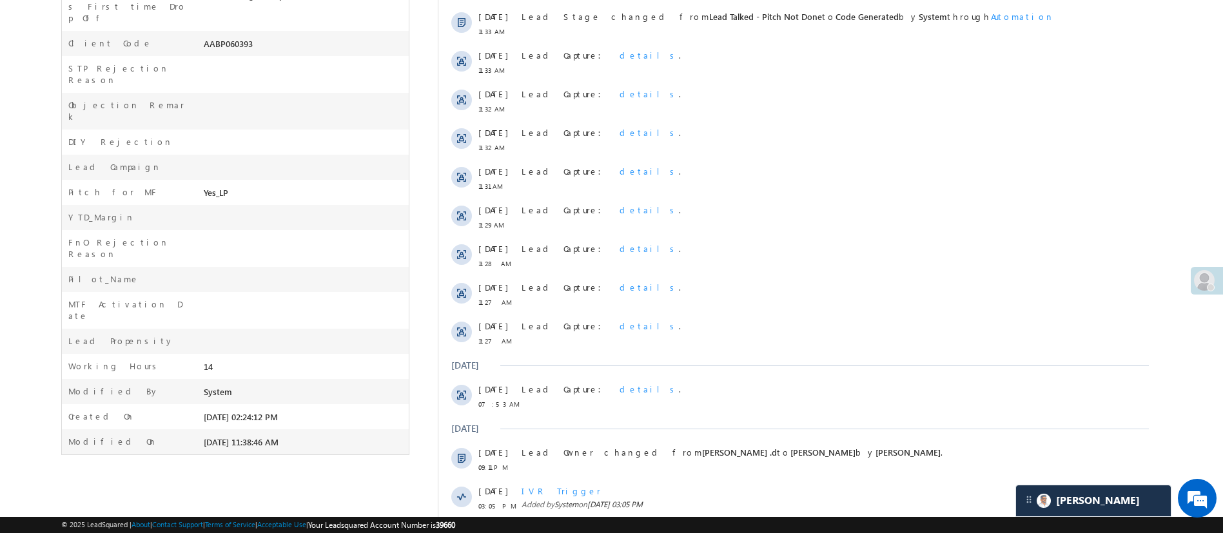
scroll to position [590, 0]
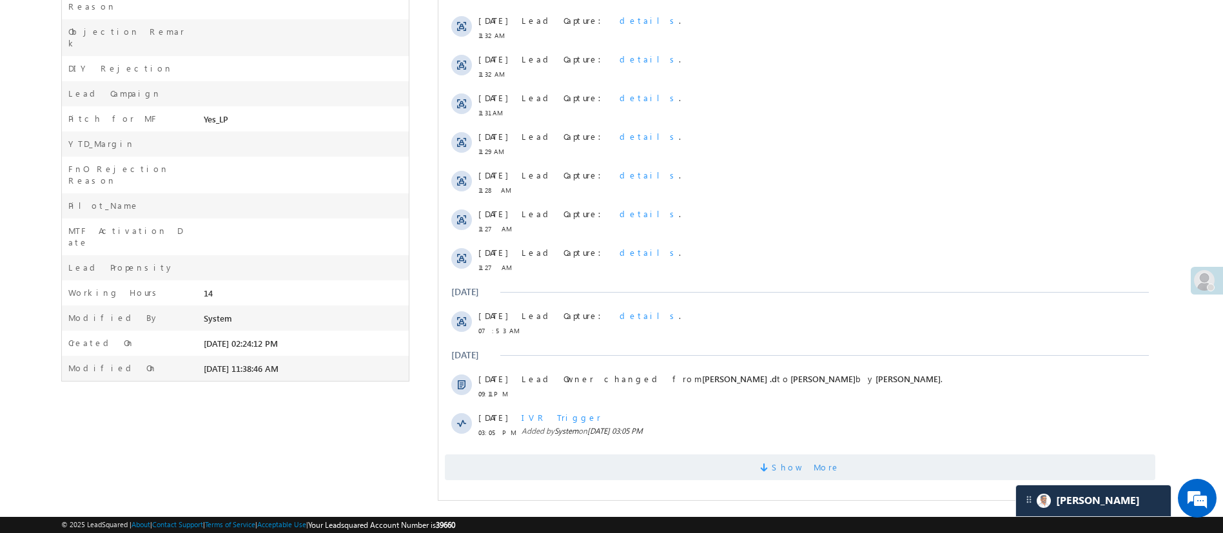
click at [870, 479] on span "Show More" at bounding box center [799, 467] width 710 height 26
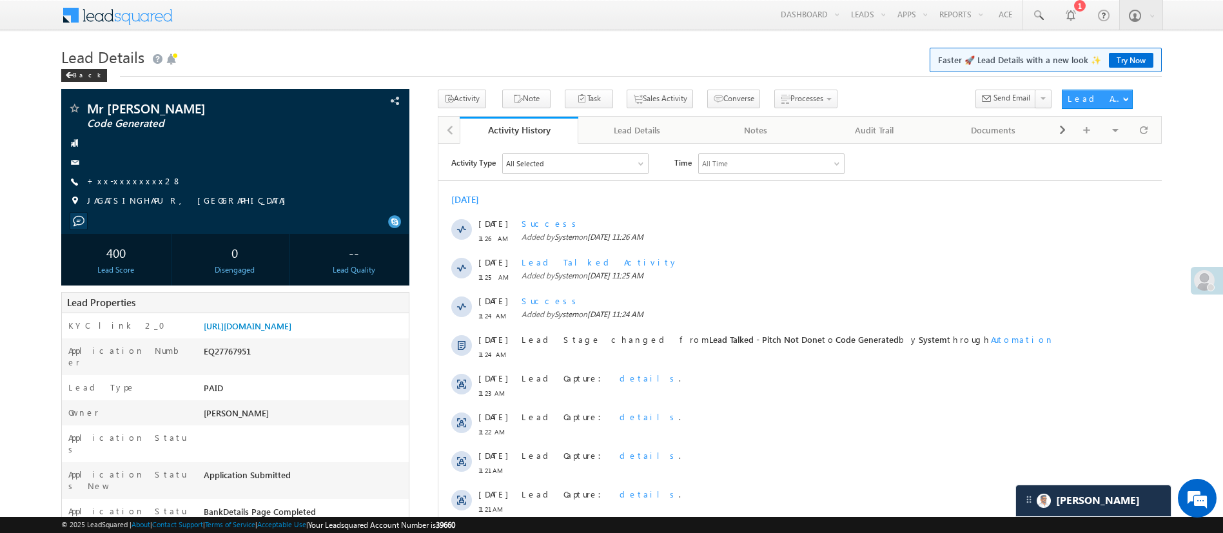
scroll to position [405, 0]
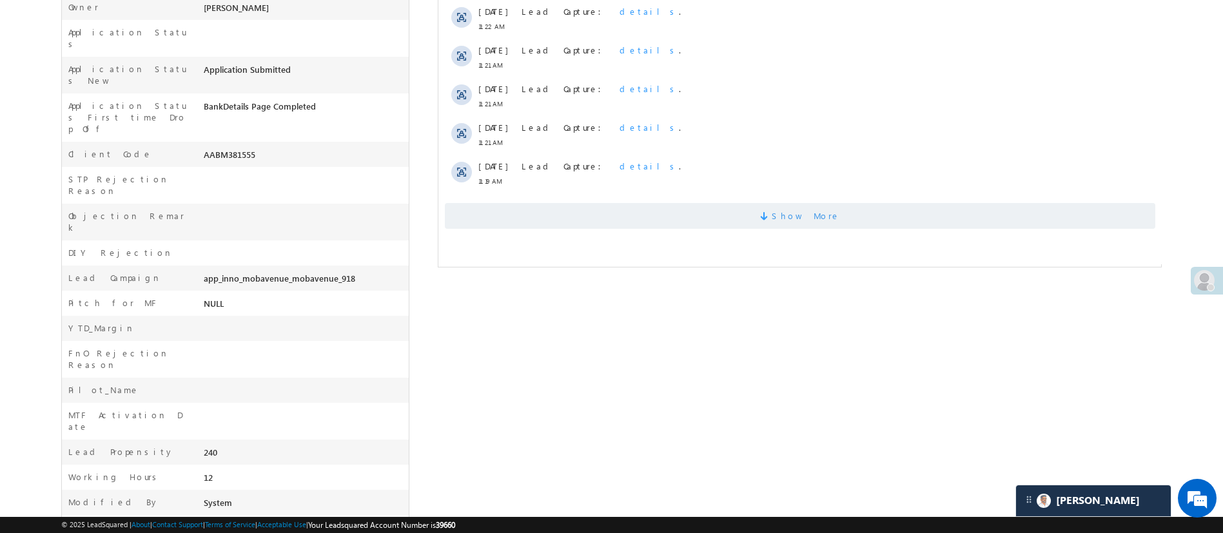
click at [873, 208] on span "Show More" at bounding box center [799, 216] width 710 height 26
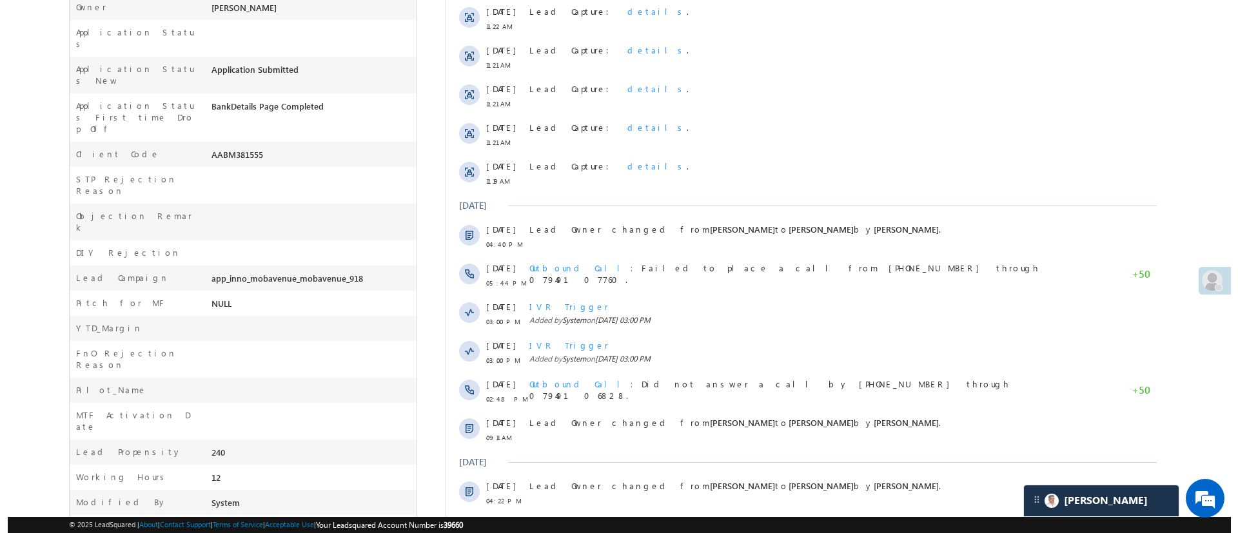
scroll to position [0, 0]
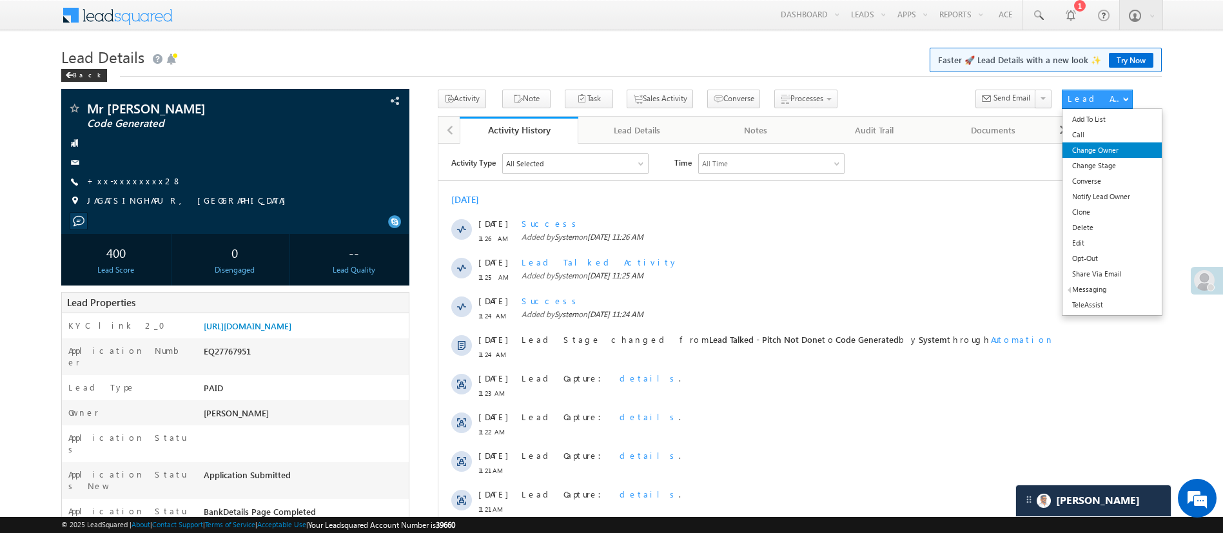
click at [1099, 150] on link "Change Owner" at bounding box center [1111, 149] width 99 height 15
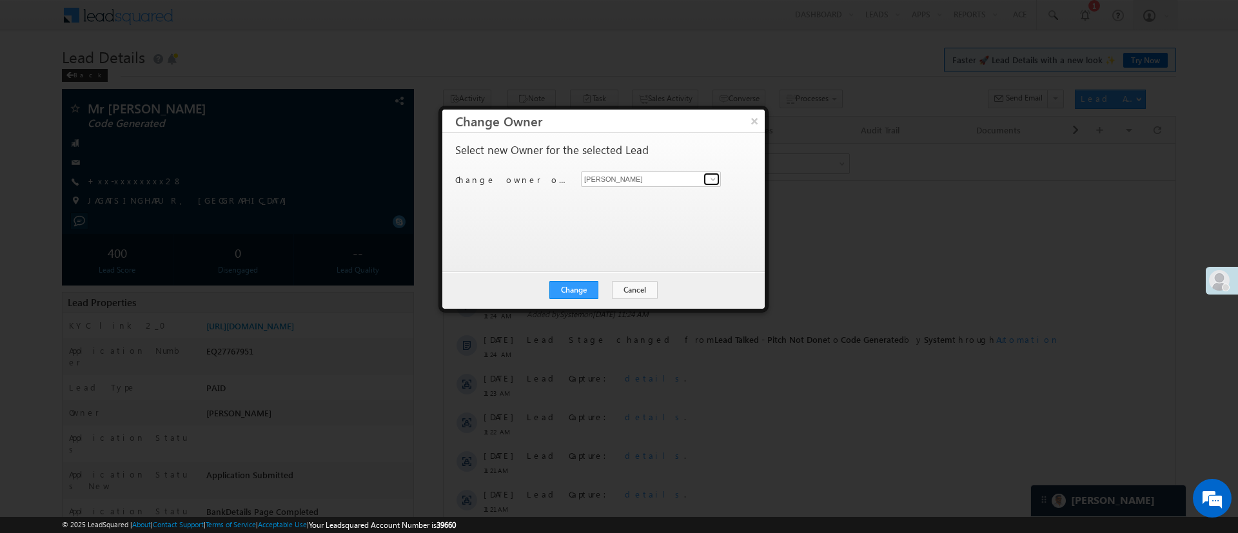
click at [715, 180] on span at bounding box center [713, 179] width 10 height 10
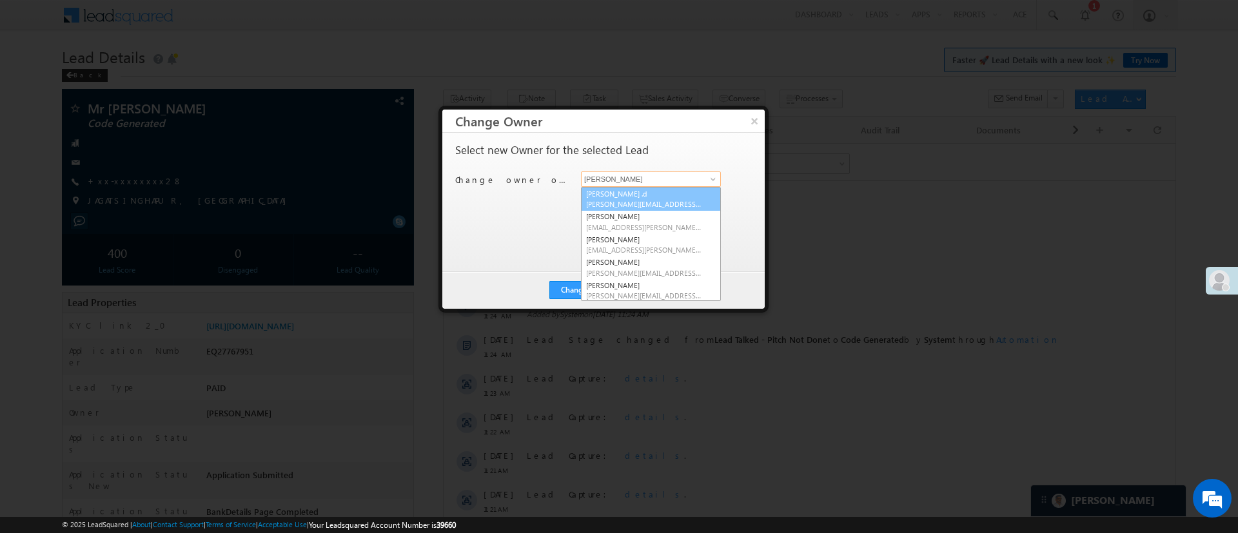
click at [665, 199] on span "[PERSON_NAME][EMAIL_ADDRESS][DOMAIN_NAME]" at bounding box center [644, 204] width 116 height 10
type input "[PERSON_NAME] .d"
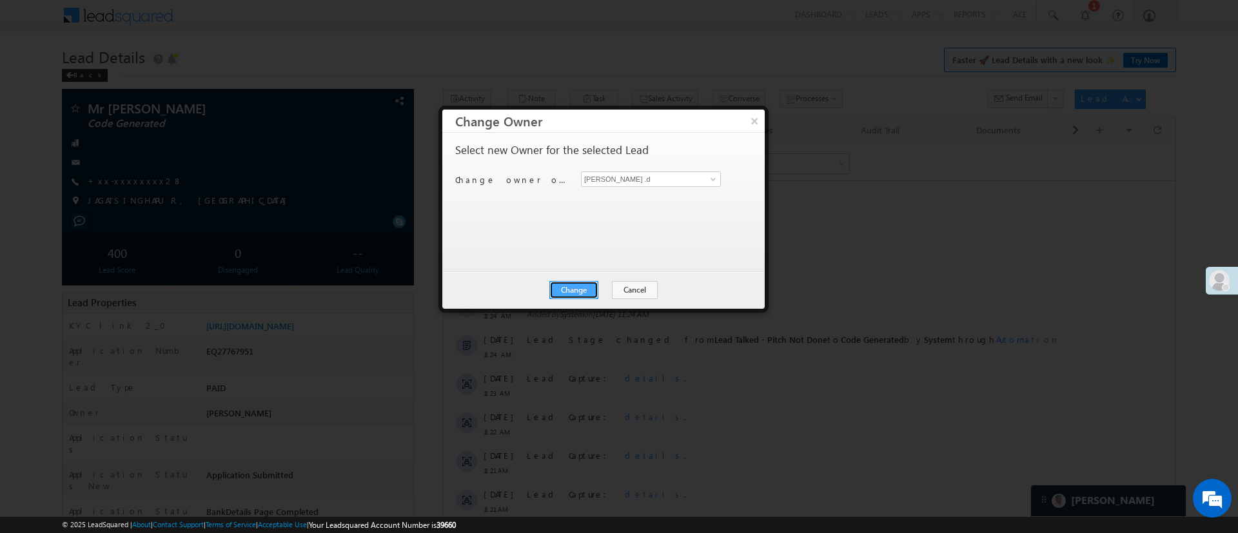
click at [594, 293] on button "Change" at bounding box center [573, 290] width 49 height 18
